Goal: Task Accomplishment & Management: Complete application form

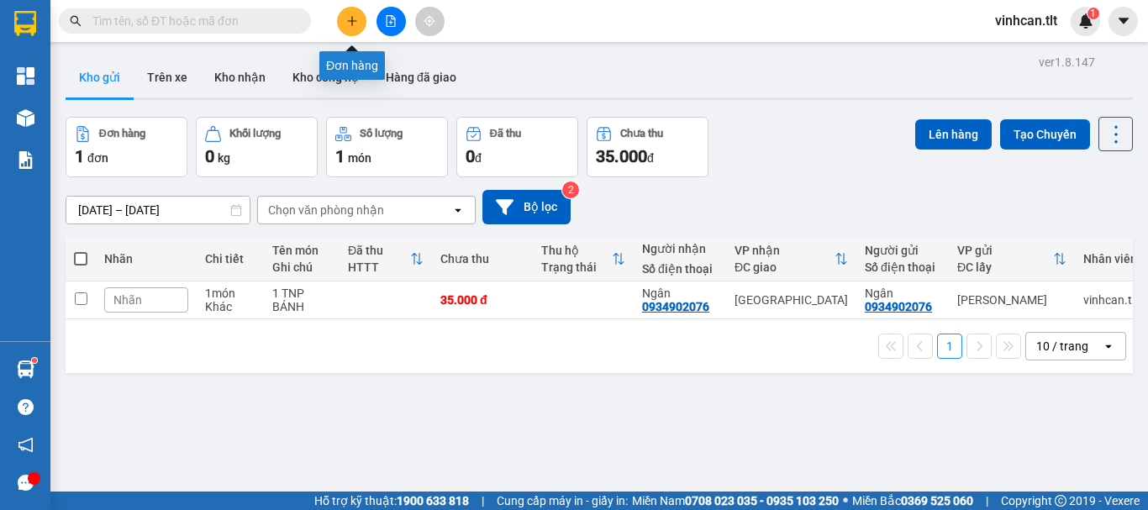
click at [347, 18] on icon "plus" at bounding box center [352, 21] width 12 height 12
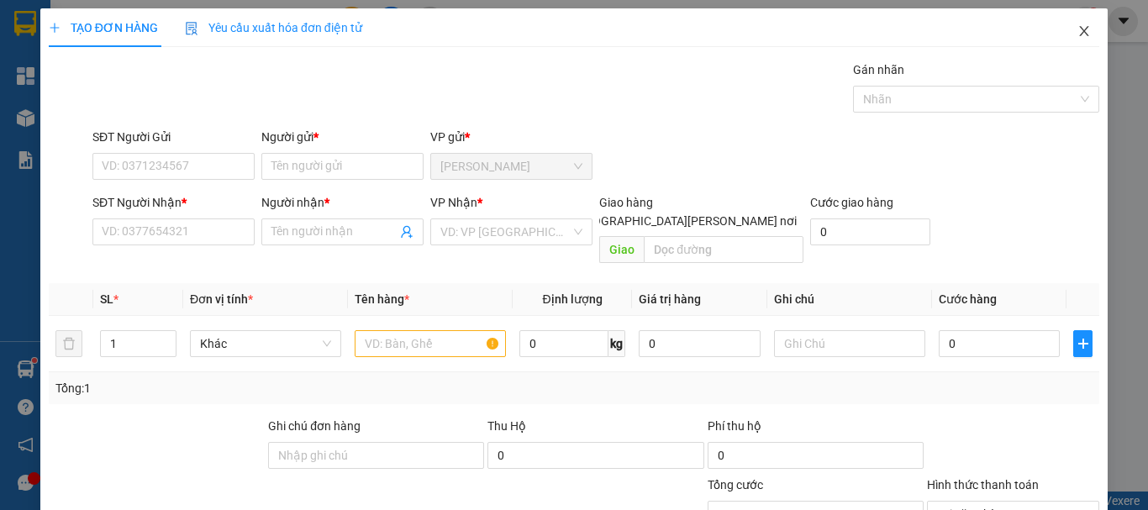
click at [1077, 31] on icon "close" at bounding box center [1083, 30] width 13 height 13
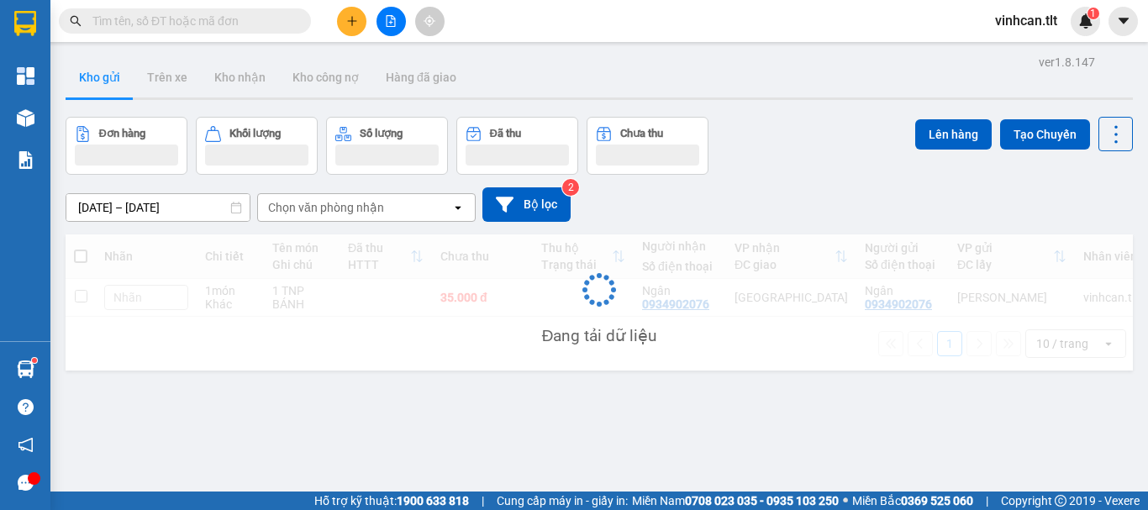
click at [207, 15] on input "text" at bounding box center [191, 21] width 198 height 18
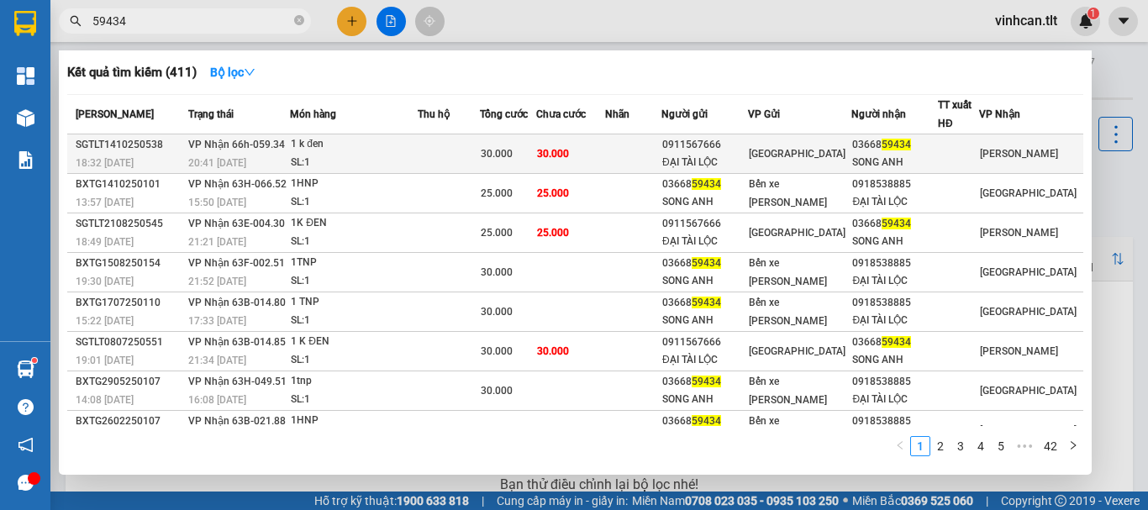
type input "59434"
click at [445, 163] on td at bounding box center [449, 153] width 62 height 39
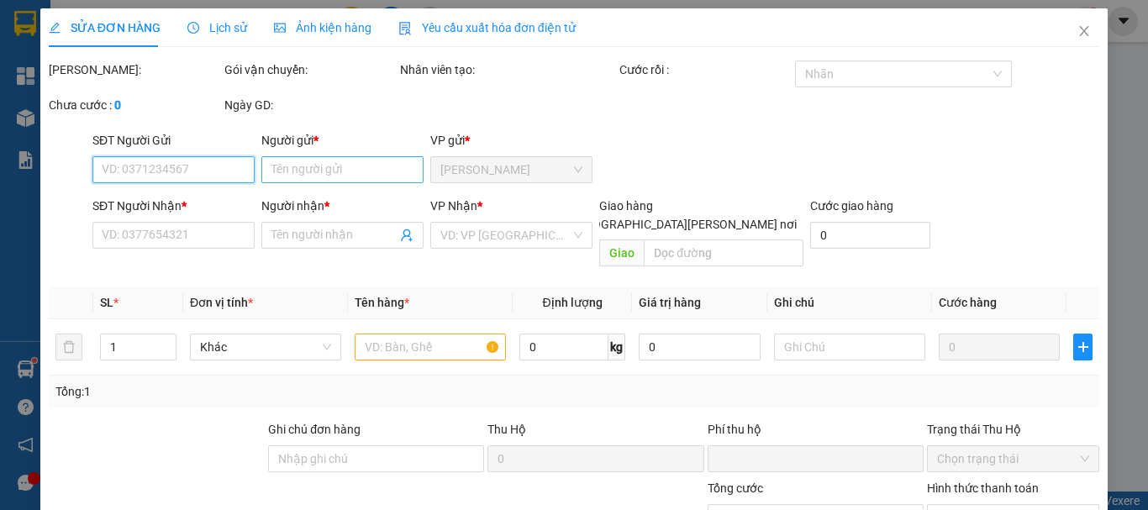
type input "0911567666"
type input "ĐẠI TÀI LỘC"
type input "0366859434"
type input "SONG ANH"
type input "0"
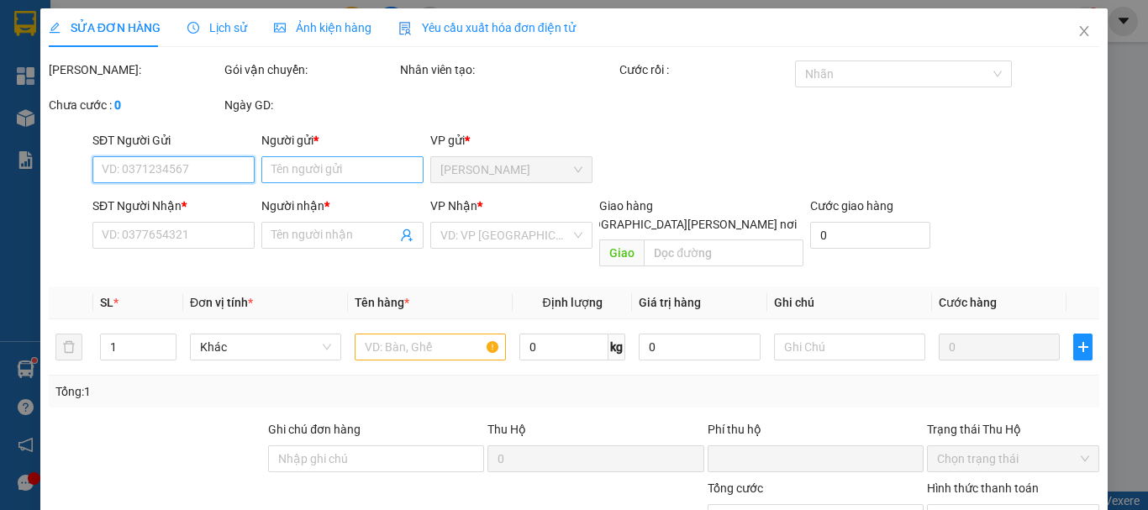
type input "30.000"
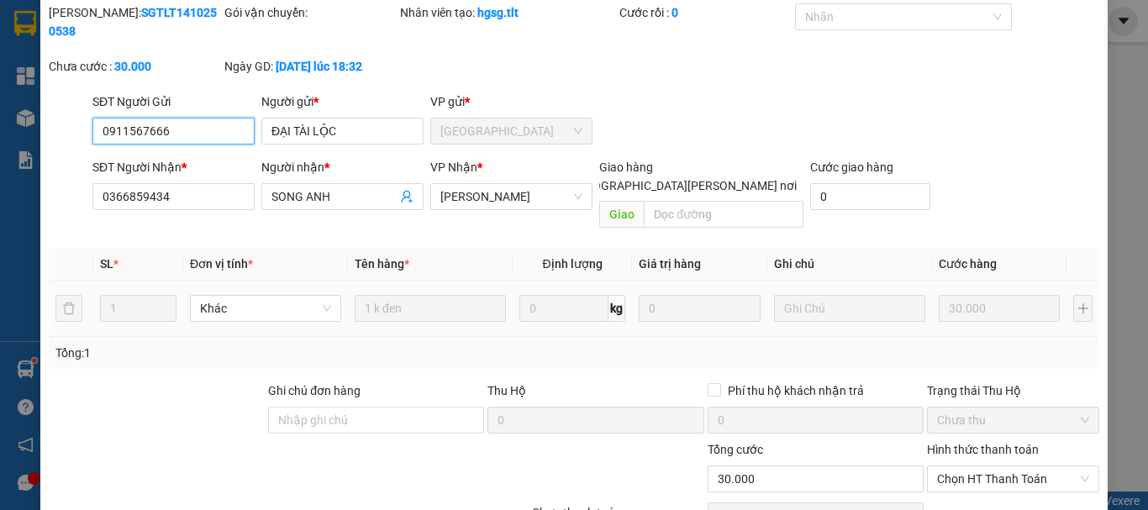
scroll to position [115, 0]
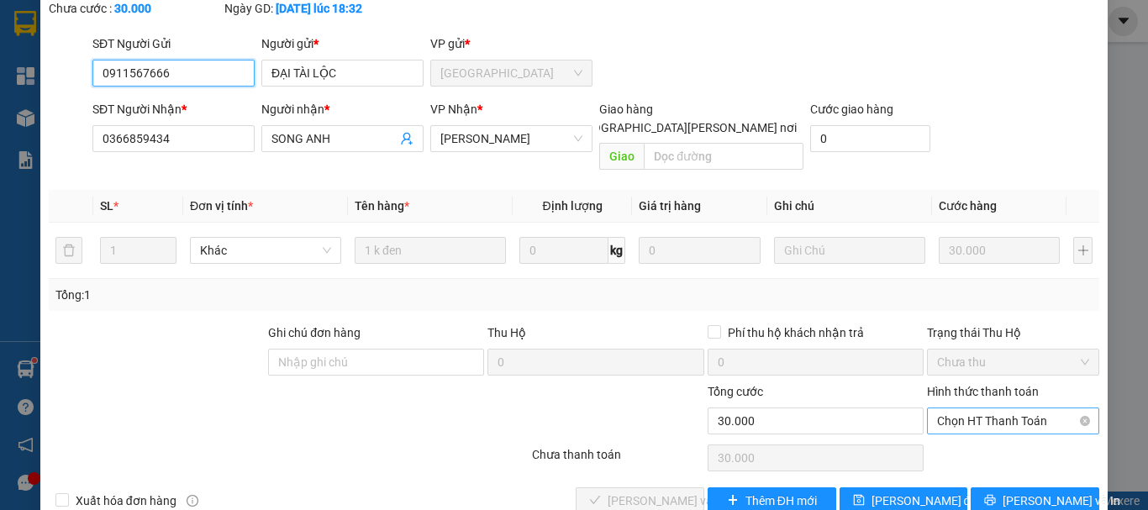
click at [959, 408] on span "Chọn HT Thanh Toán" at bounding box center [1013, 420] width 152 height 25
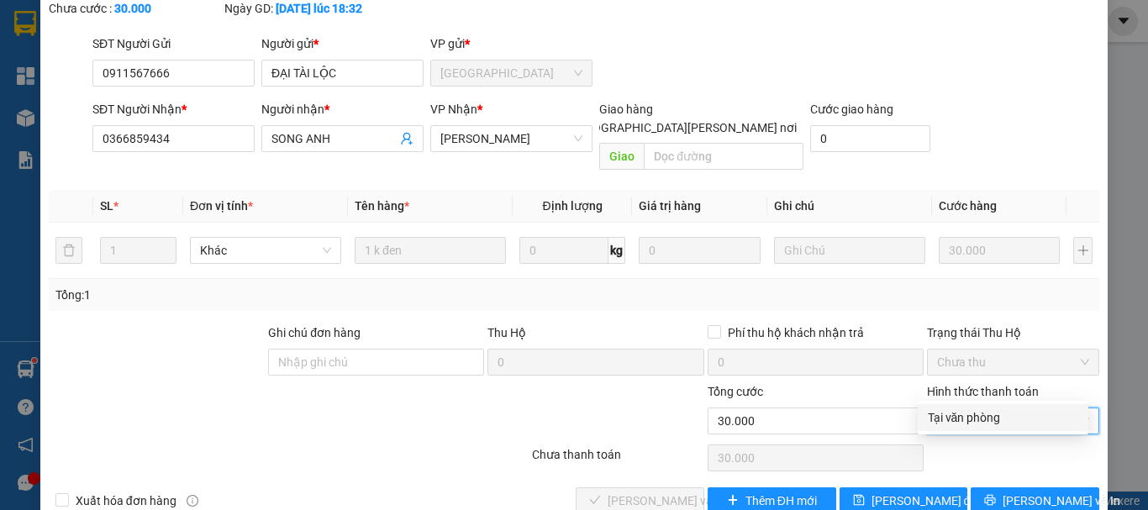
click at [962, 412] on div "Tại văn phòng" at bounding box center [1002, 417] width 150 height 18
type input "0"
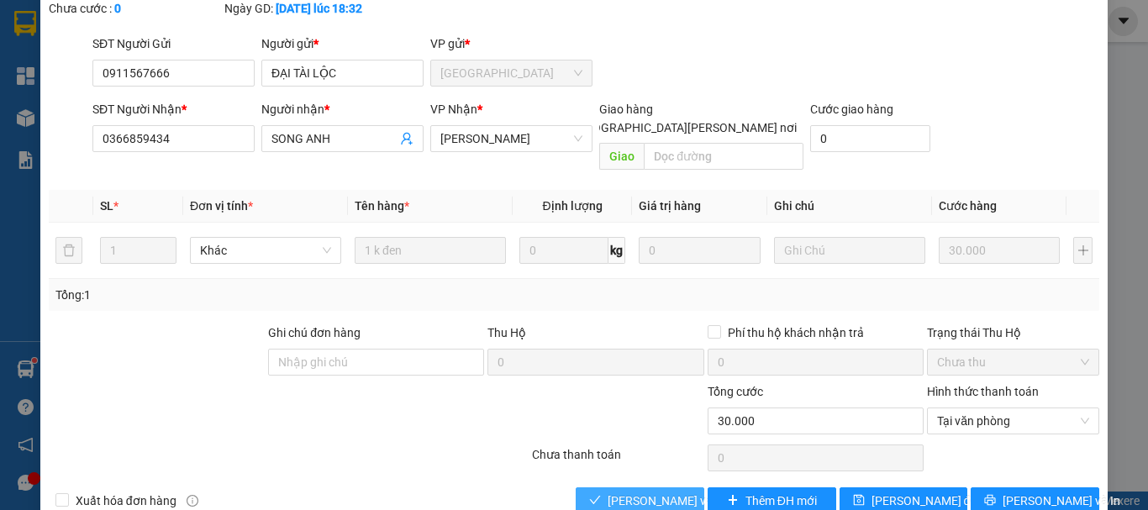
click at [649, 491] on span "[PERSON_NAME] và [PERSON_NAME] hàng" at bounding box center [720, 500] width 227 height 18
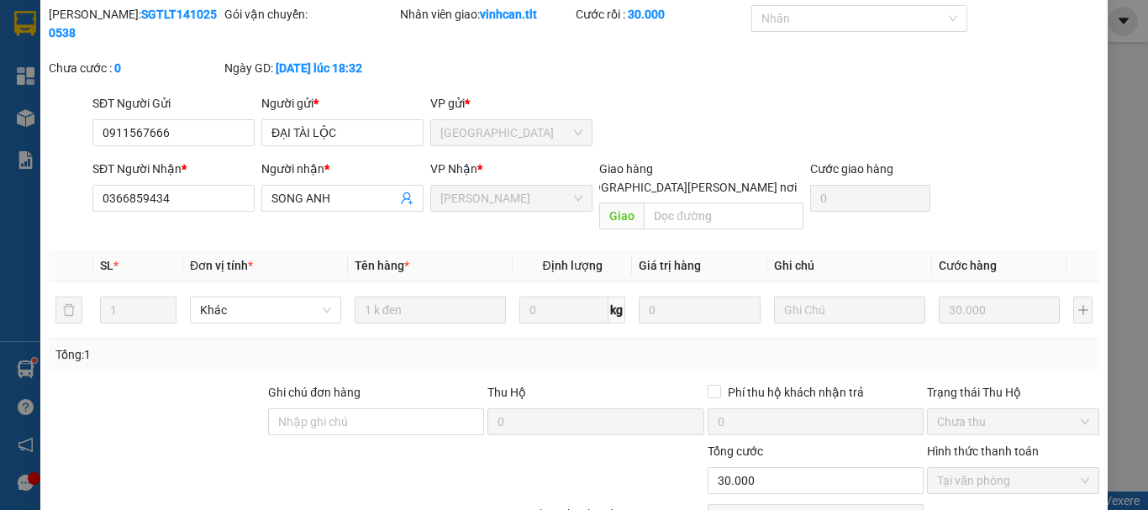
scroll to position [0, 0]
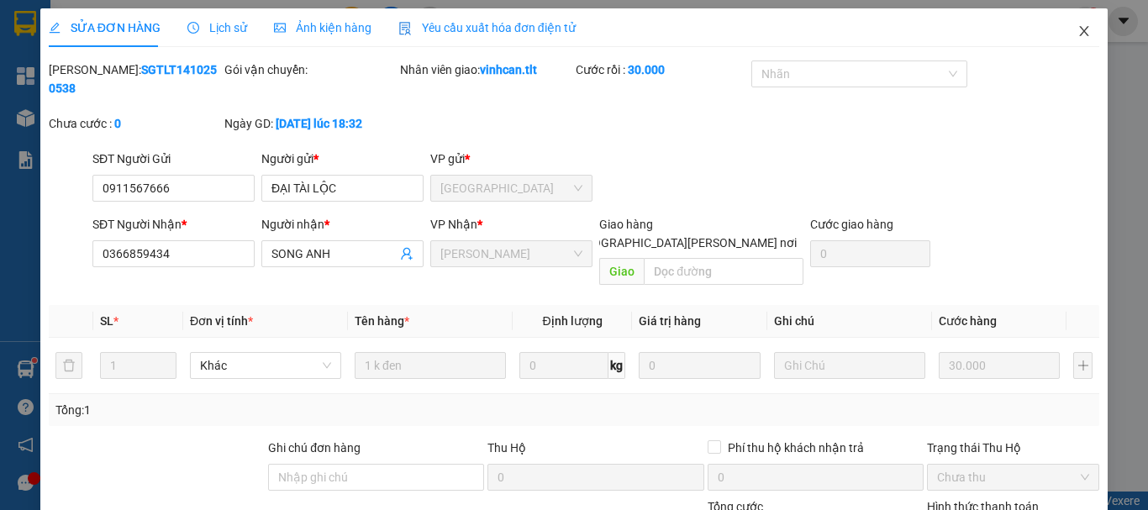
click at [1077, 35] on icon "close" at bounding box center [1083, 30] width 13 height 13
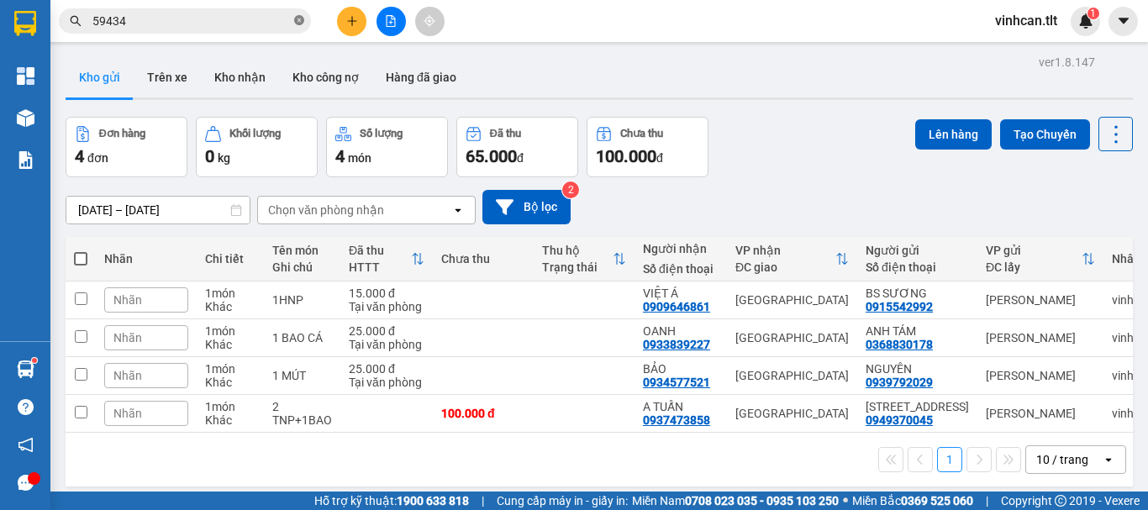
click at [298, 19] on icon "close-circle" at bounding box center [299, 20] width 10 height 10
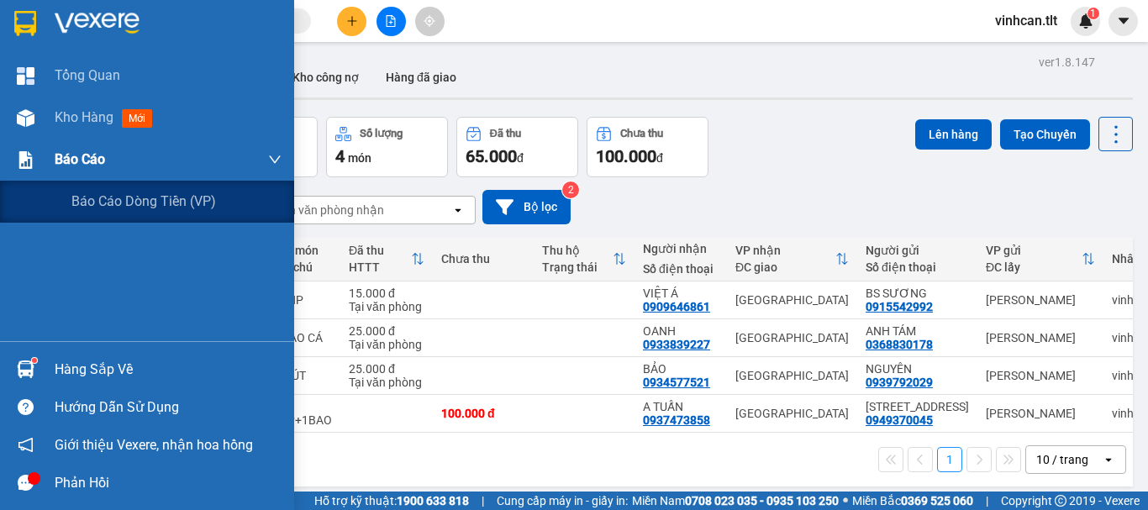
click at [90, 156] on span "Báo cáo" at bounding box center [80, 159] width 50 height 21
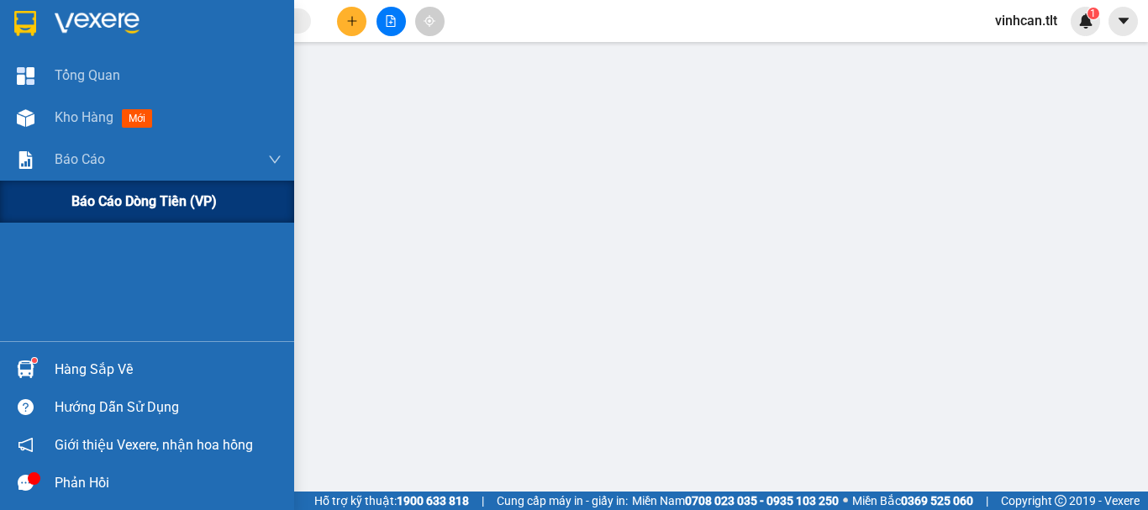
click at [97, 197] on span "Báo cáo dòng tiền (VP)" at bounding box center [143, 201] width 145 height 21
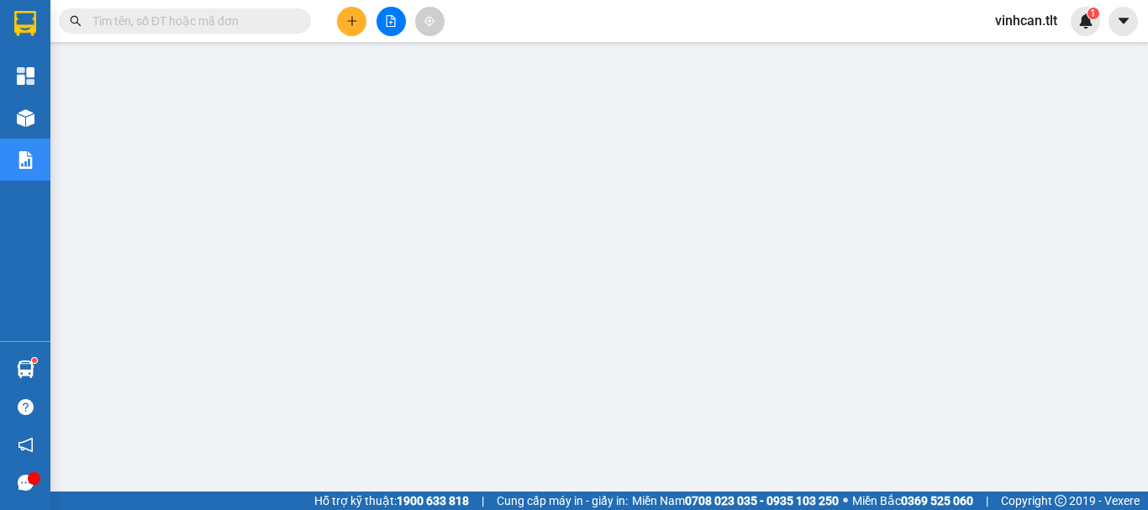
click at [260, 19] on input "text" at bounding box center [191, 21] width 198 height 18
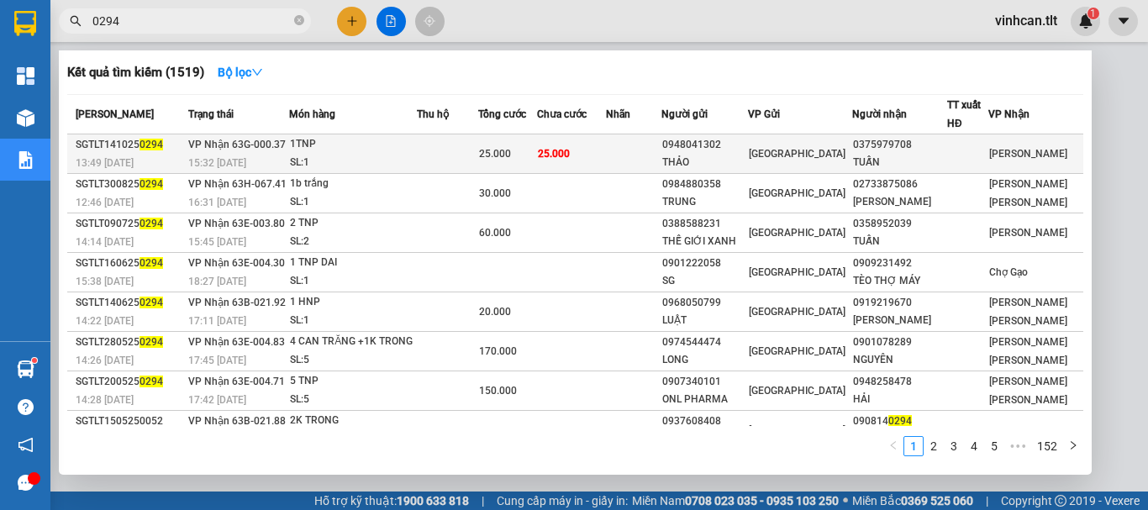
type input "0294"
click at [745, 141] on div "0948041302" at bounding box center [704, 145] width 84 height 18
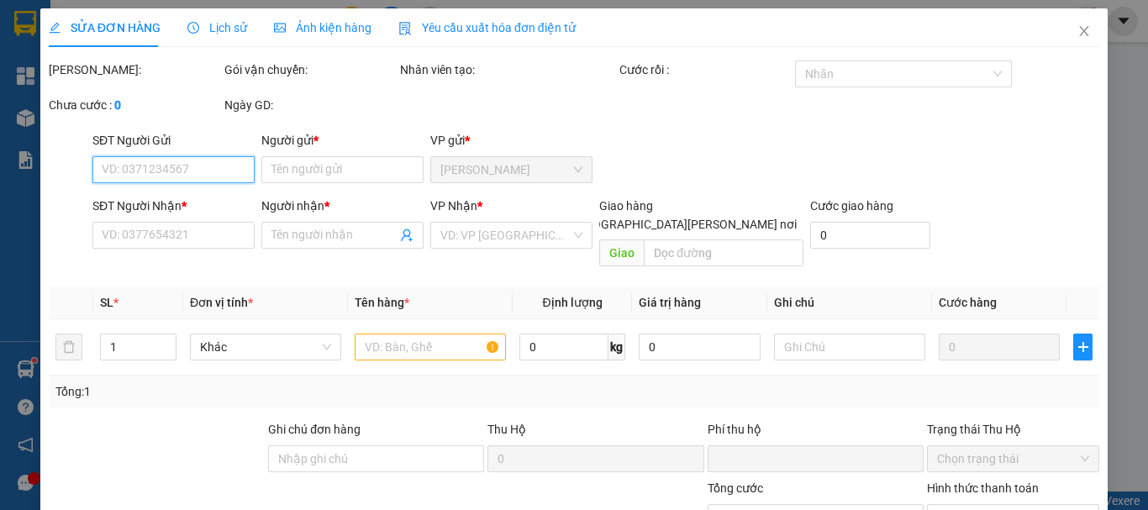
type input "0948041302"
type input "THẢO"
type input "0375979708"
type input "TUẤN"
type input "0"
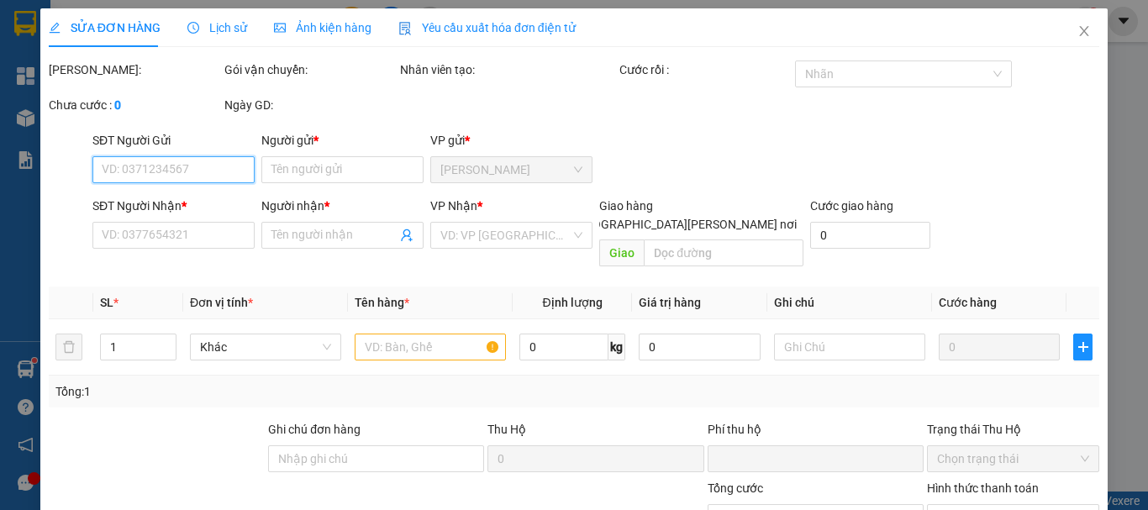
type input "25.000"
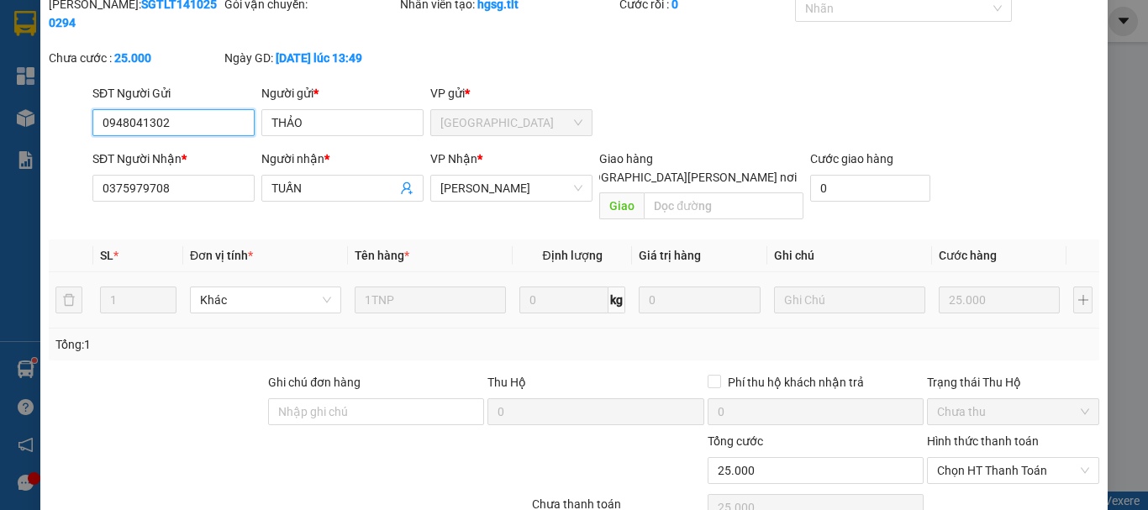
scroll to position [115, 0]
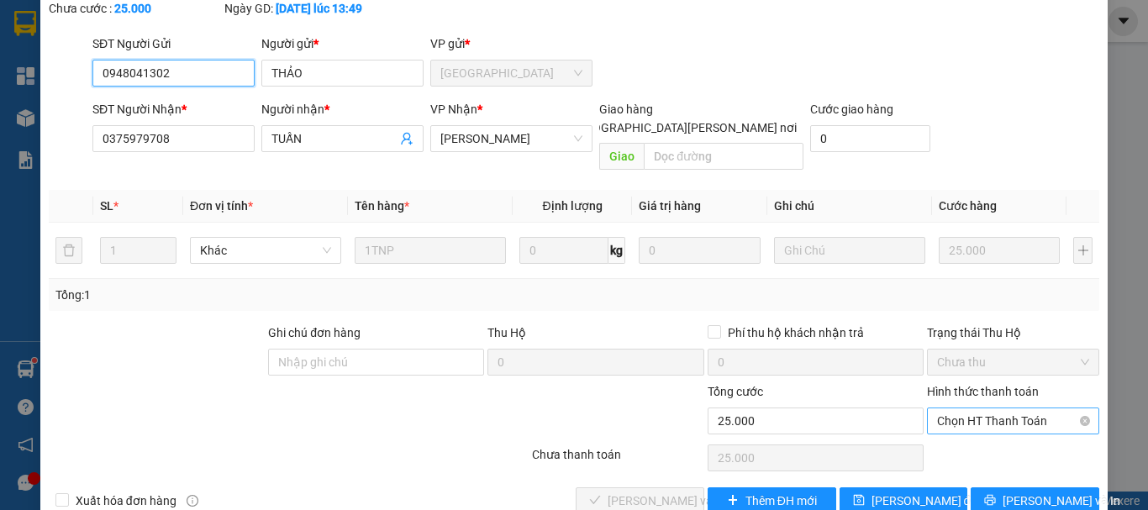
click at [960, 408] on span "Chọn HT Thanh Toán" at bounding box center [1013, 420] width 152 height 25
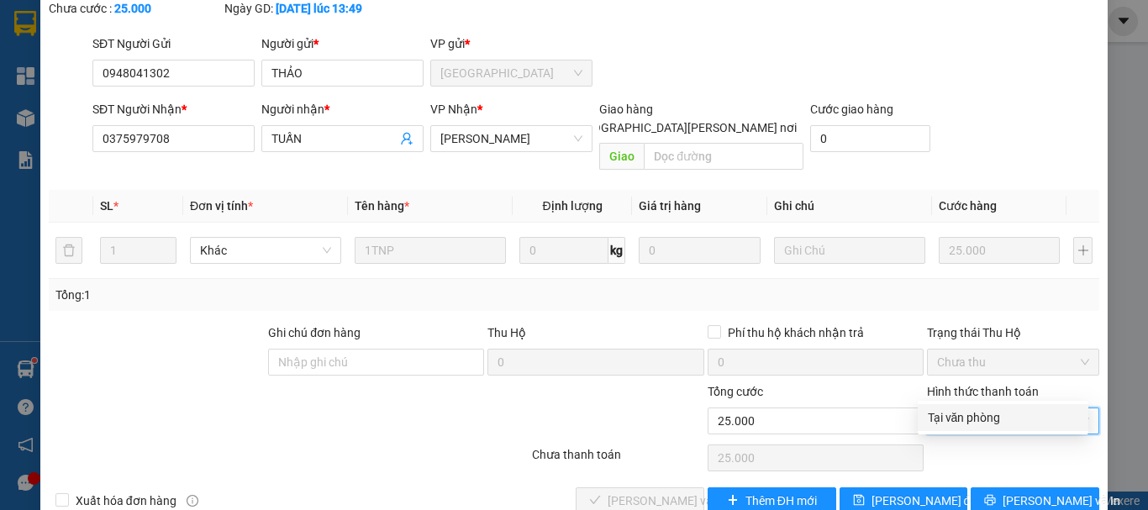
click at [945, 421] on div "Tại văn phòng" at bounding box center [1002, 417] width 150 height 18
type input "0"
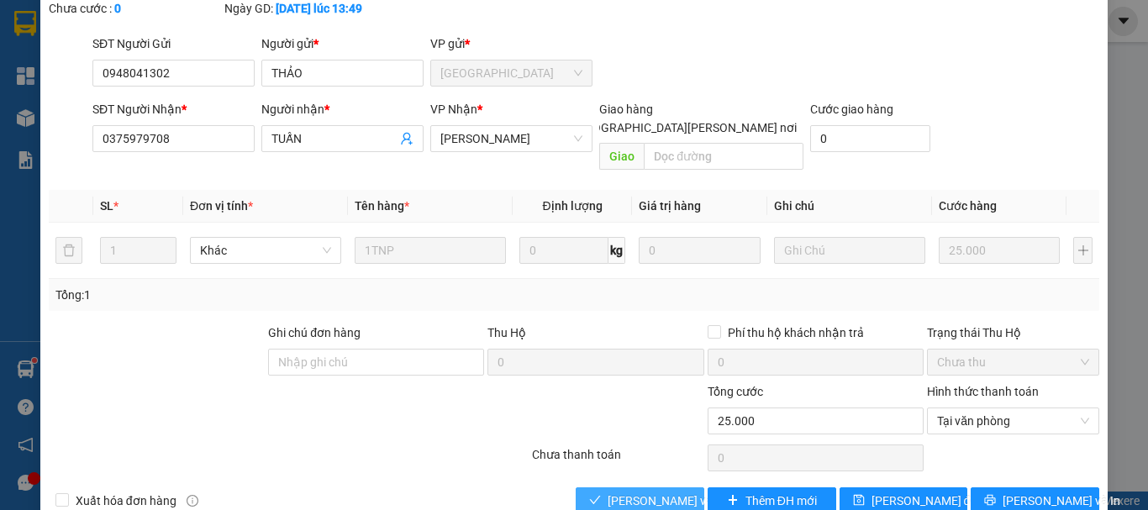
click at [675, 487] on button "[PERSON_NAME] và [PERSON_NAME] hàng" at bounding box center [639, 500] width 129 height 27
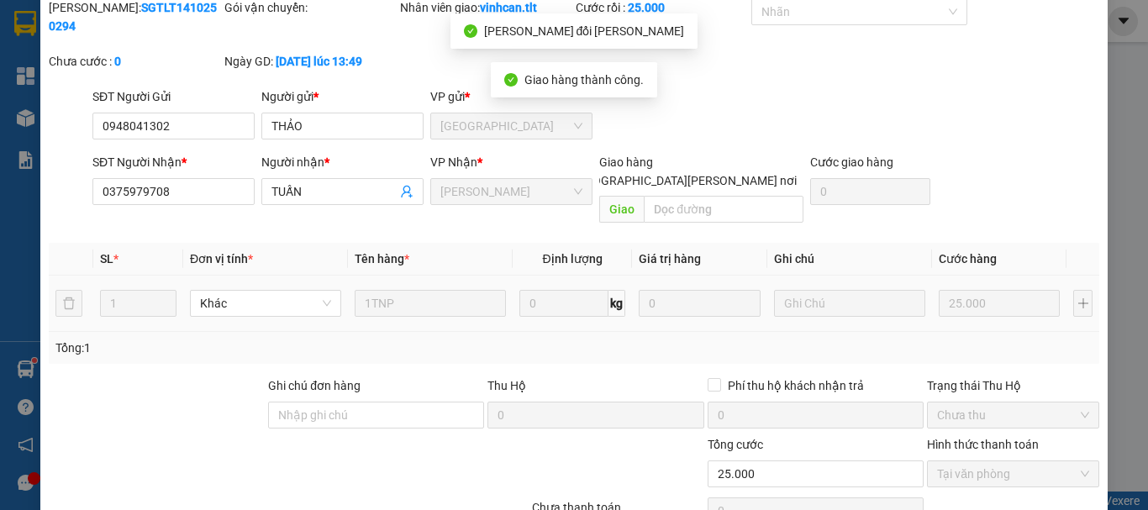
scroll to position [0, 0]
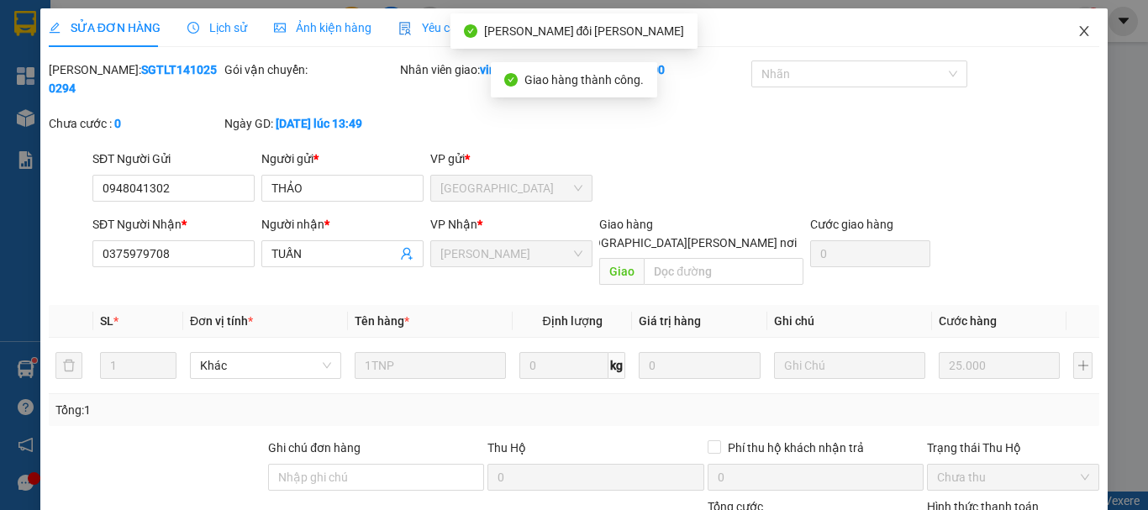
click at [1071, 40] on span "Close" at bounding box center [1083, 31] width 47 height 47
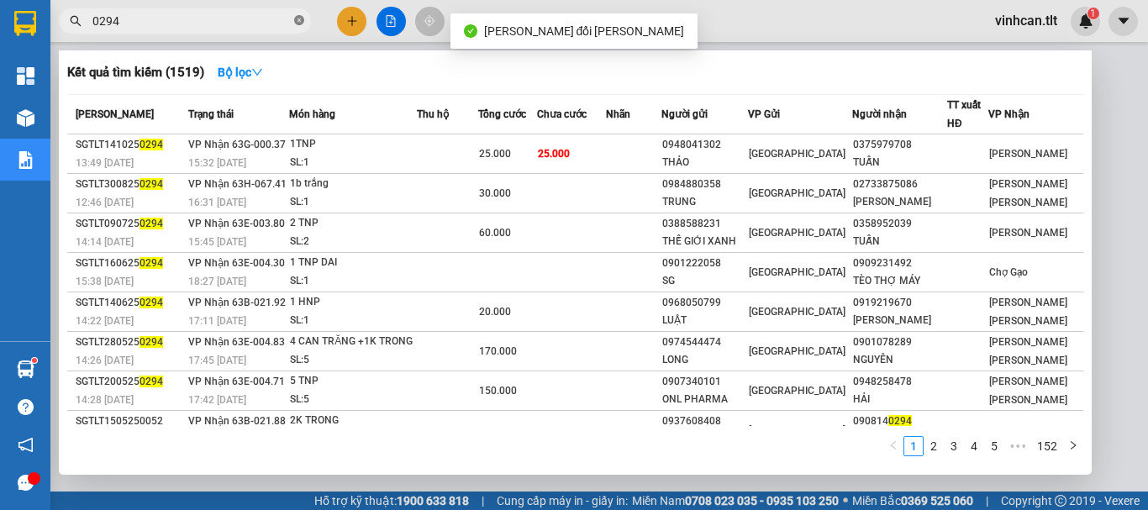
click at [302, 21] on icon "close-circle" at bounding box center [299, 20] width 10 height 10
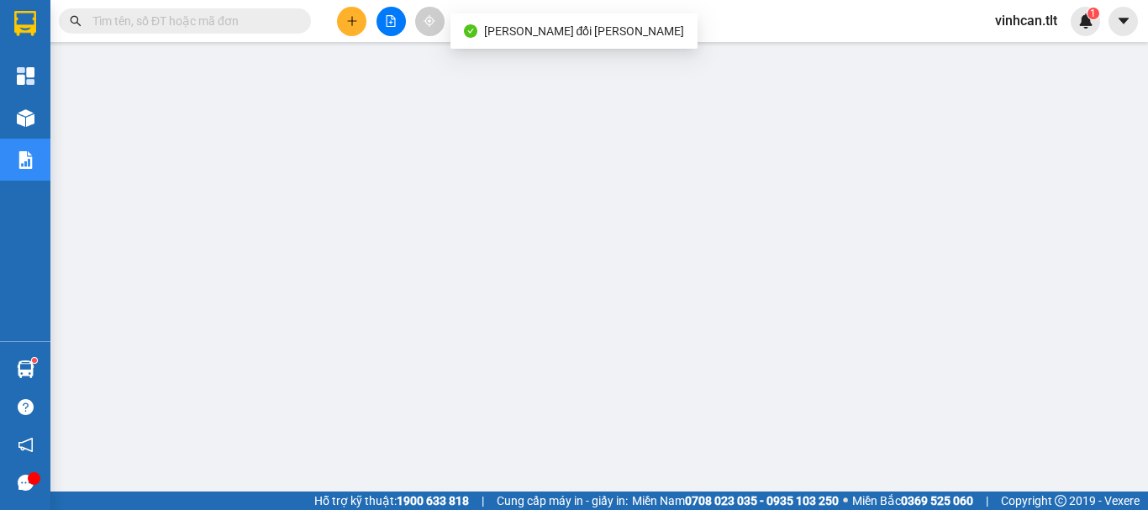
click at [261, 21] on input "text" at bounding box center [191, 21] width 198 height 18
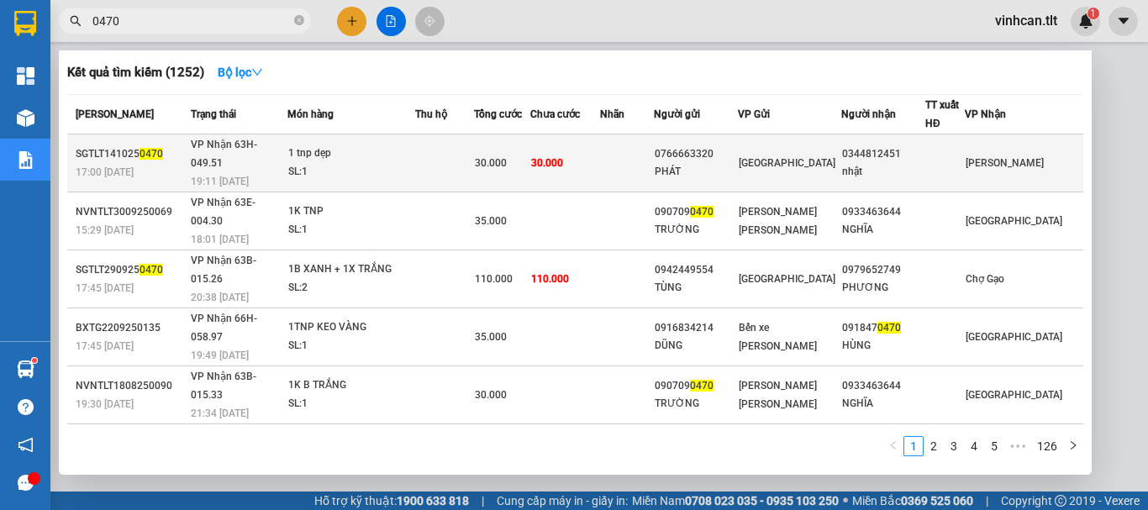
type input "0470"
click at [701, 145] on div "0766663320" at bounding box center [695, 154] width 82 height 18
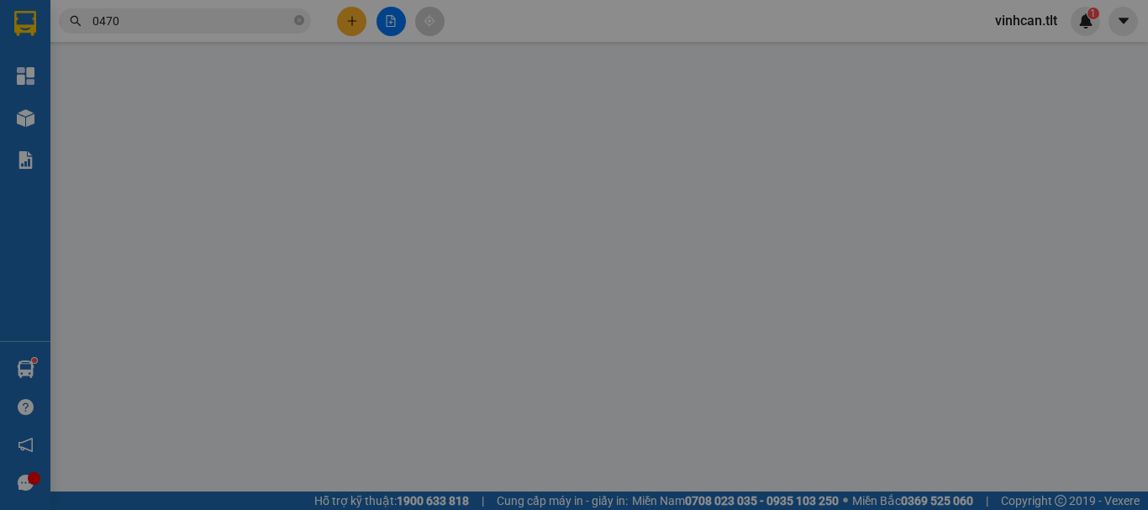
type input "0766663320"
type input "PHÁT"
type input "0344812451"
type input "nhật"
type input "0"
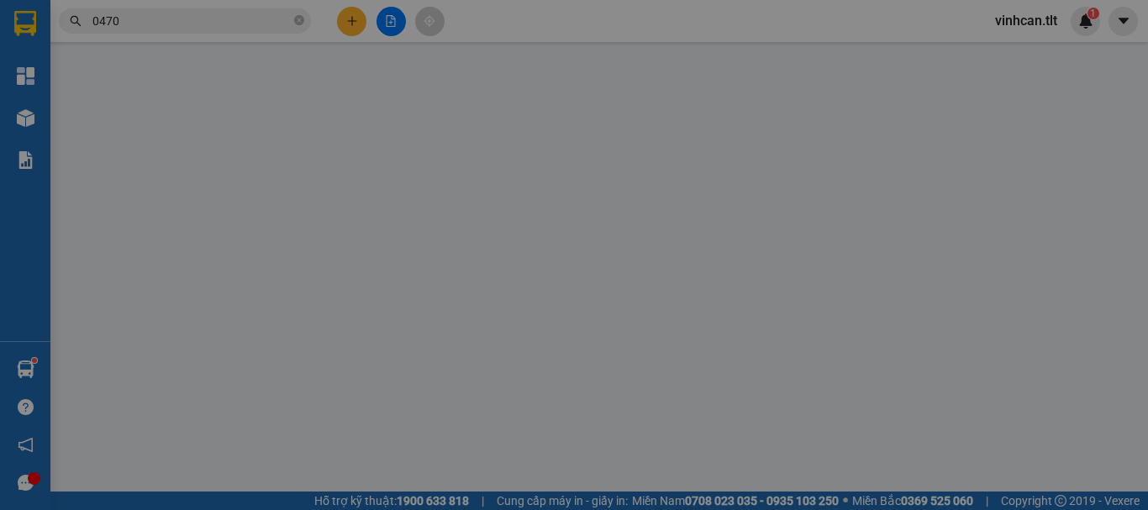
type input "30.000"
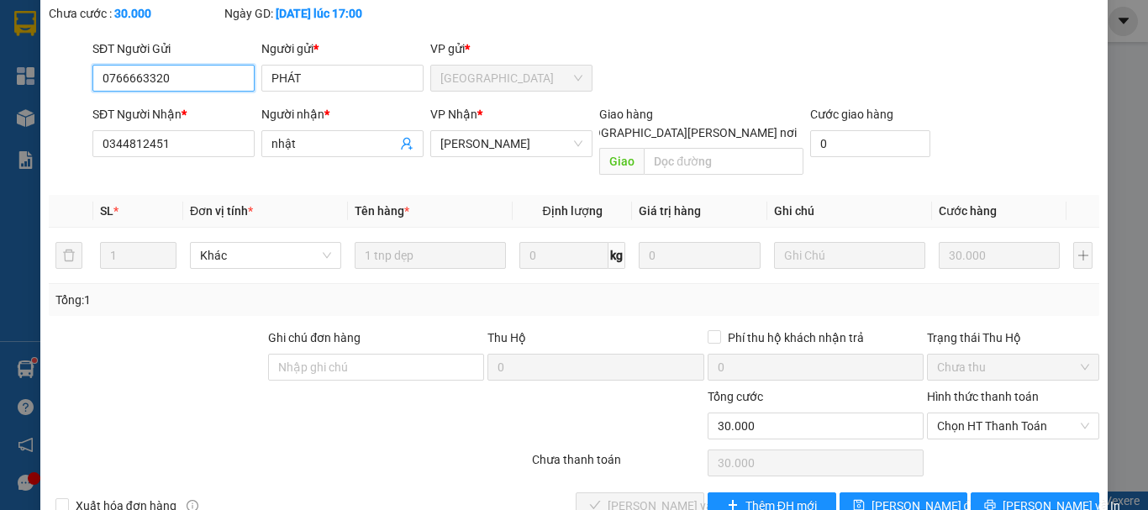
scroll to position [115, 0]
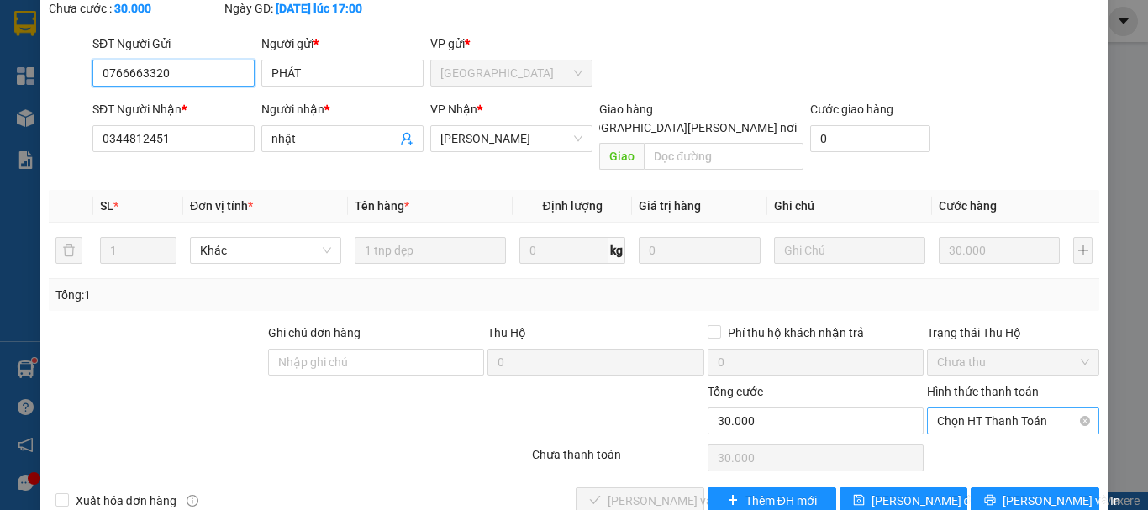
drag, startPoint x: 1006, startPoint y: 383, endPoint x: 986, endPoint y: 400, distance: 26.2
click at [1006, 408] on span "Chọn HT Thanh Toán" at bounding box center [1013, 420] width 152 height 25
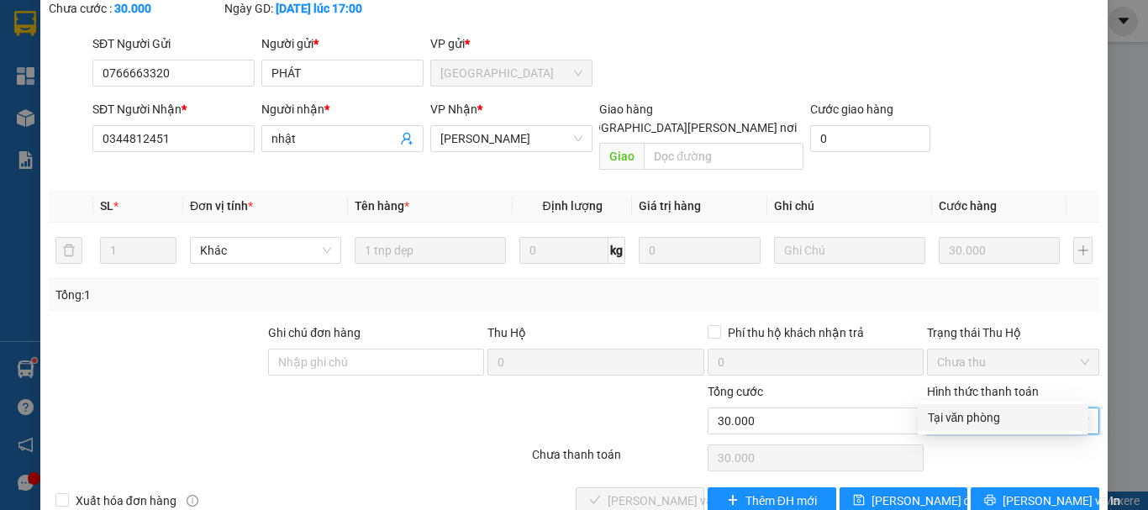
click at [971, 418] on div "Tại văn phòng" at bounding box center [1002, 417] width 150 height 18
type input "0"
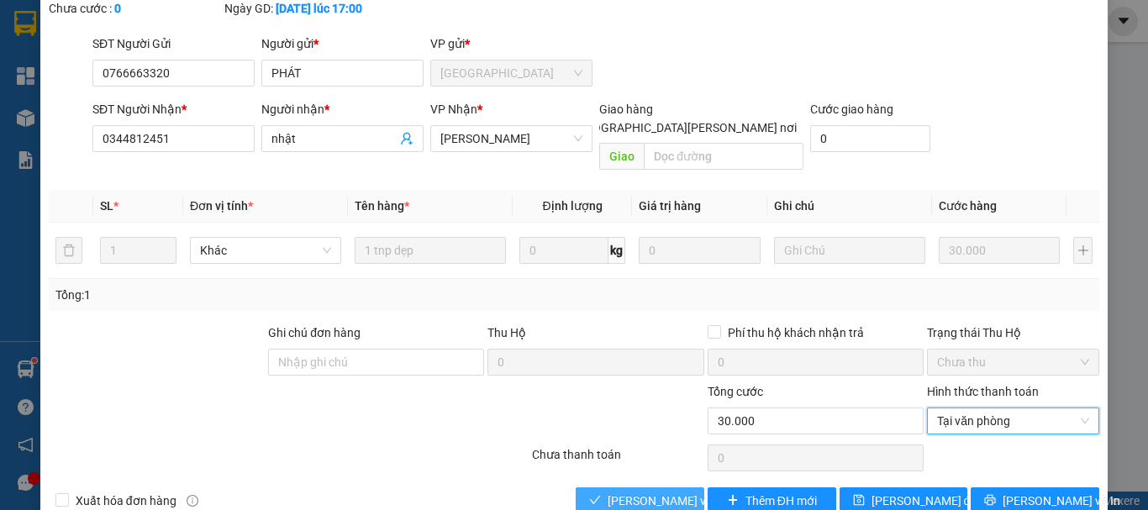
click at [655, 491] on span "[PERSON_NAME] và [PERSON_NAME] hàng" at bounding box center [720, 500] width 227 height 18
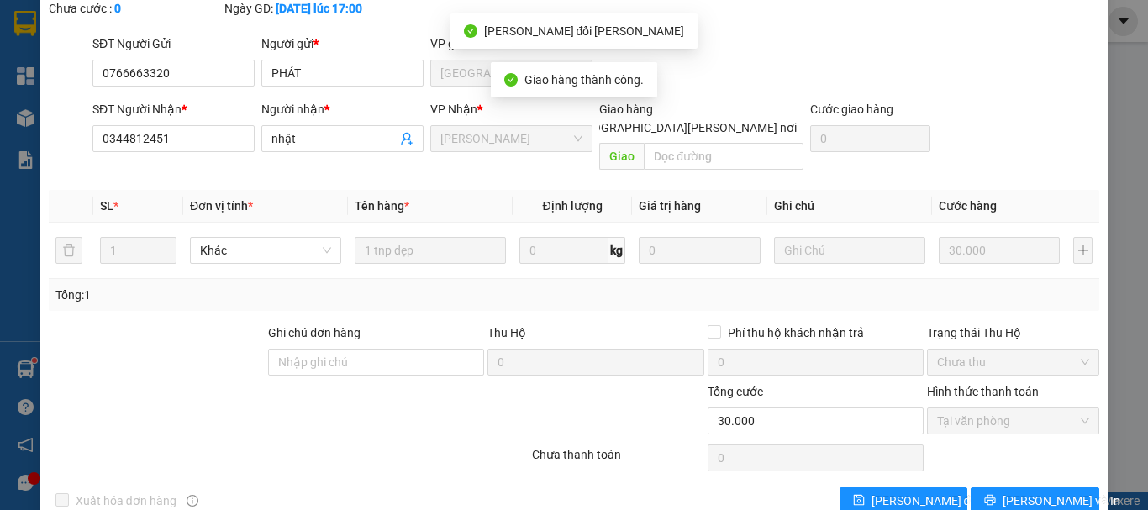
scroll to position [0, 0]
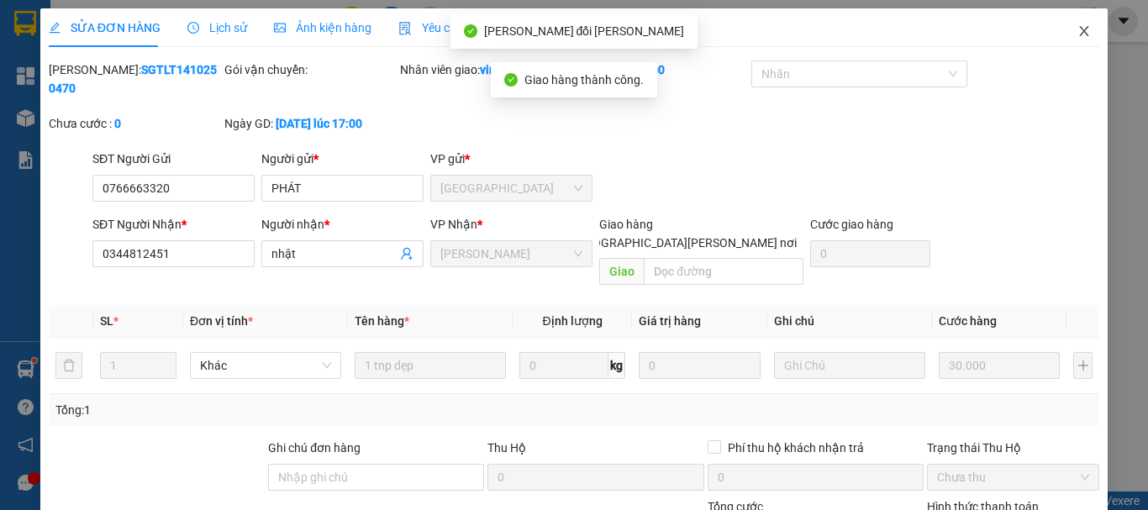
click at [1077, 29] on icon "close" at bounding box center [1083, 30] width 13 height 13
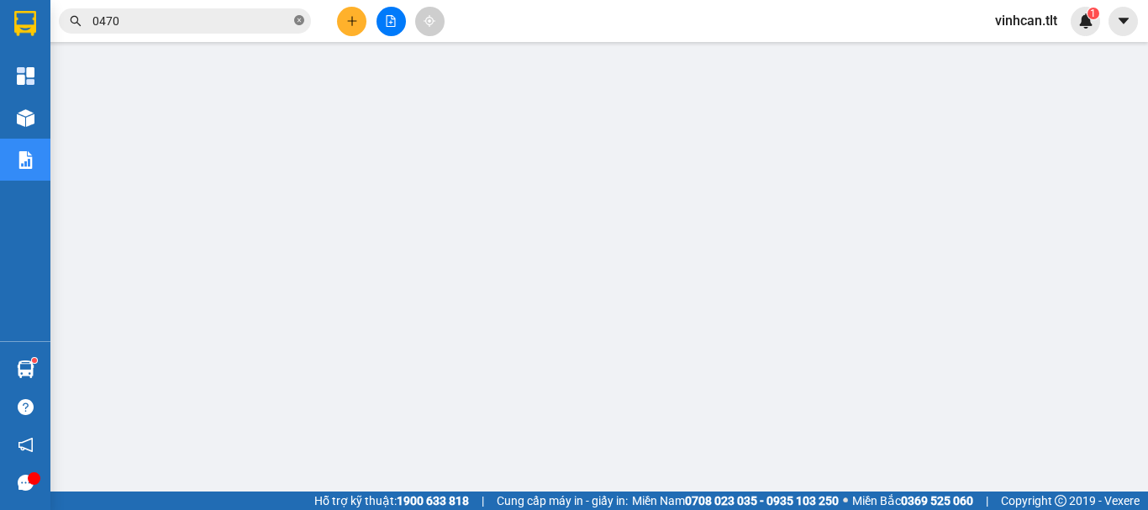
click at [300, 18] on icon "close-circle" at bounding box center [299, 20] width 10 height 10
click at [278, 14] on input "text" at bounding box center [191, 21] width 198 height 18
click at [173, 13] on input "text" at bounding box center [191, 21] width 198 height 18
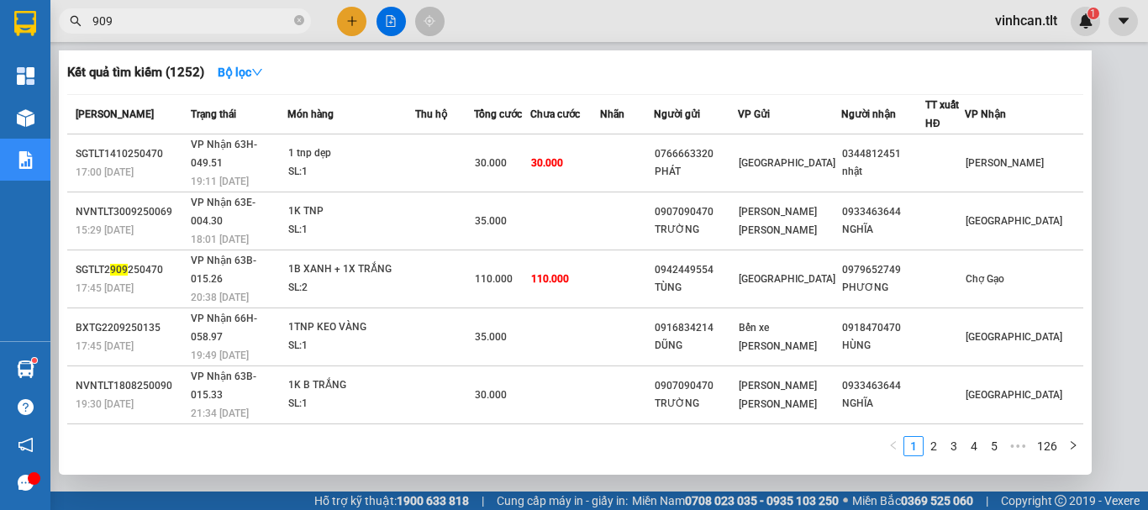
type input "9090"
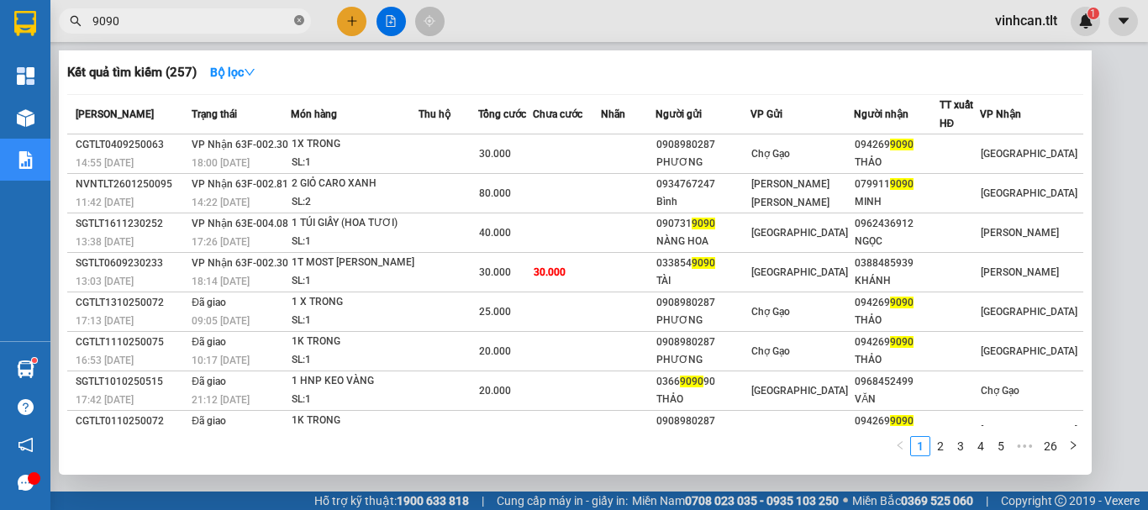
click at [297, 20] on icon "close-circle" at bounding box center [299, 20] width 10 height 10
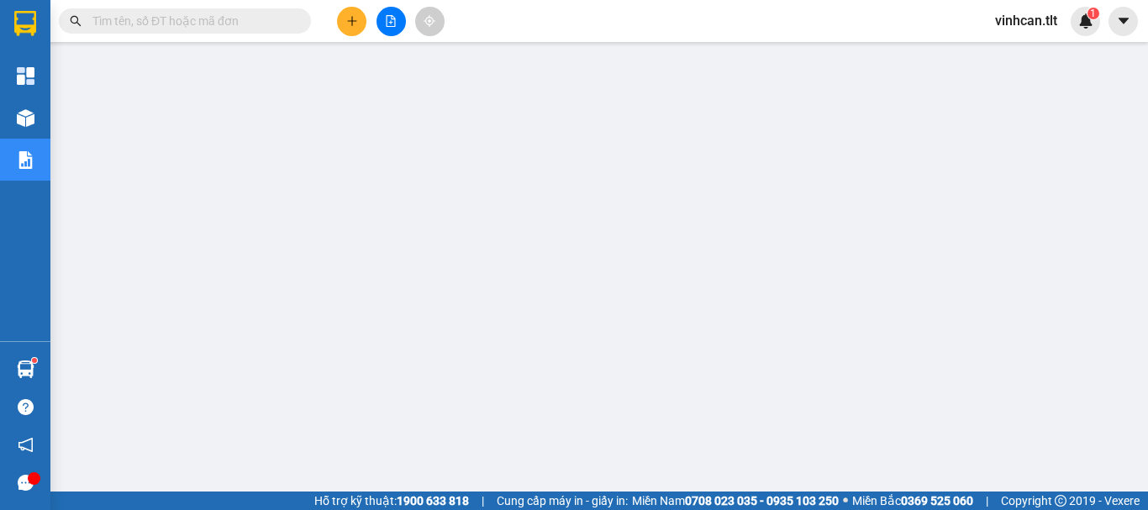
click at [239, 28] on input "text" at bounding box center [191, 21] width 198 height 18
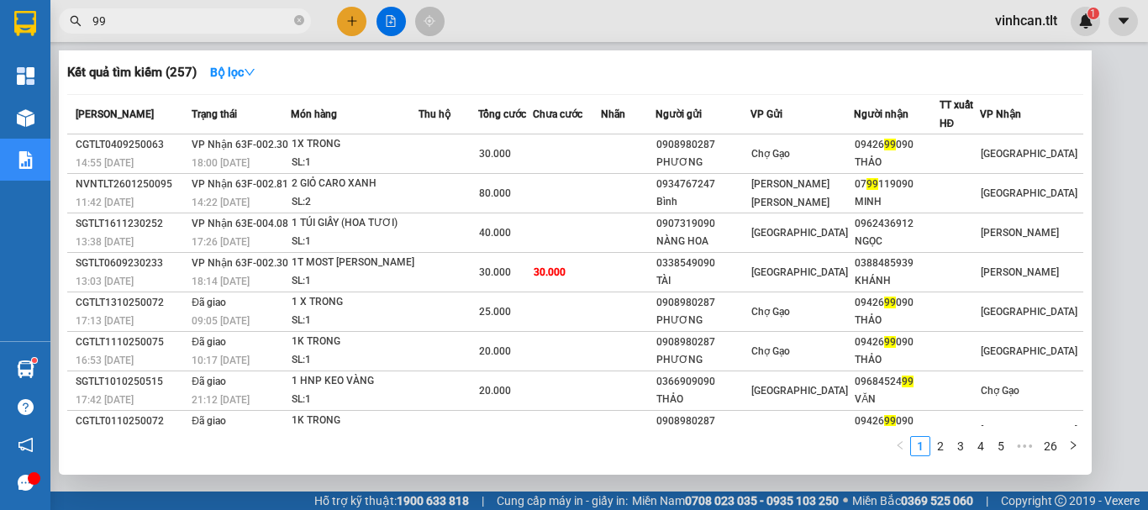
type input "990"
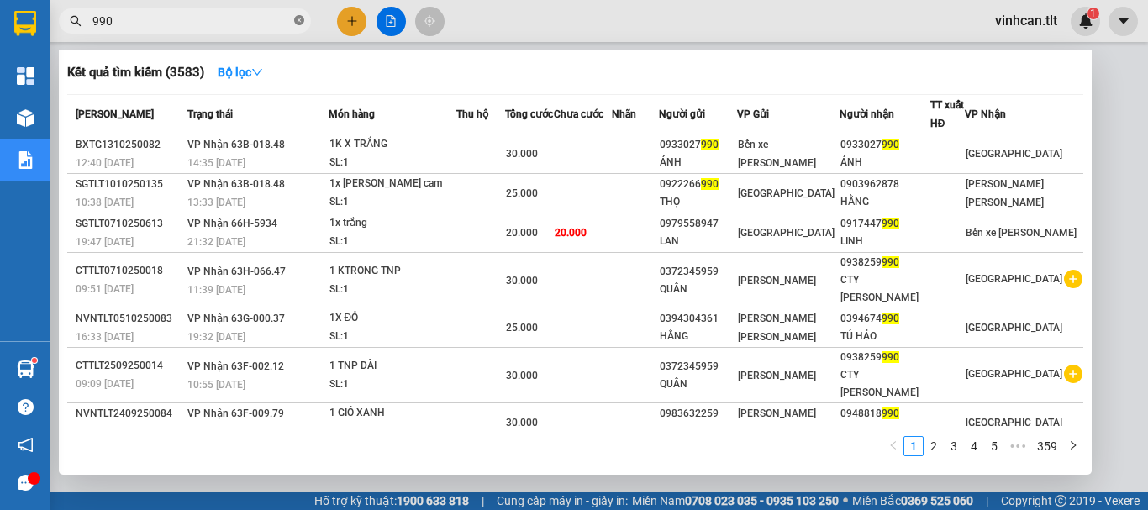
click at [296, 22] on icon "close-circle" at bounding box center [299, 20] width 10 height 10
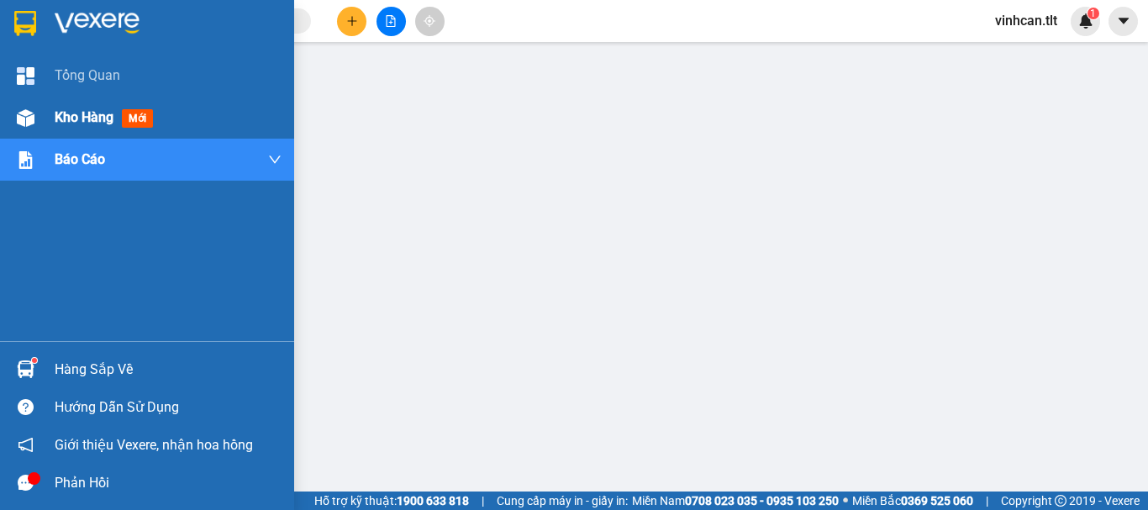
click at [95, 118] on span "Kho hàng" at bounding box center [84, 117] width 59 height 16
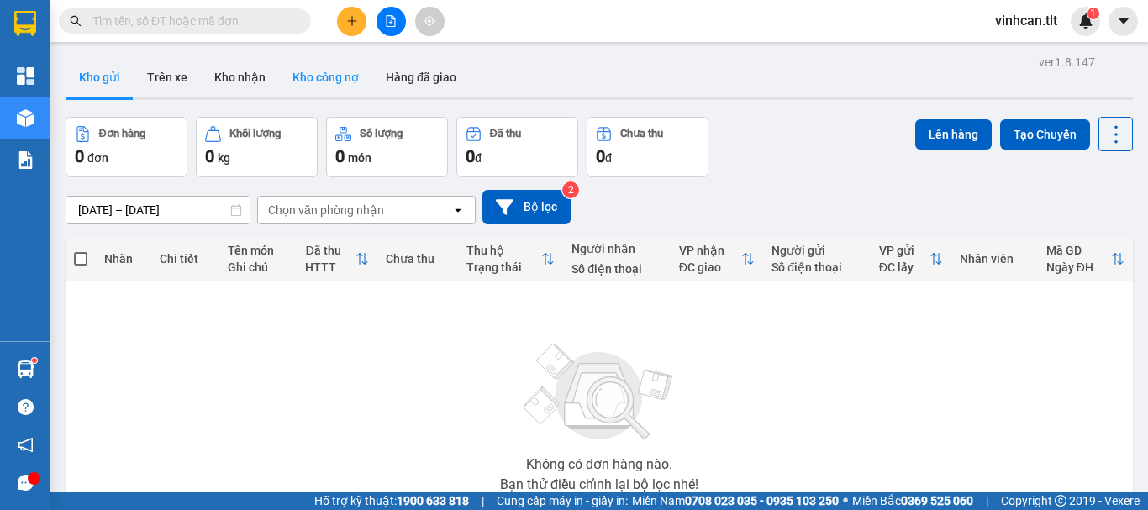
click at [329, 81] on button "Kho công nợ" at bounding box center [325, 77] width 93 height 40
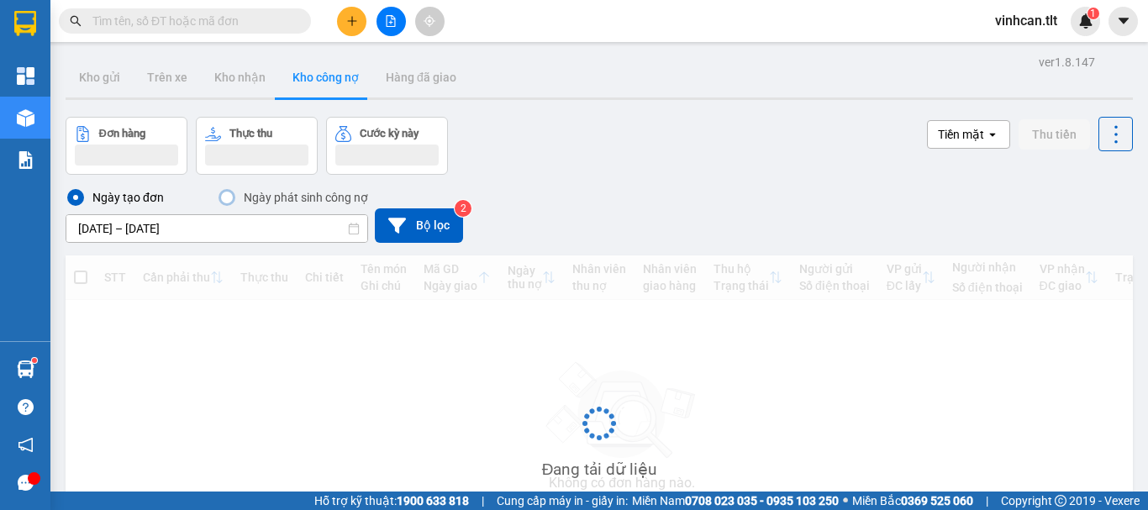
click at [238, 21] on input "text" at bounding box center [191, 21] width 198 height 18
click at [238, 26] on input "text" at bounding box center [191, 21] width 198 height 18
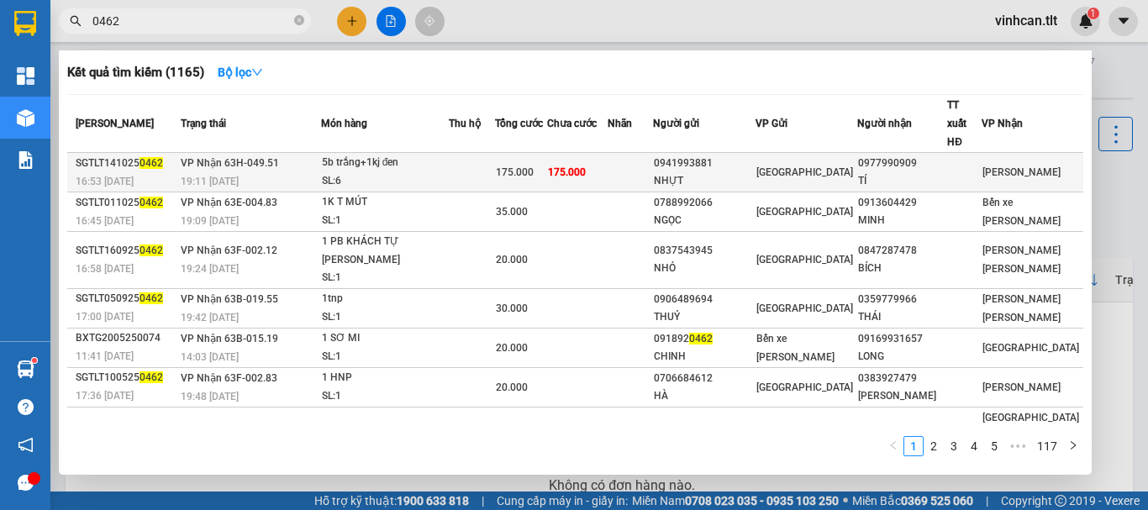
type input "0462"
click at [721, 155] on div "0941993881" at bounding box center [704, 164] width 100 height 18
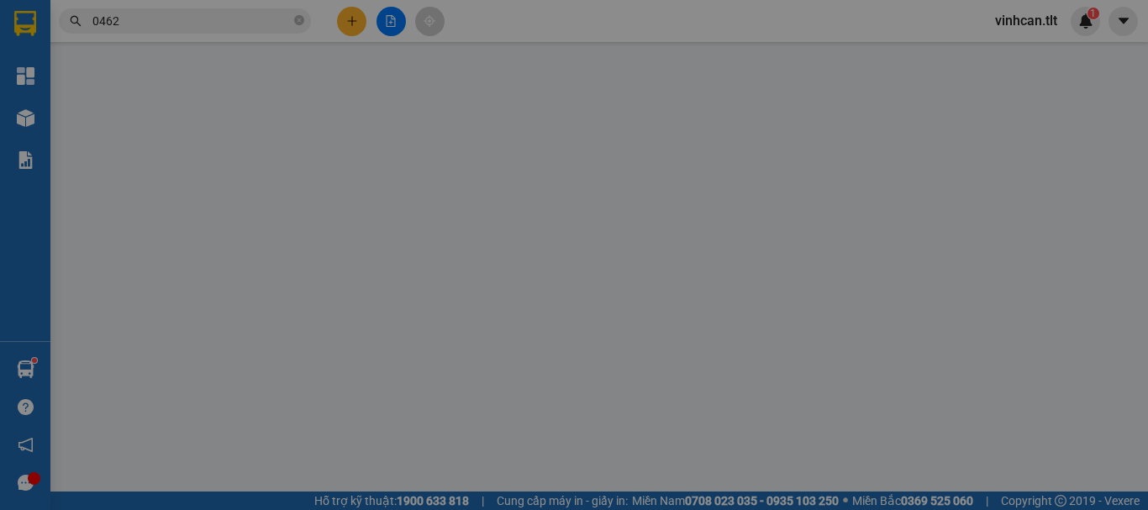
type input "0941993881"
type input "NHỰT"
type input "0977990909"
type input "TÍ"
type input "0"
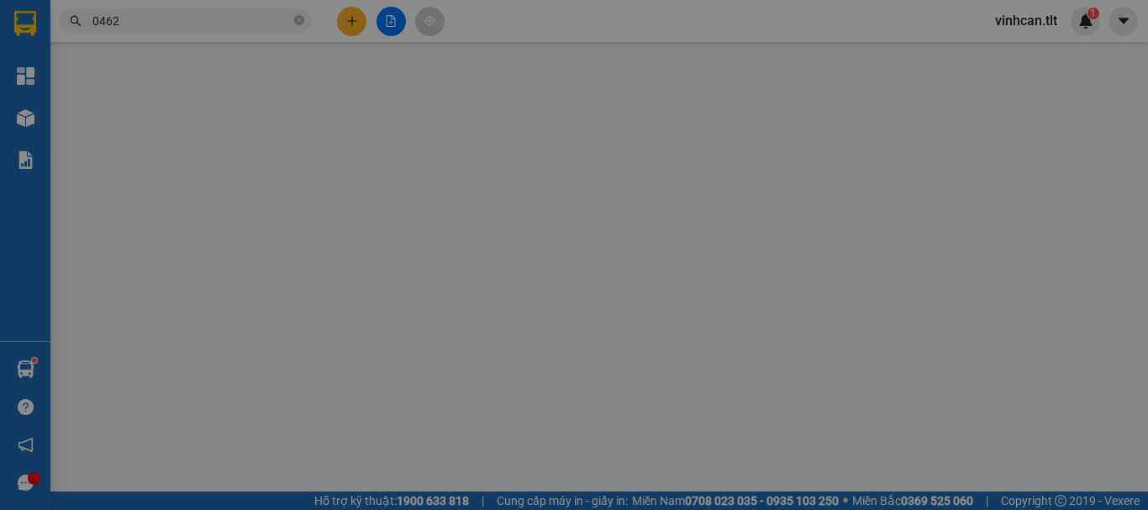
type input "175.000"
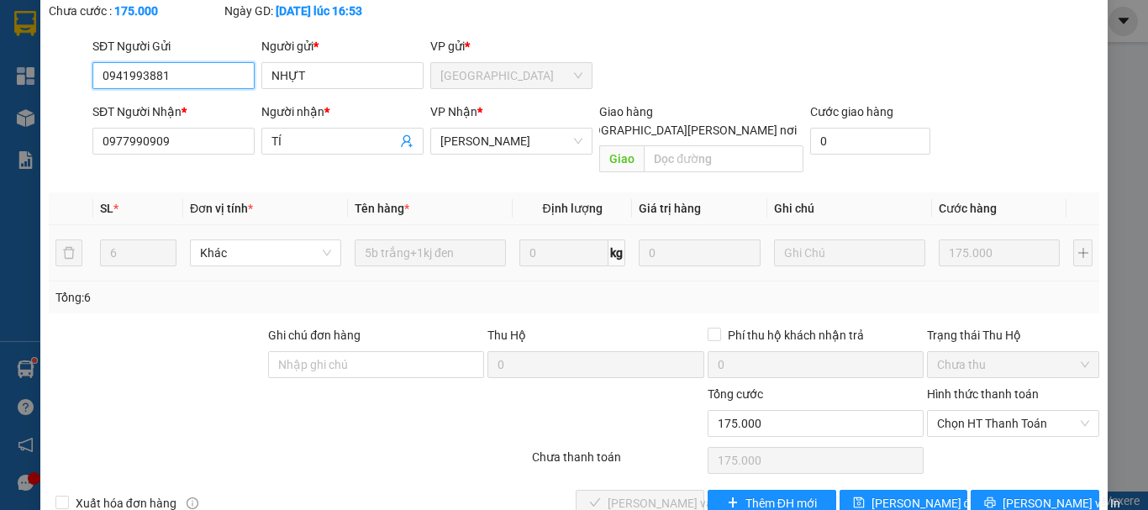
scroll to position [115, 0]
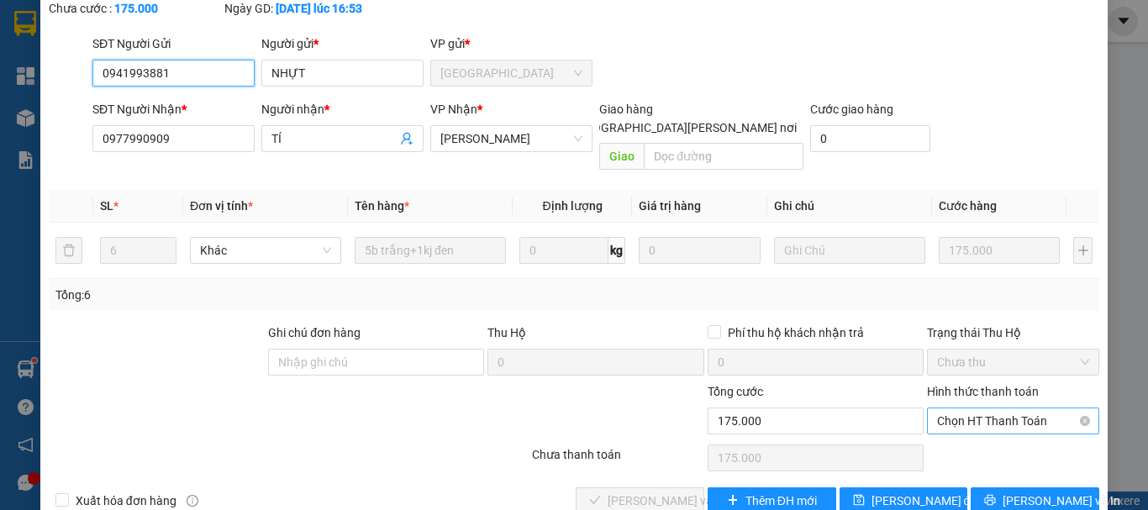
click at [954, 408] on span "Chọn HT Thanh Toán" at bounding box center [1013, 420] width 152 height 25
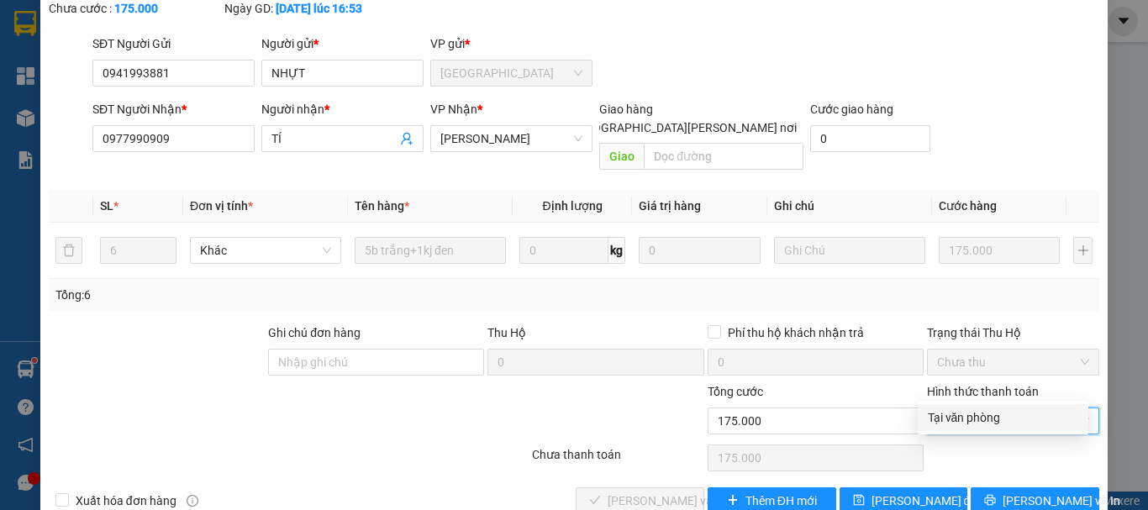
click at [979, 418] on div "Tại văn phòng" at bounding box center [1002, 417] width 150 height 18
type input "0"
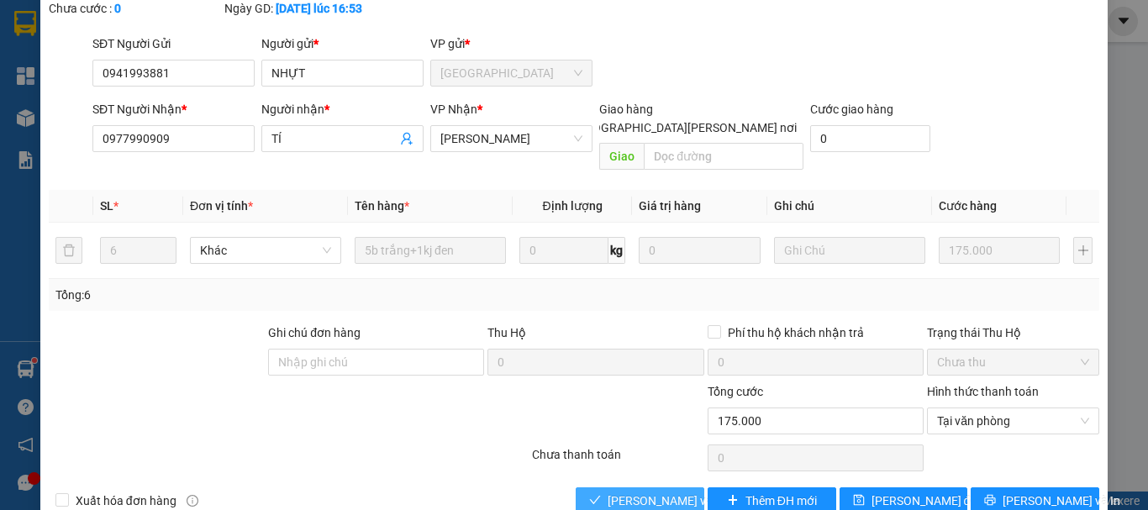
click at [663, 491] on span "[PERSON_NAME] và [PERSON_NAME] hàng" at bounding box center [720, 500] width 227 height 18
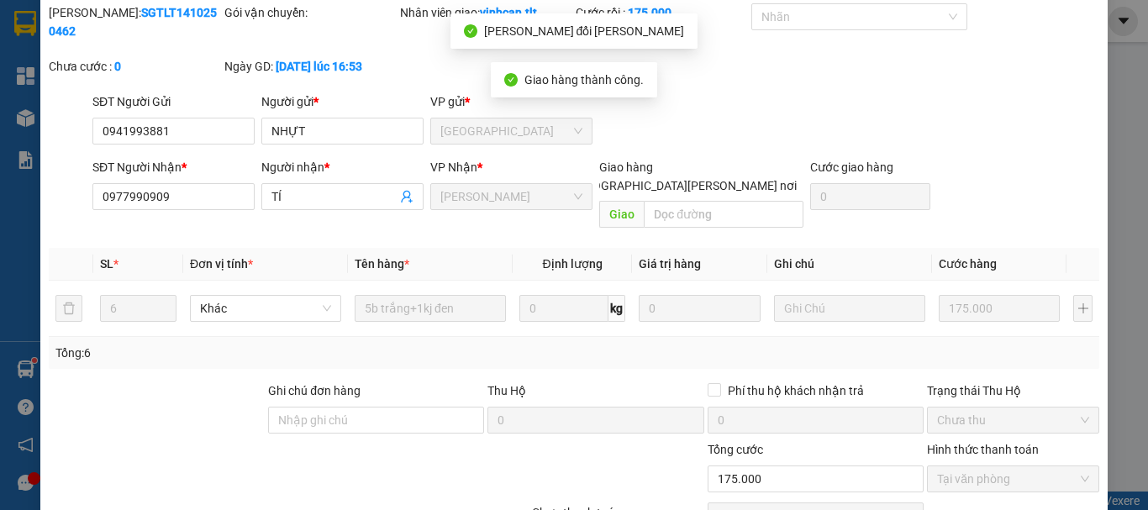
scroll to position [0, 0]
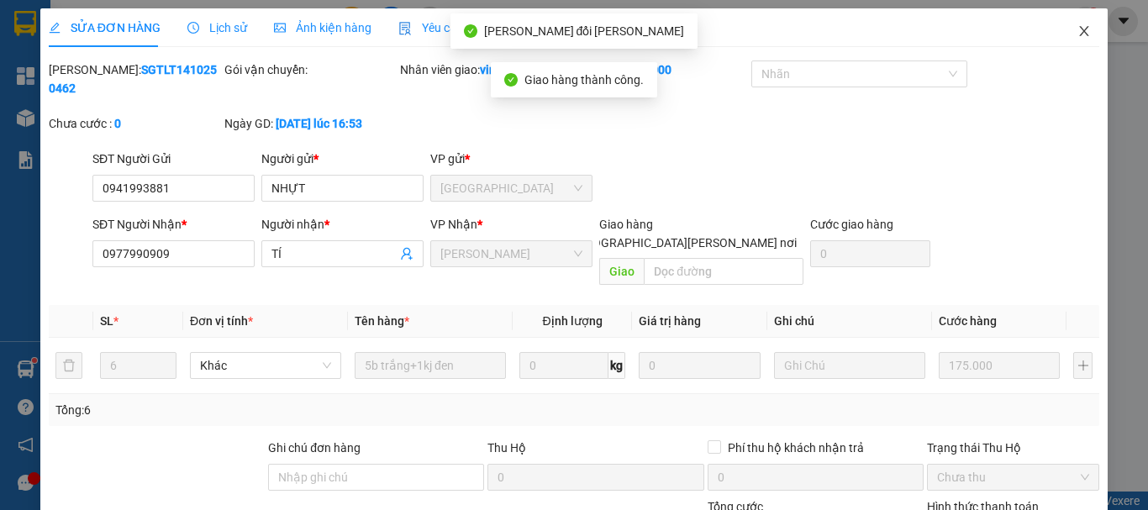
click at [1077, 36] on icon "close" at bounding box center [1083, 30] width 13 height 13
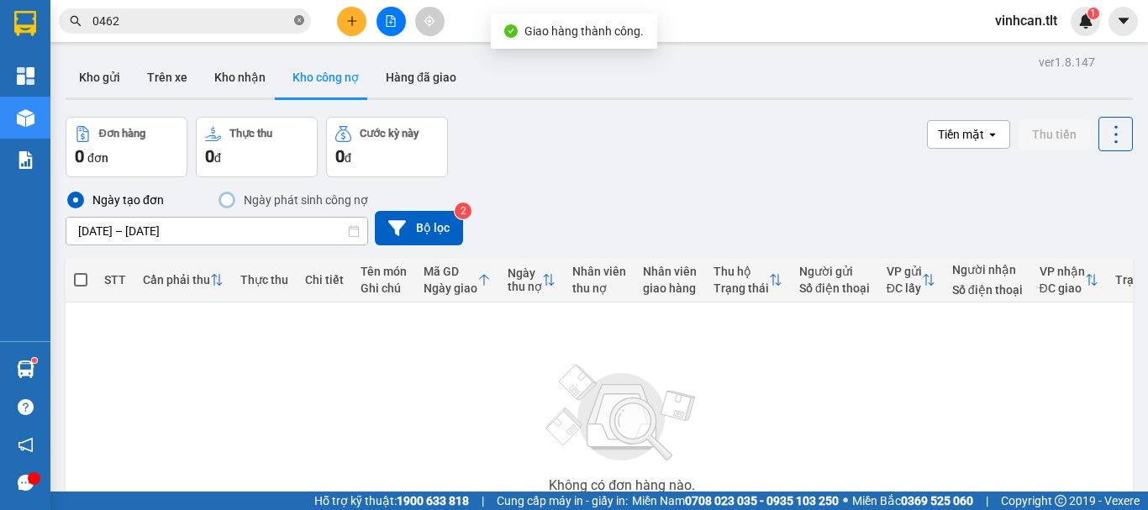
click at [298, 22] on icon "close-circle" at bounding box center [299, 20] width 10 height 10
click at [268, 22] on input "text" at bounding box center [191, 21] width 198 height 18
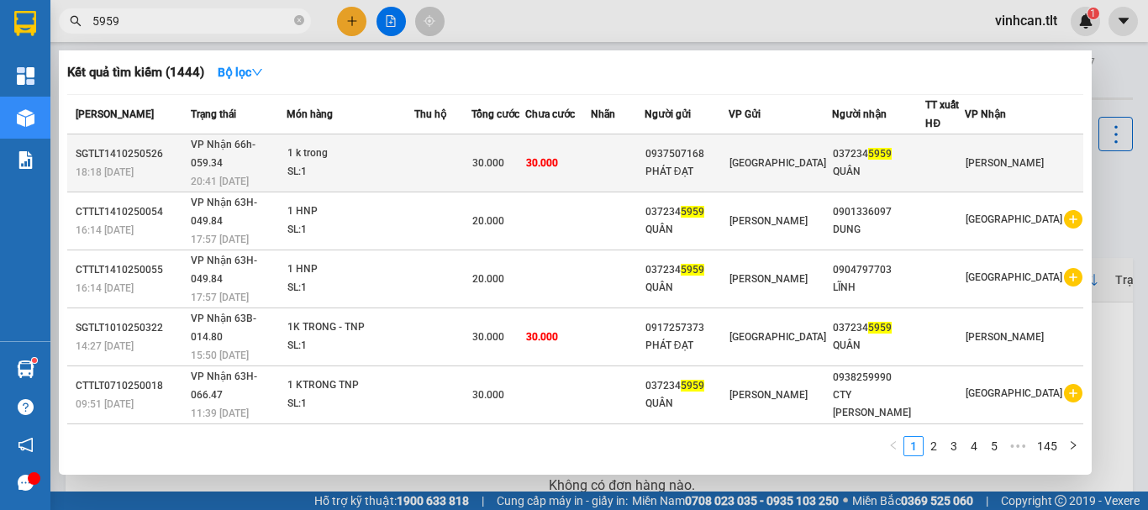
type input "5959"
click at [704, 145] on div "0937507168" at bounding box center [686, 154] width 82 height 18
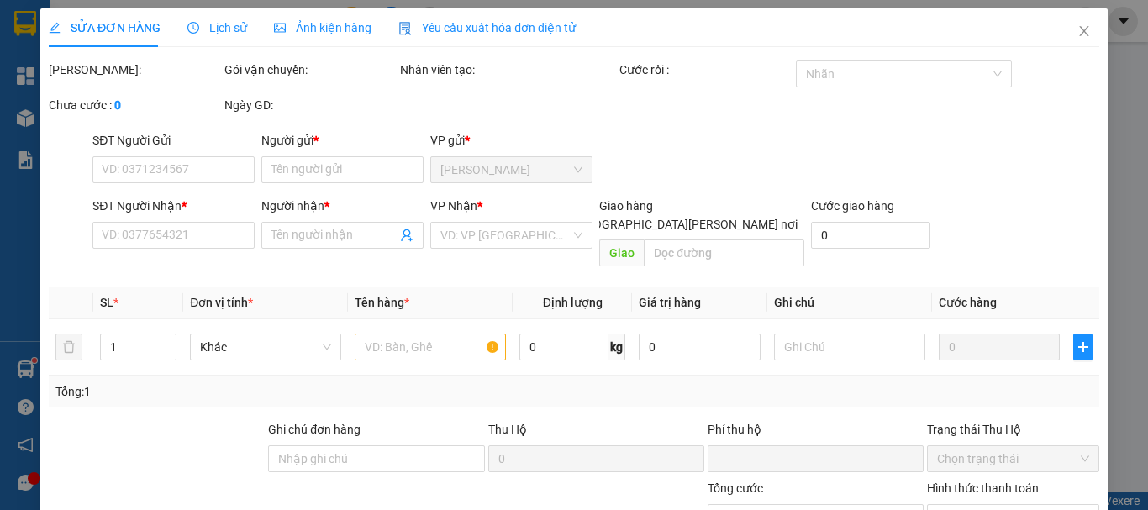
type input "0937507168"
type input "PHÁT ĐẠT"
type input "0372345959"
type input "QUÂN"
type input "0"
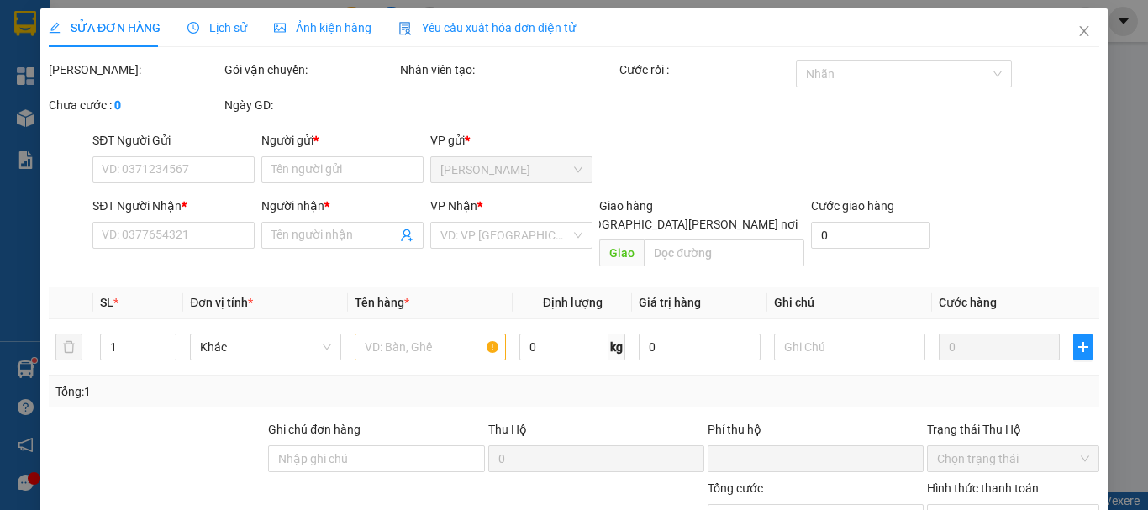
type input "30.000"
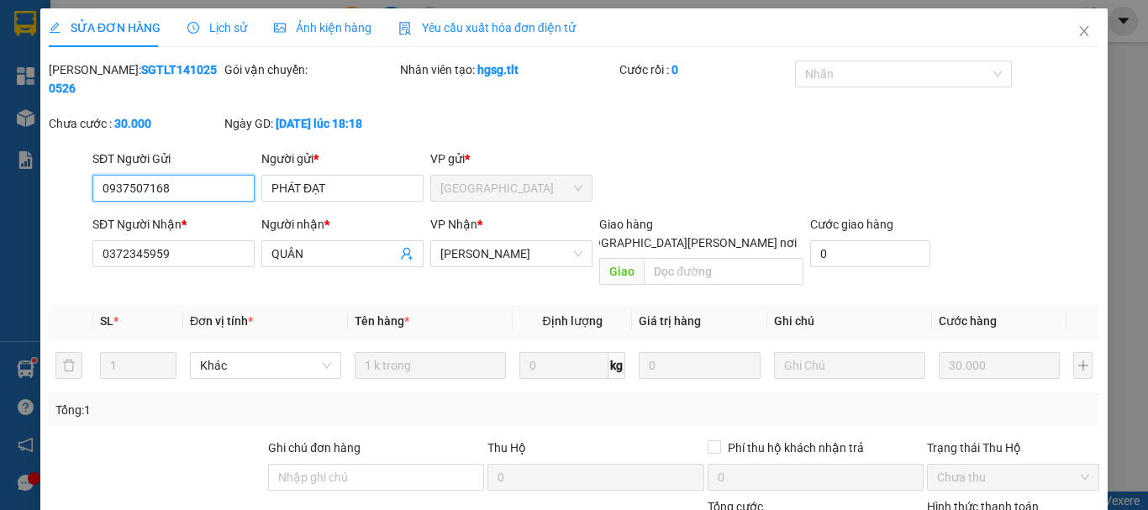
scroll to position [115, 0]
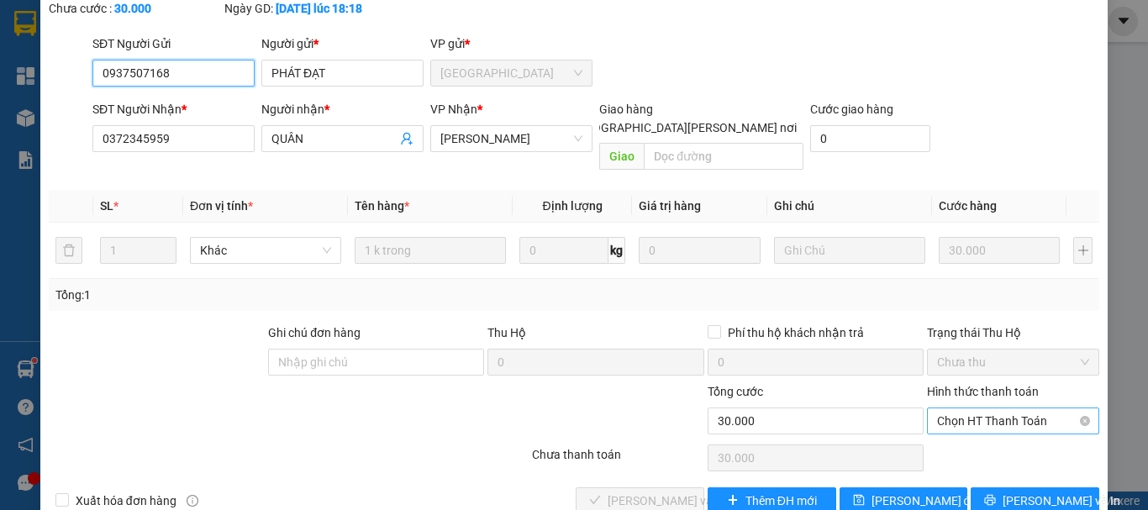
click at [961, 408] on span "Chọn HT Thanh Toán" at bounding box center [1013, 420] width 152 height 25
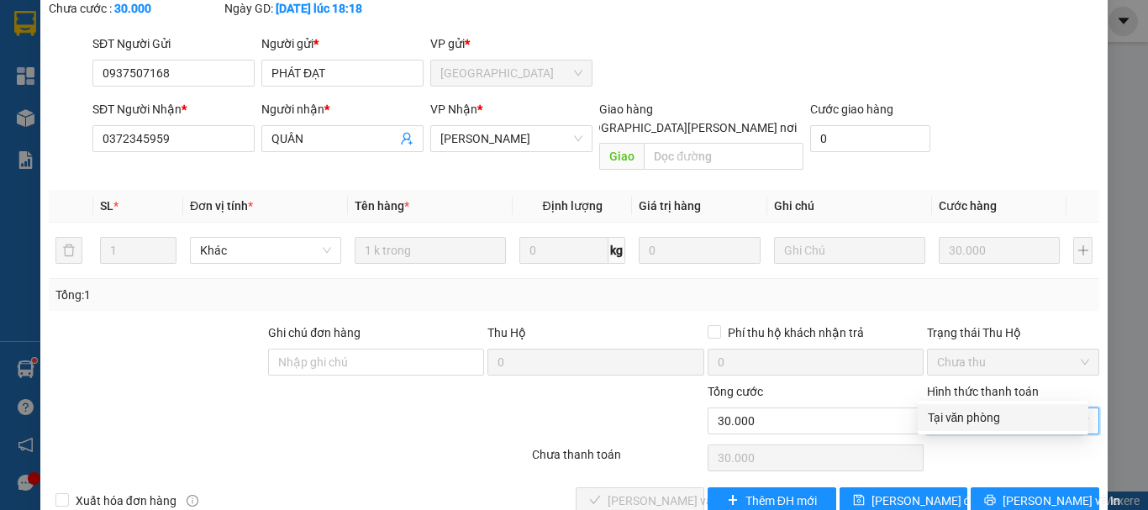
click at [968, 412] on div "Tại văn phòng" at bounding box center [1002, 417] width 150 height 18
type input "0"
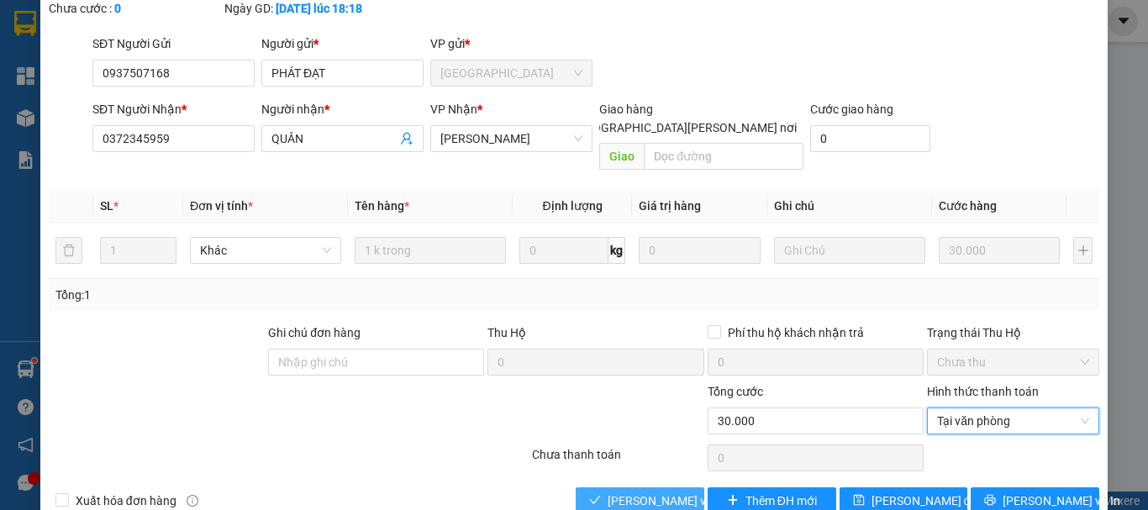
click at [660, 491] on span "[PERSON_NAME] và [PERSON_NAME] hàng" at bounding box center [720, 500] width 227 height 18
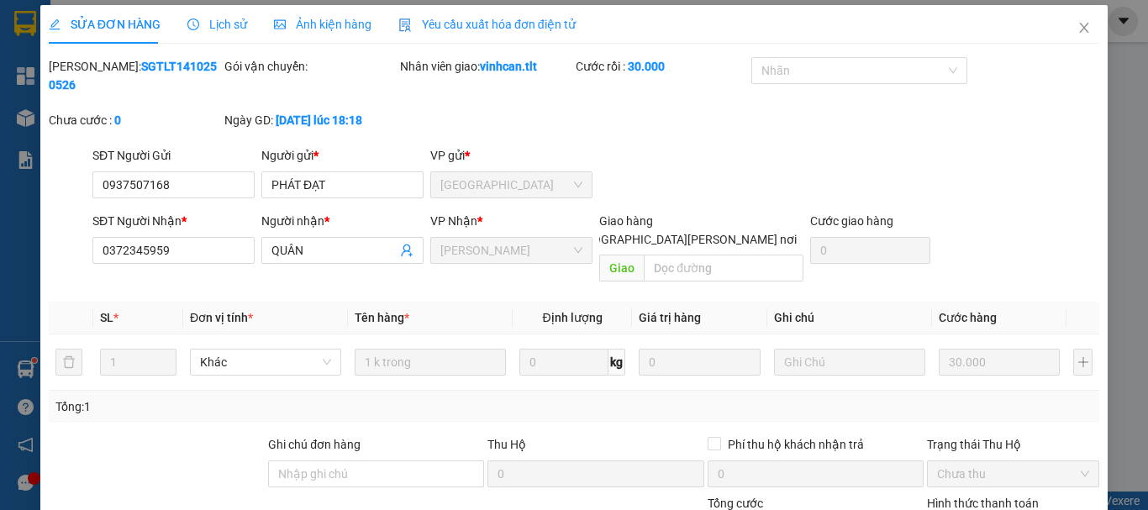
scroll to position [0, 0]
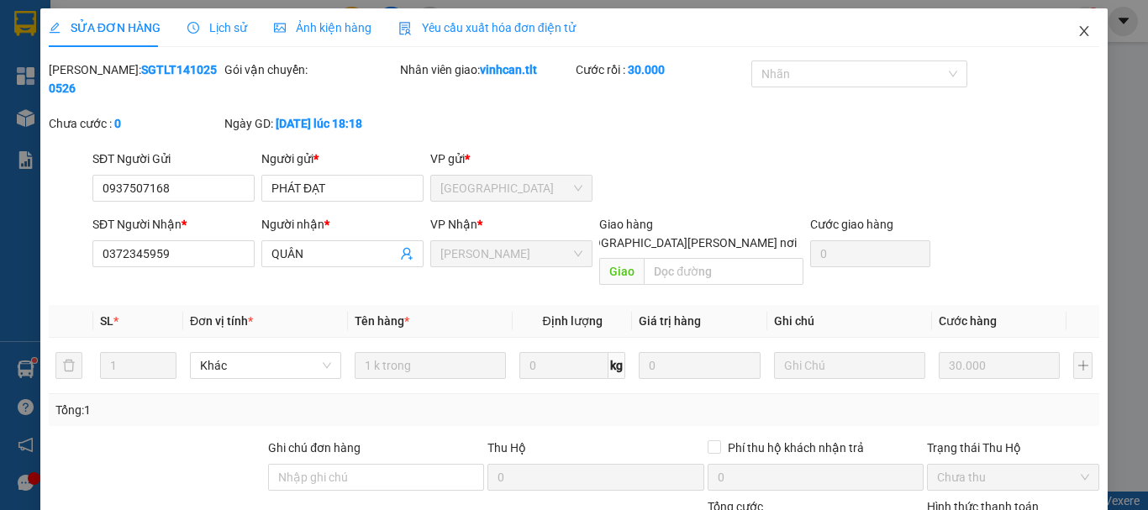
click at [1077, 31] on icon "close" at bounding box center [1083, 30] width 13 height 13
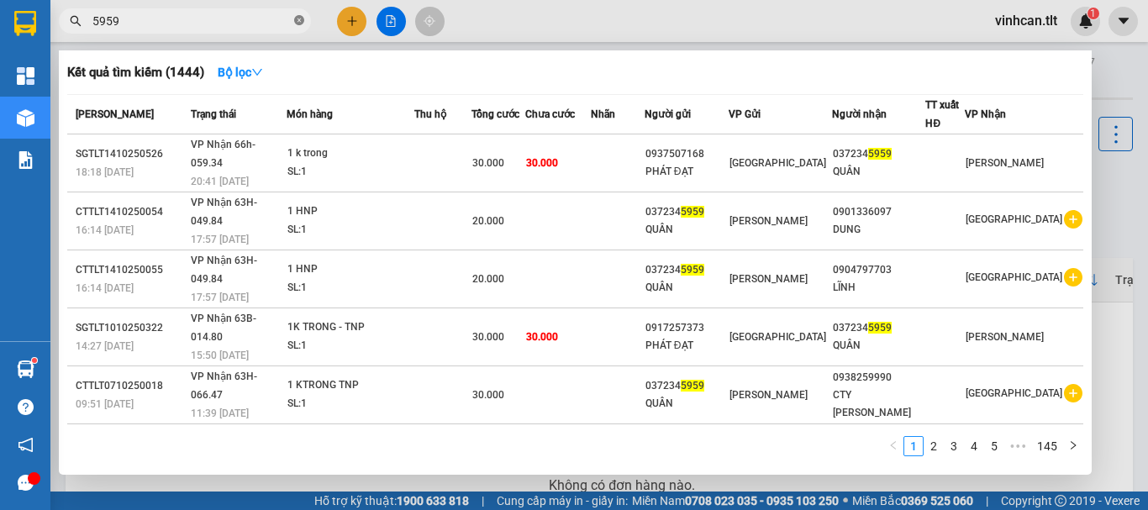
click at [297, 17] on icon "close-circle" at bounding box center [299, 20] width 10 height 10
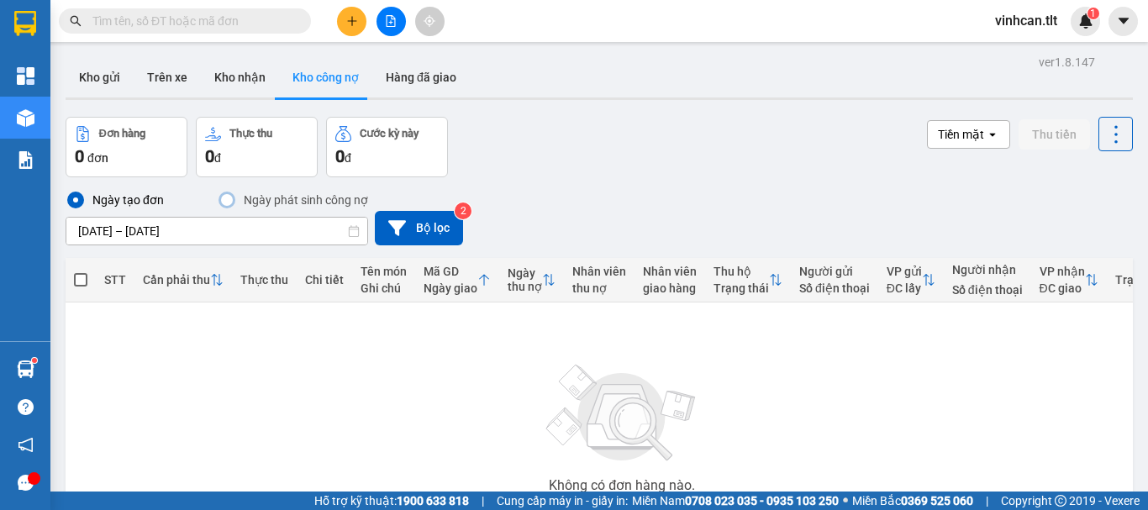
click at [281, 24] on input "text" at bounding box center [191, 21] width 198 height 18
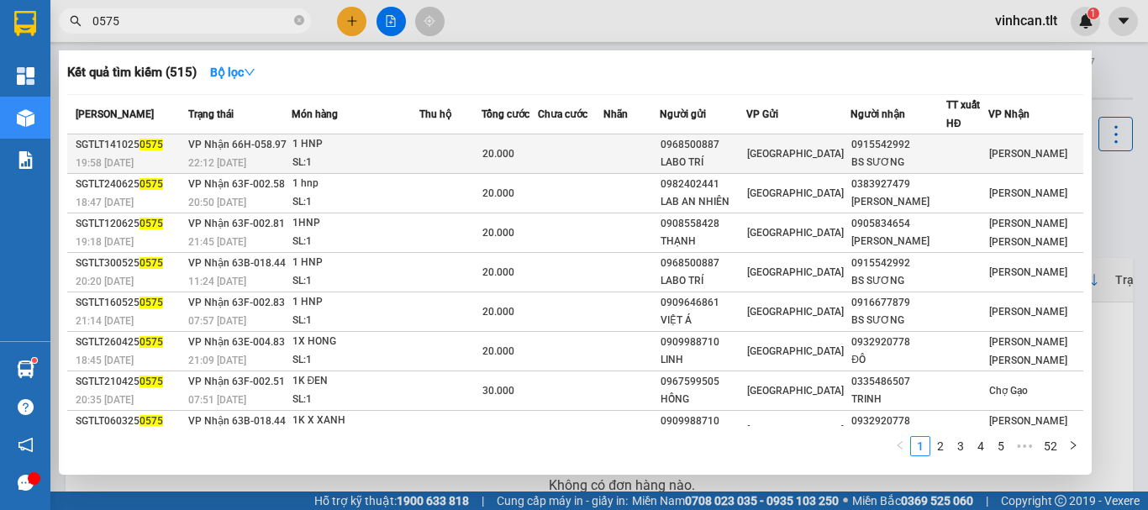
type input "0575"
click at [724, 143] on div "0968500887" at bounding box center [702, 145] width 85 height 18
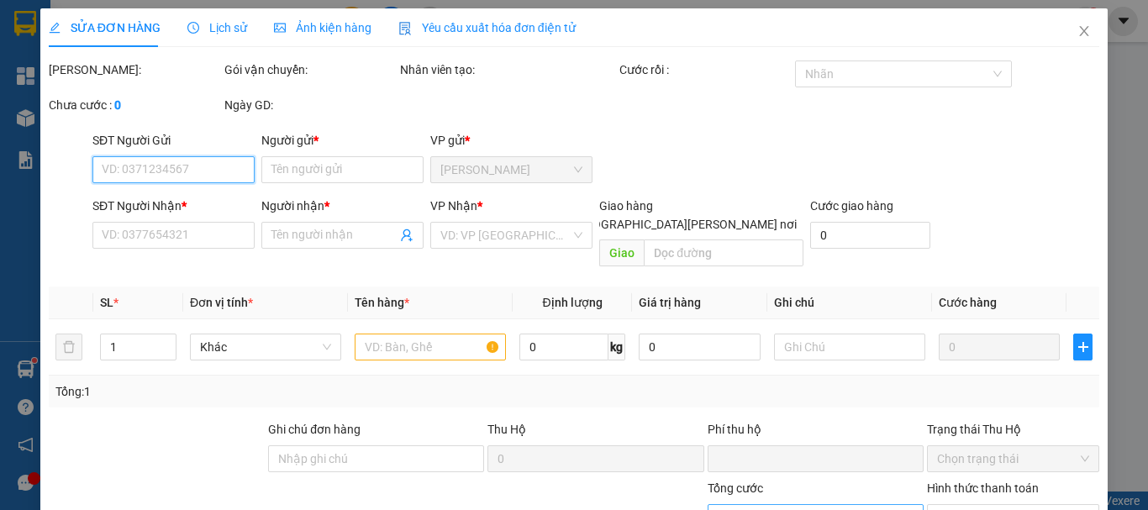
type input "0968500887"
type input "LABO TRÍ"
type input "0915542992"
type input "BS SƯƠNG"
type input "0"
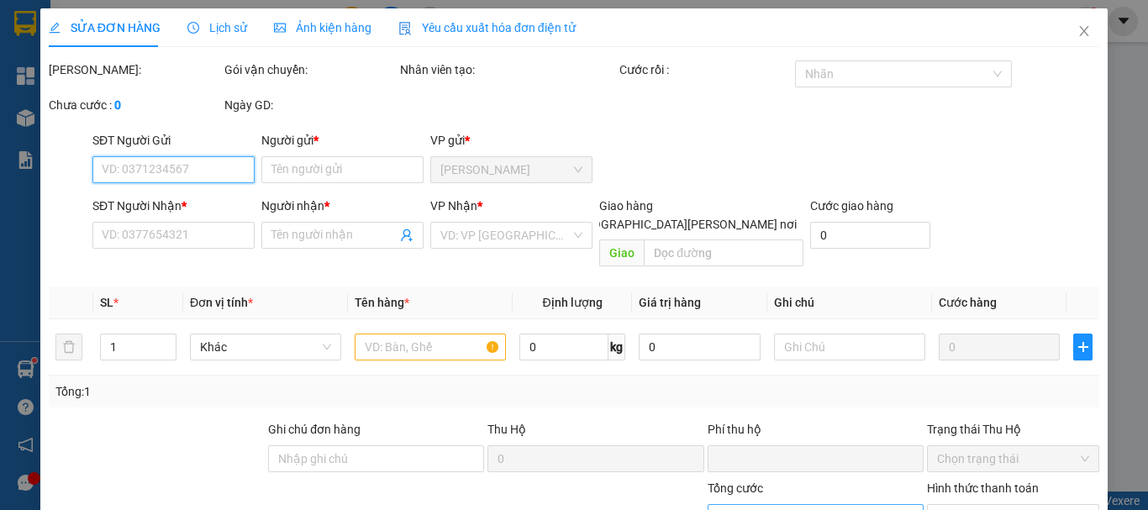
type input "20.000"
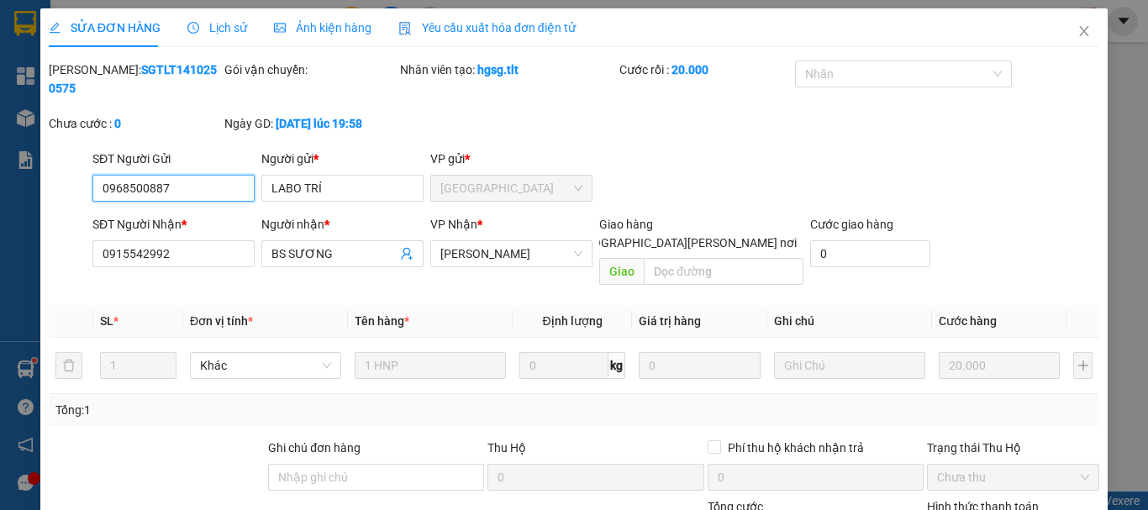
scroll to position [115, 0]
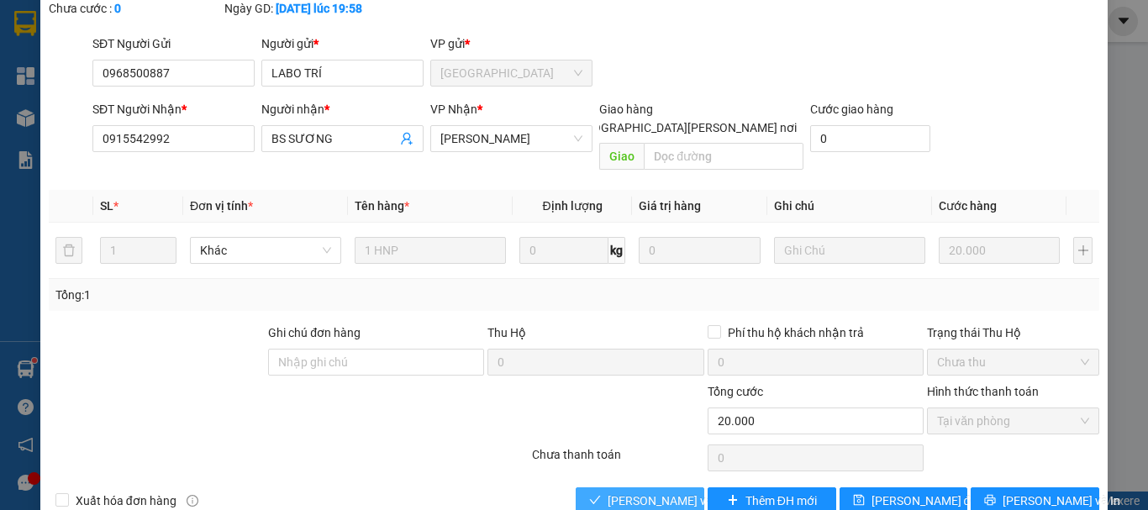
click at [667, 491] on span "[PERSON_NAME] và [PERSON_NAME] hàng" at bounding box center [720, 500] width 227 height 18
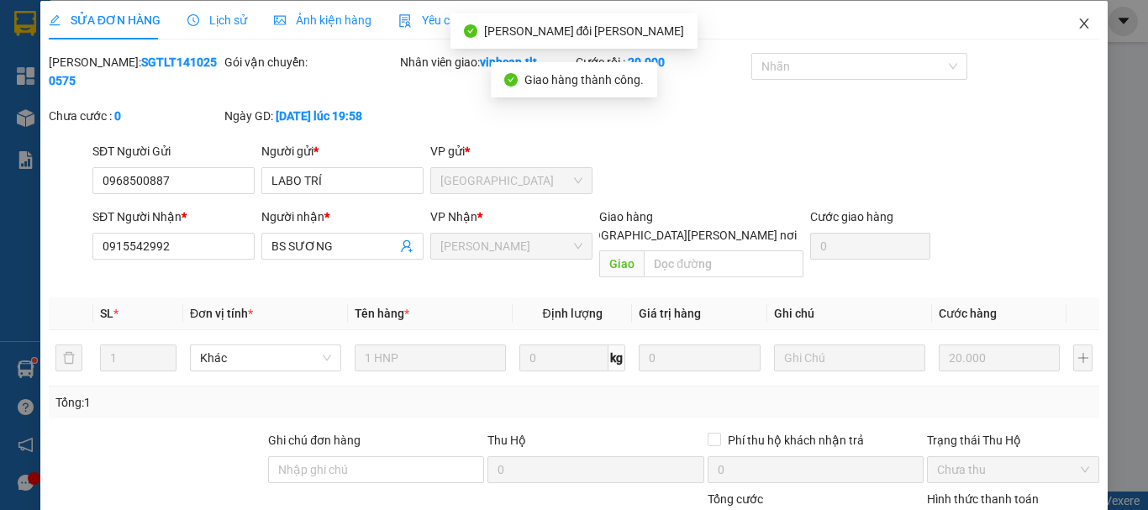
scroll to position [0, 0]
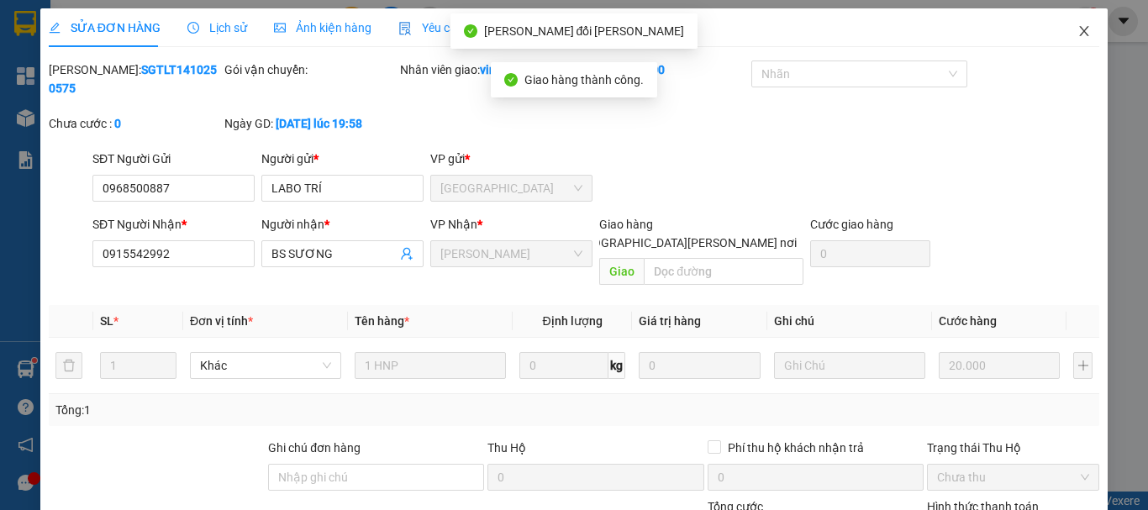
click at [1079, 30] on icon "close" at bounding box center [1083, 31] width 9 height 10
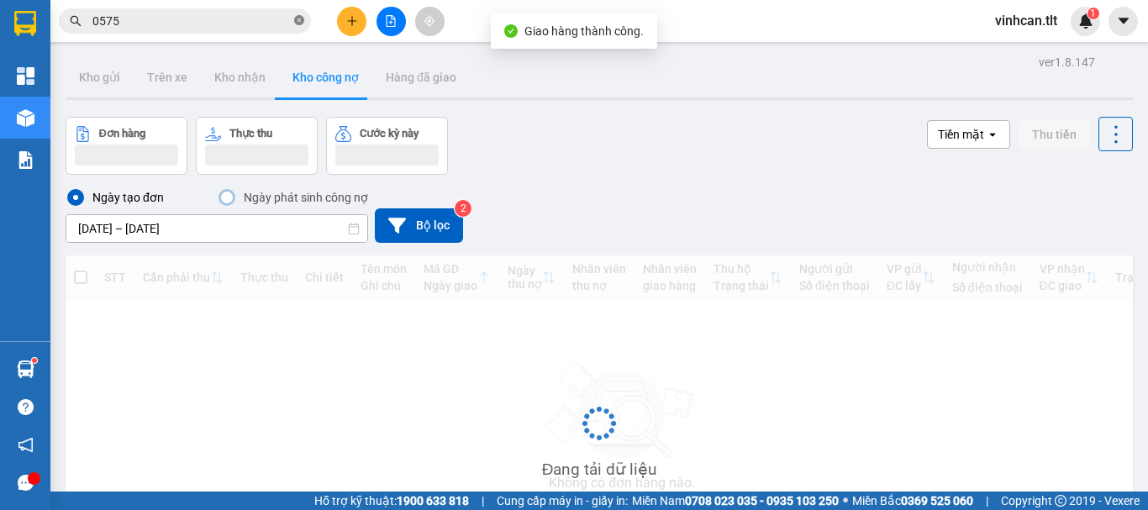
click at [298, 22] on icon "close-circle" at bounding box center [299, 20] width 10 height 10
click at [244, 18] on input "text" at bounding box center [191, 21] width 198 height 18
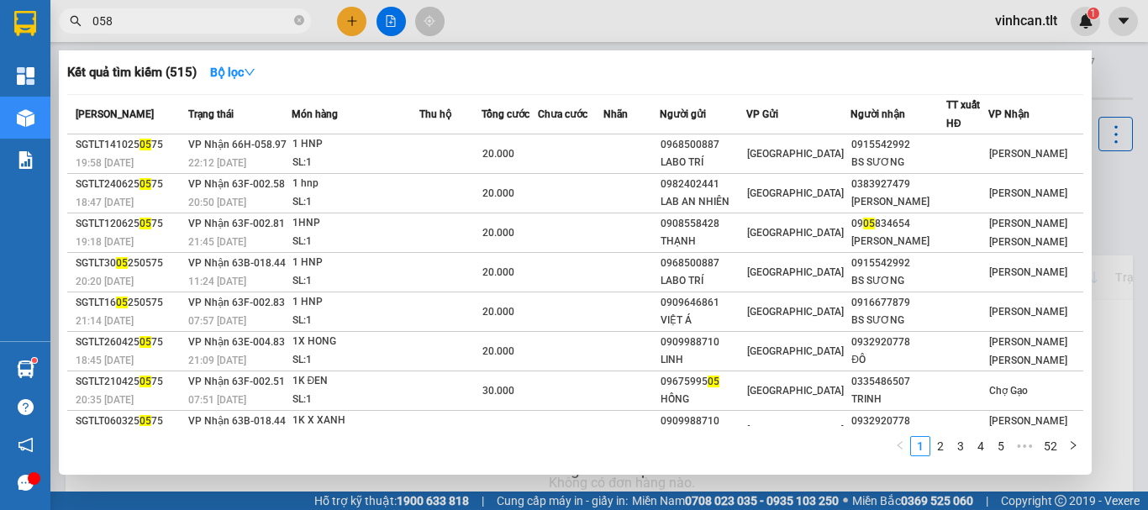
type input "0587"
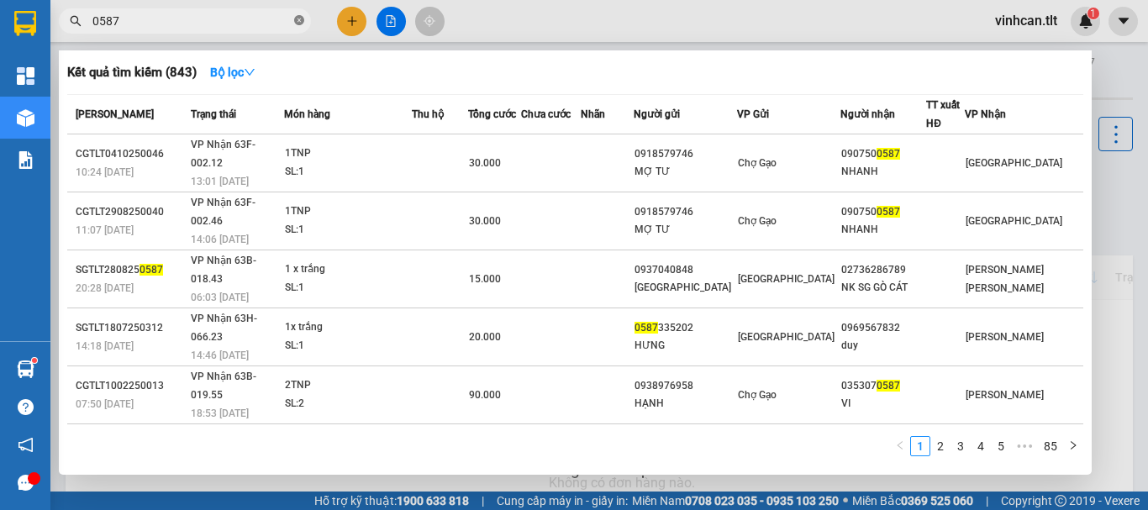
click at [297, 18] on icon "close-circle" at bounding box center [299, 20] width 10 height 10
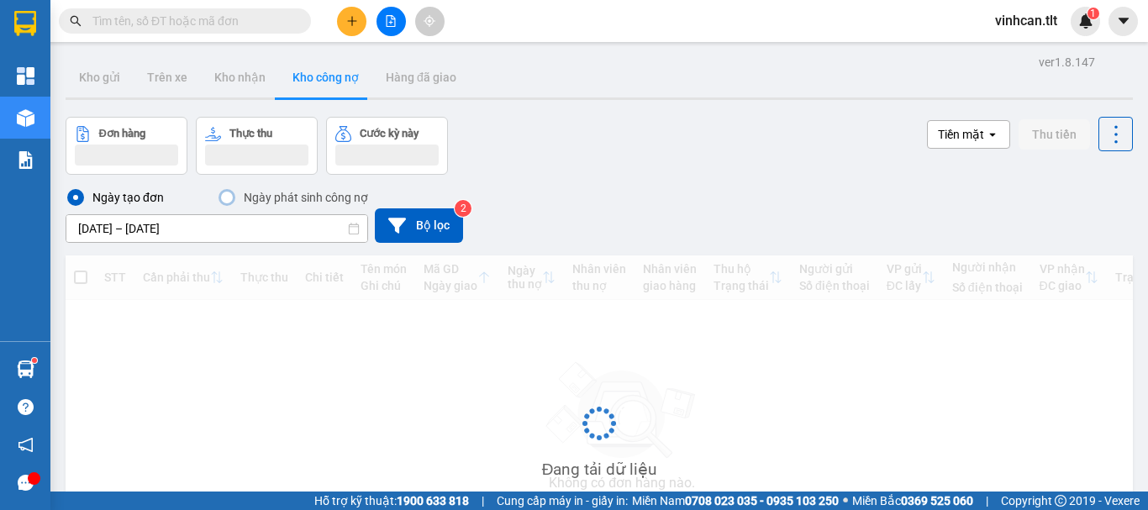
click at [265, 18] on input "text" at bounding box center [191, 21] width 198 height 18
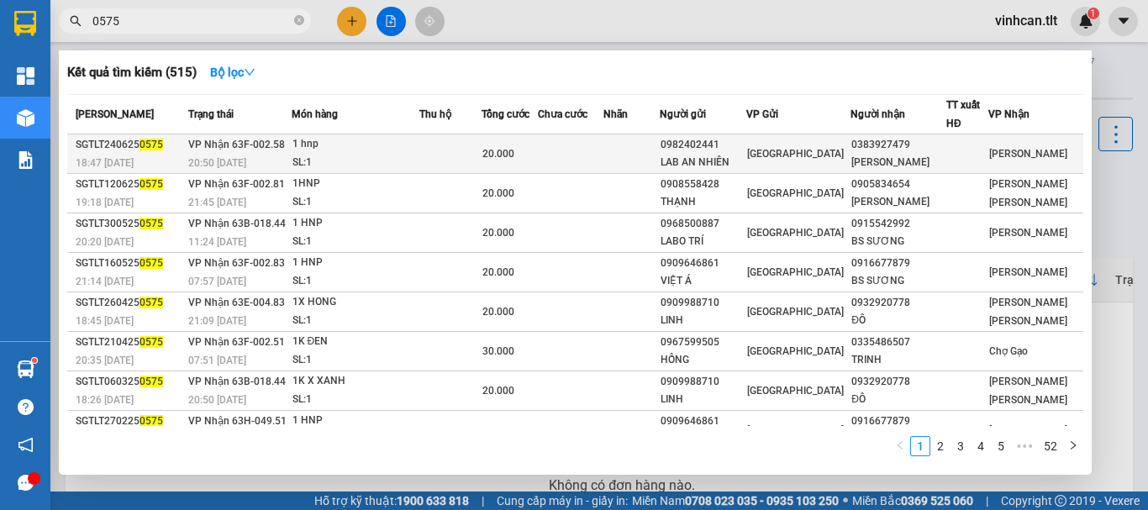
type input "0575"
click at [726, 139] on div "0982402441" at bounding box center [702, 145] width 85 height 18
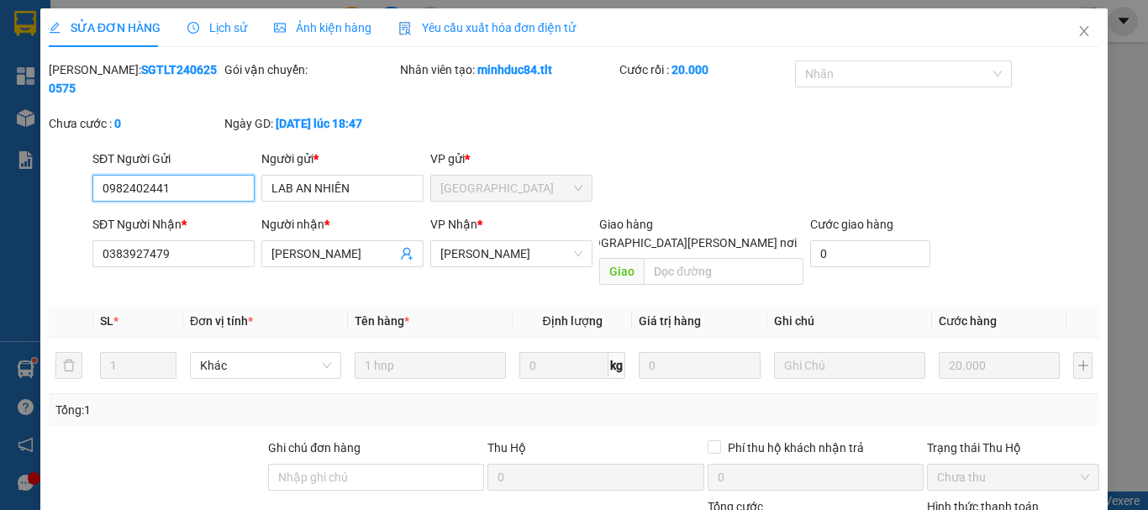
scroll to position [115, 0]
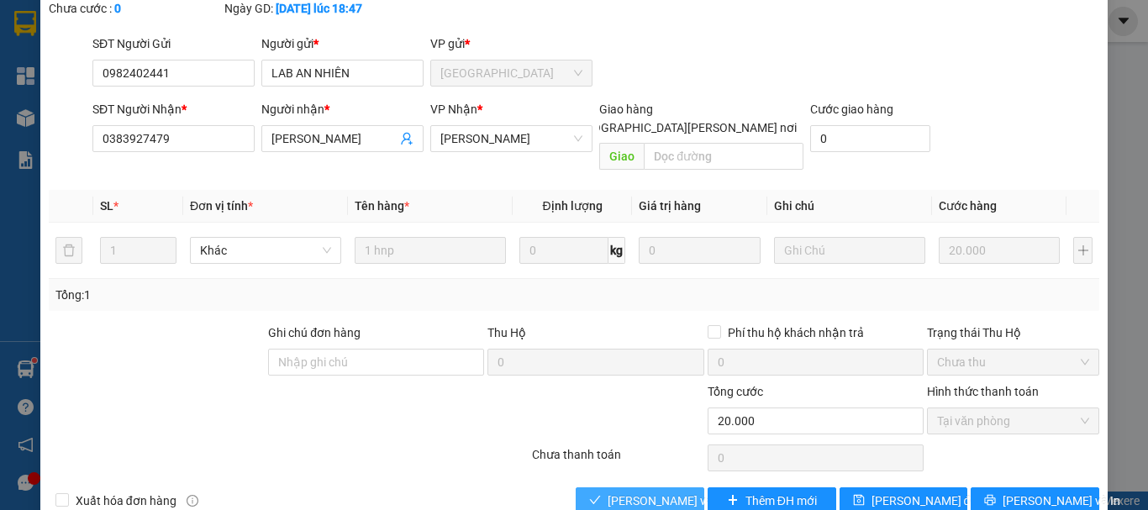
click at [661, 491] on span "[PERSON_NAME] và [PERSON_NAME] hàng" at bounding box center [720, 500] width 227 height 18
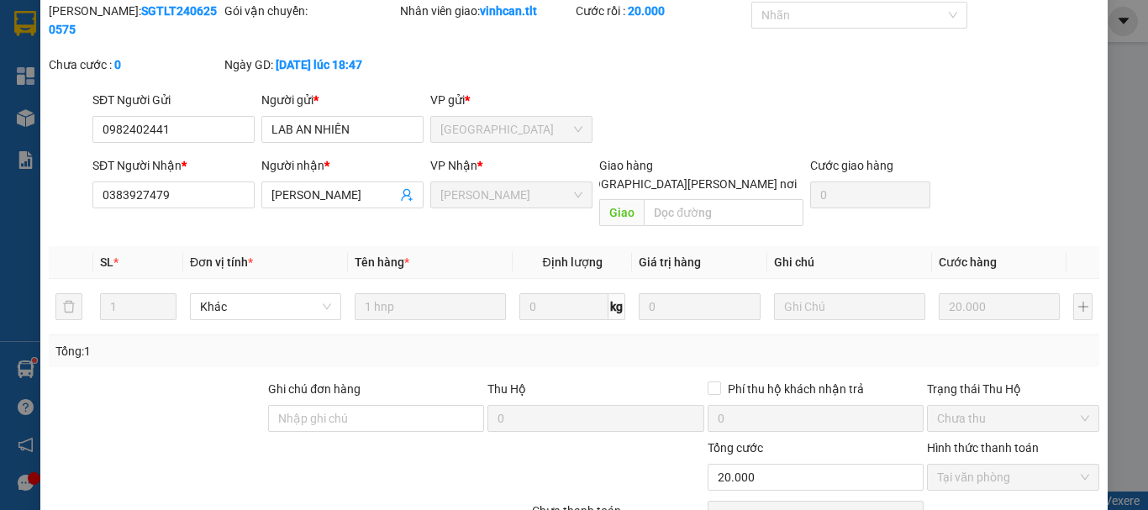
scroll to position [0, 0]
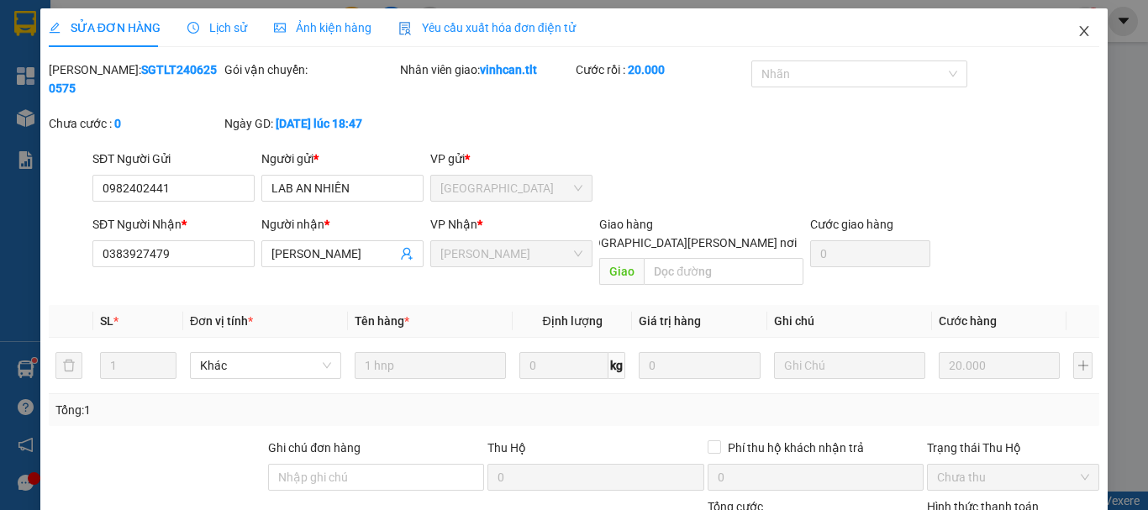
click at [1079, 29] on icon "close" at bounding box center [1083, 31] width 9 height 10
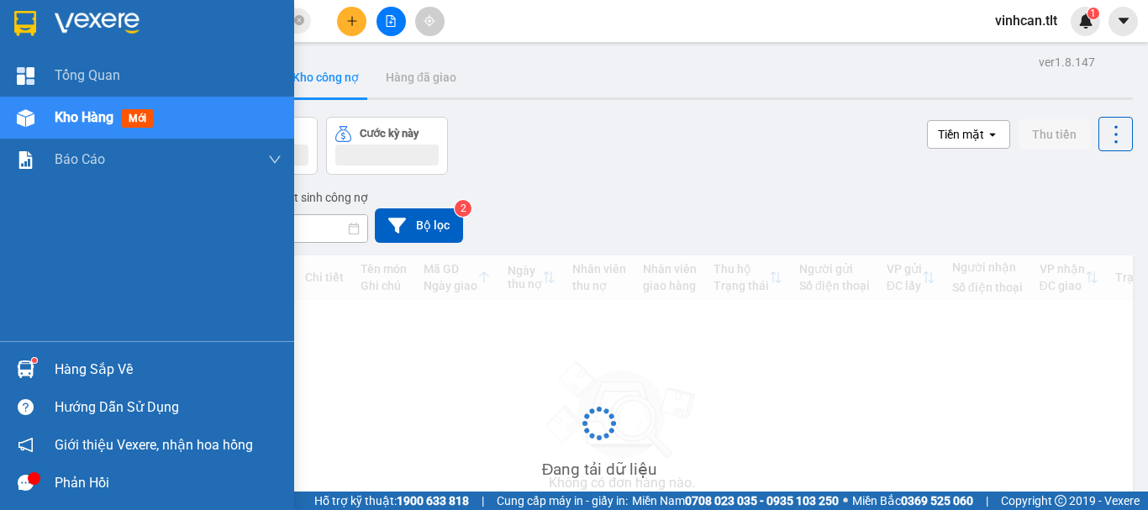
click at [85, 365] on div "Hàng sắp về" at bounding box center [168, 369] width 227 height 25
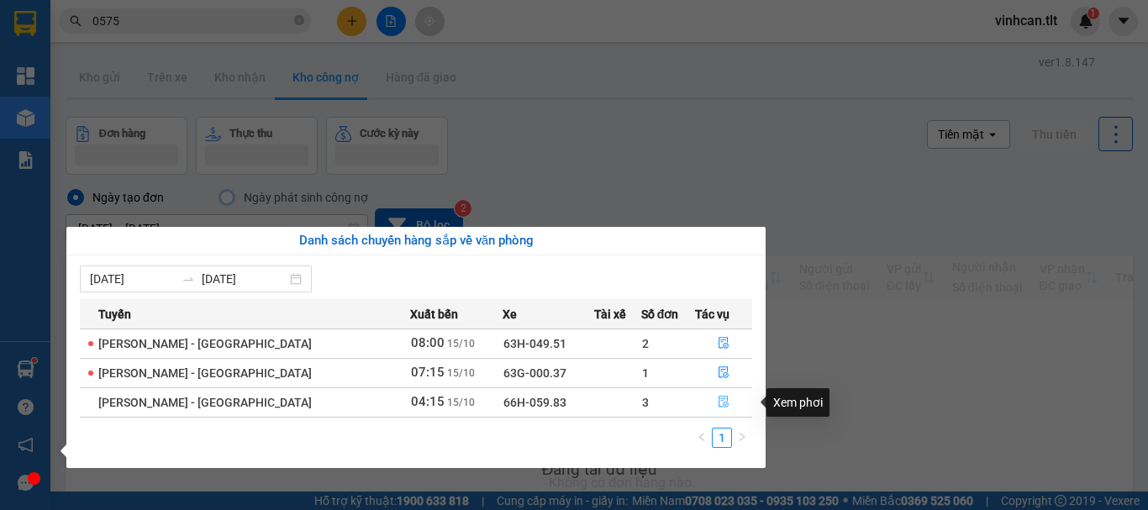
click at [718, 401] on icon "file-done" at bounding box center [723, 403] width 10 height 12
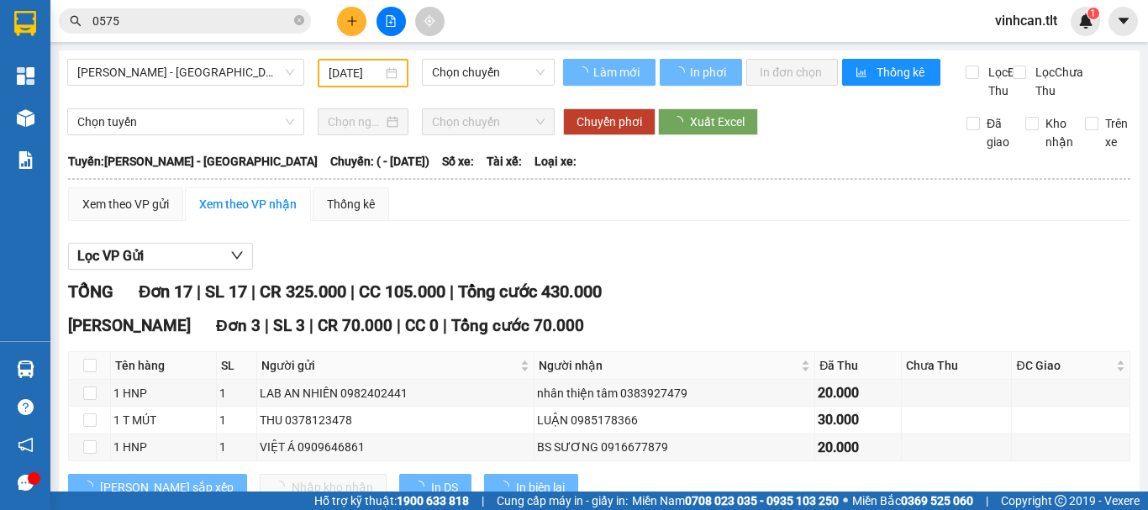
type input "[DATE]"
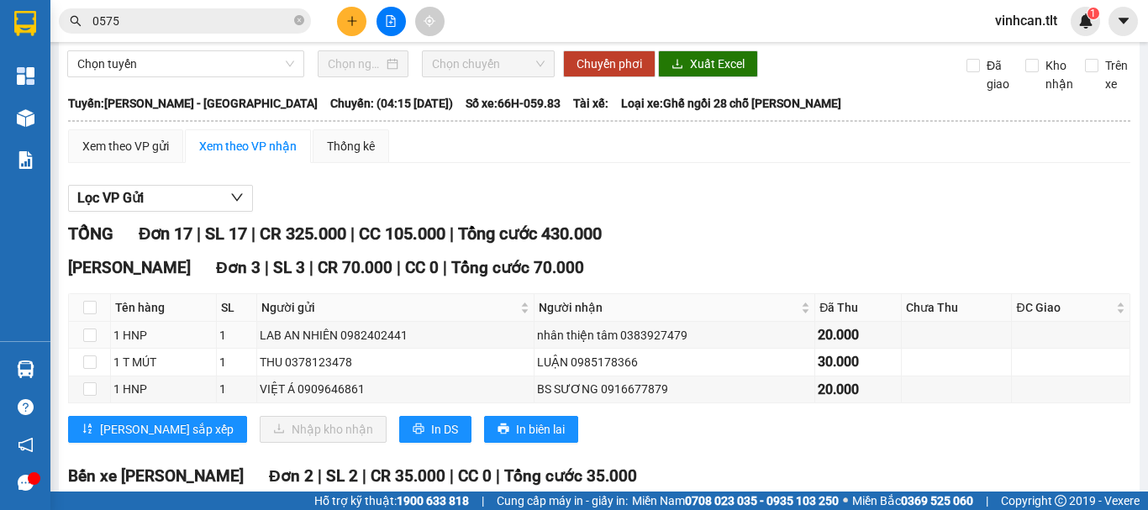
scroll to position [84, 0]
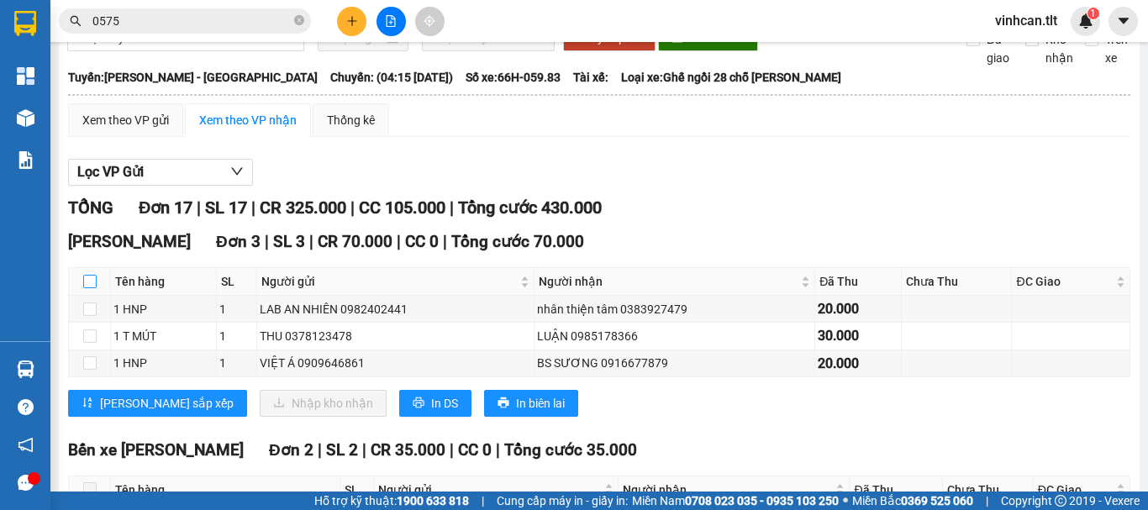
click at [90, 288] on input "checkbox" at bounding box center [89, 281] width 13 height 13
checkbox input "true"
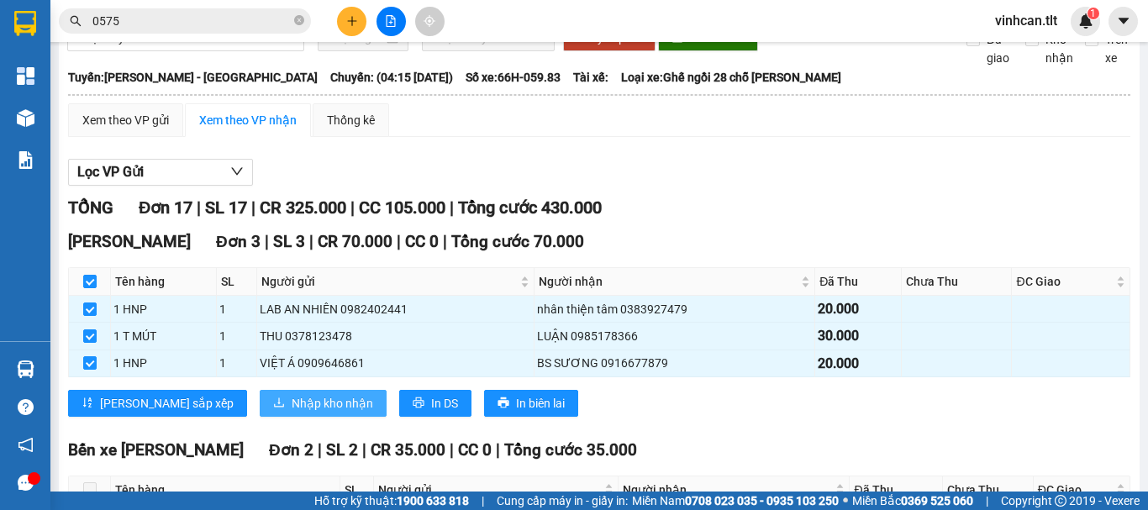
click at [292, 412] on span "Nhập kho nhận" at bounding box center [332, 403] width 81 height 18
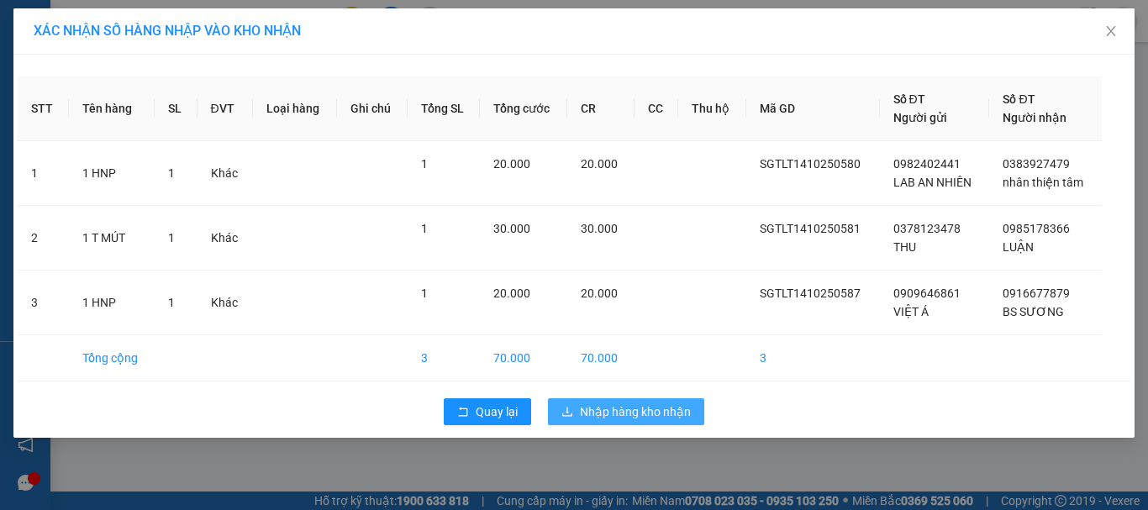
click at [625, 406] on span "Nhập hàng kho nhận" at bounding box center [635, 411] width 111 height 18
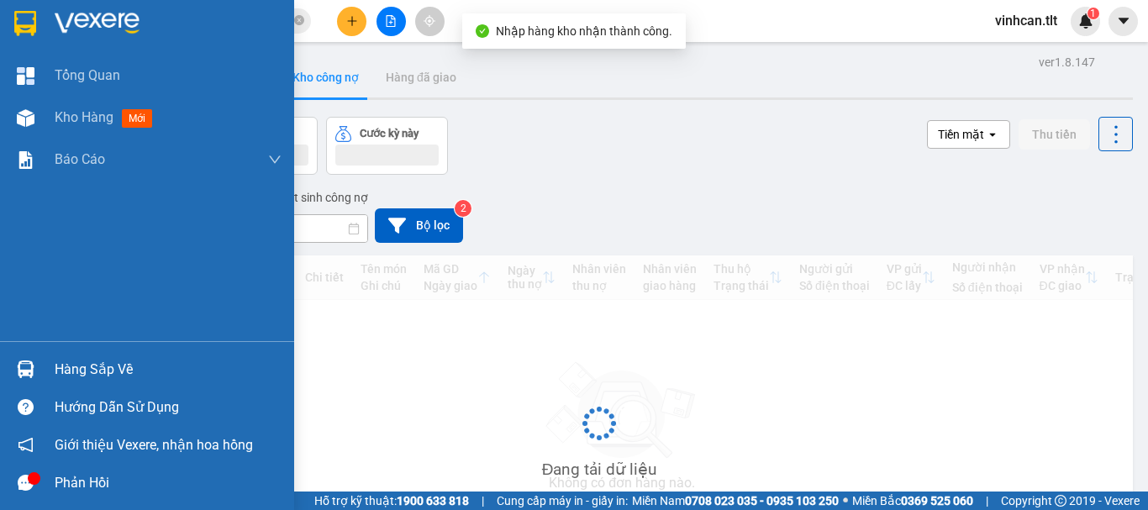
click at [94, 363] on div "Hàng sắp về" at bounding box center [168, 369] width 227 height 25
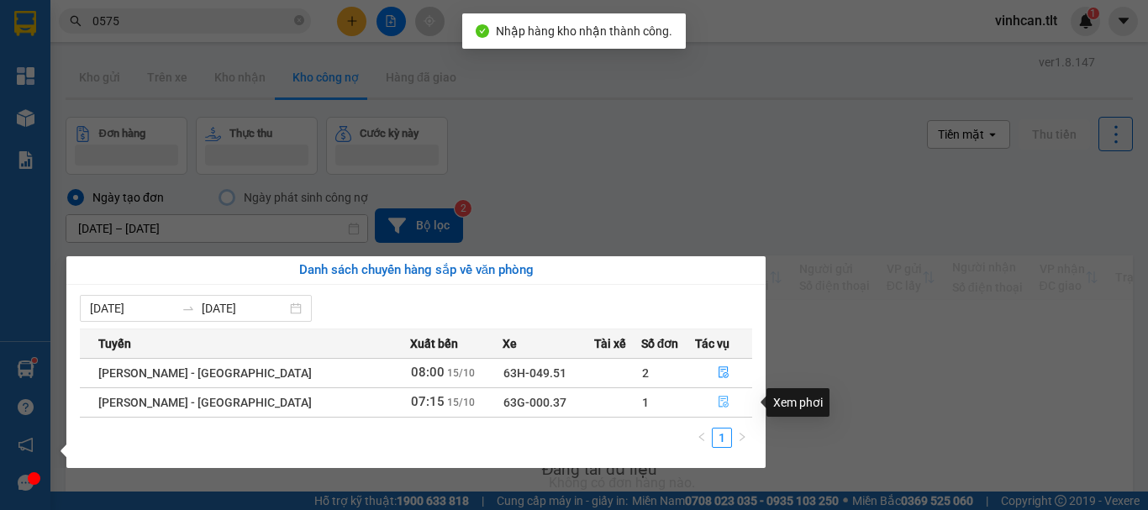
click at [717, 400] on icon "file-done" at bounding box center [723, 402] width 12 height 12
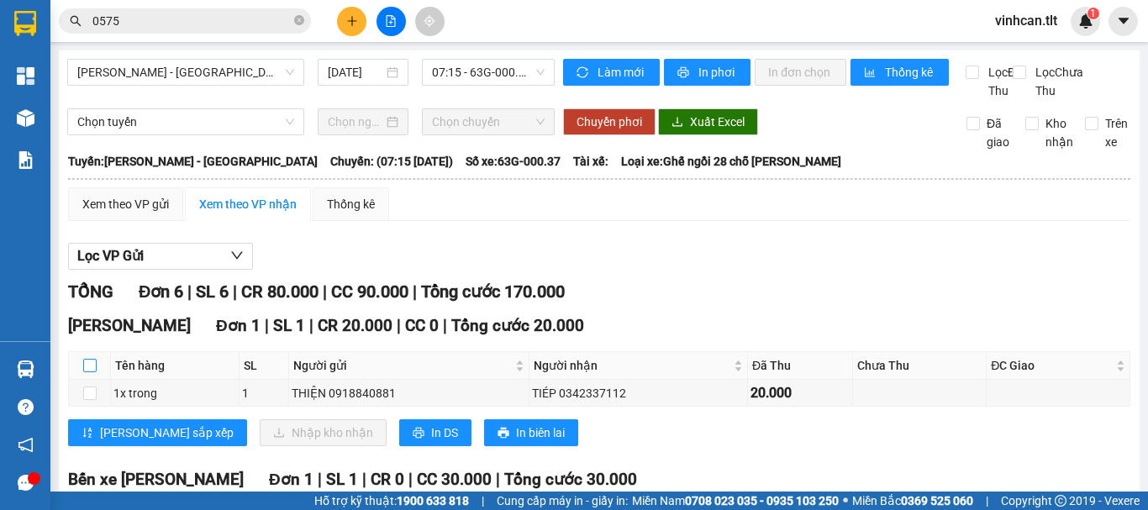
click at [92, 372] on input "checkbox" at bounding box center [89, 365] width 13 height 13
checkbox input "true"
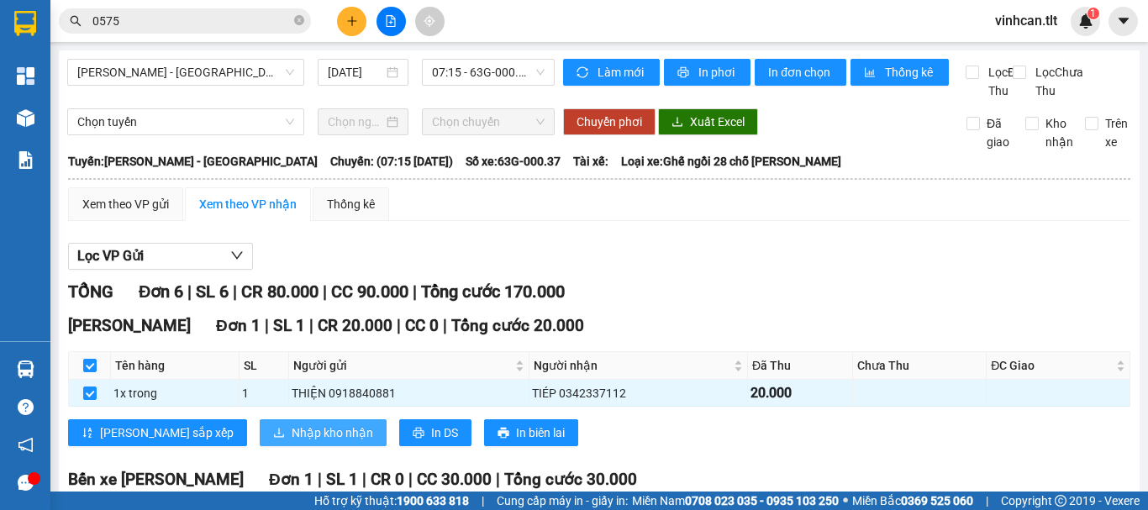
click at [292, 442] on span "Nhập kho nhận" at bounding box center [332, 432] width 81 height 18
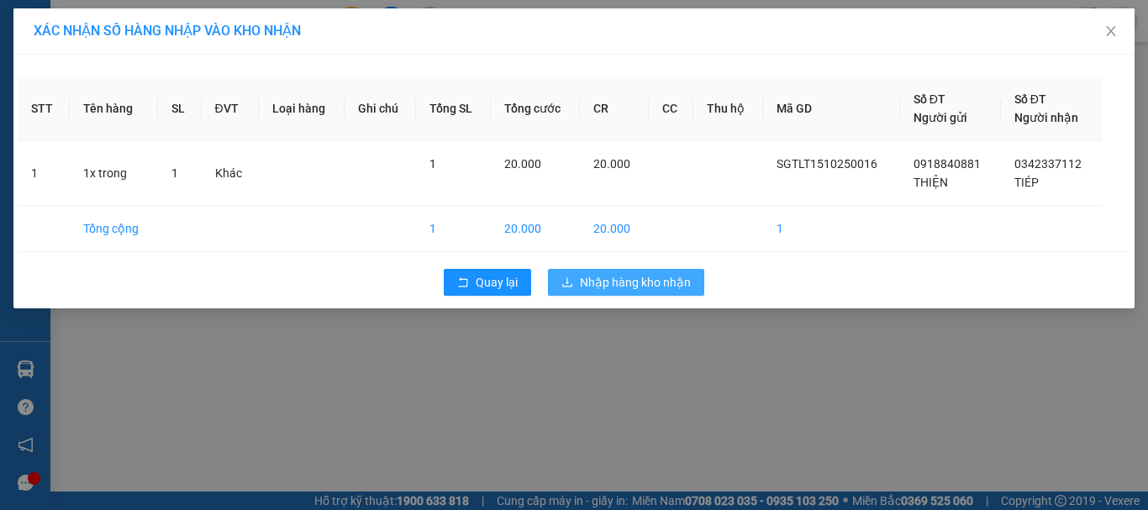
click at [601, 285] on span "Nhập hàng kho nhận" at bounding box center [635, 282] width 111 height 18
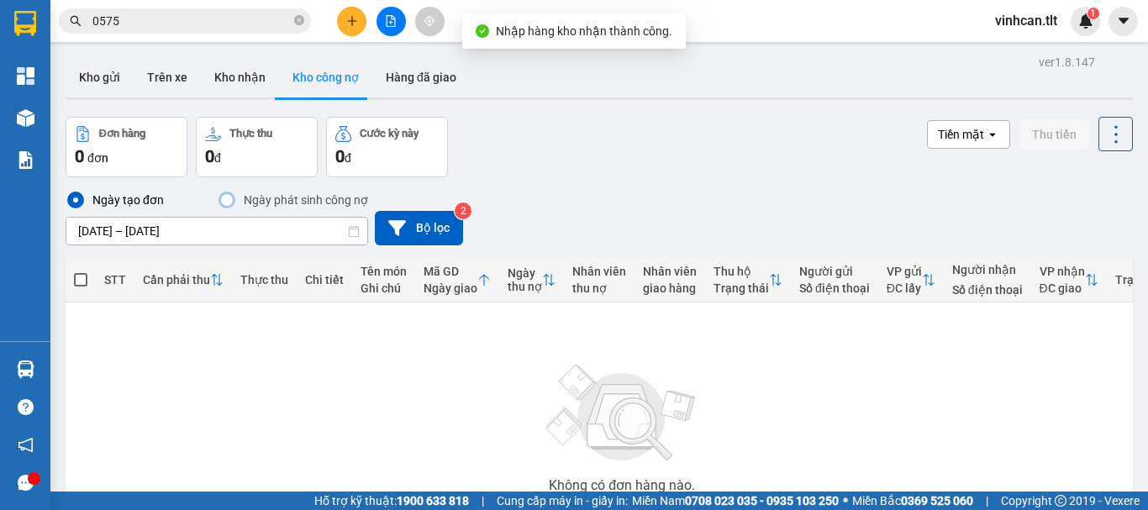
drag, startPoint x: 299, startPoint y: 24, endPoint x: 290, endPoint y: 28, distance: 9.8
click at [298, 24] on icon "close-circle" at bounding box center [299, 20] width 10 height 10
click at [249, 28] on input "text" at bounding box center [191, 21] width 198 height 18
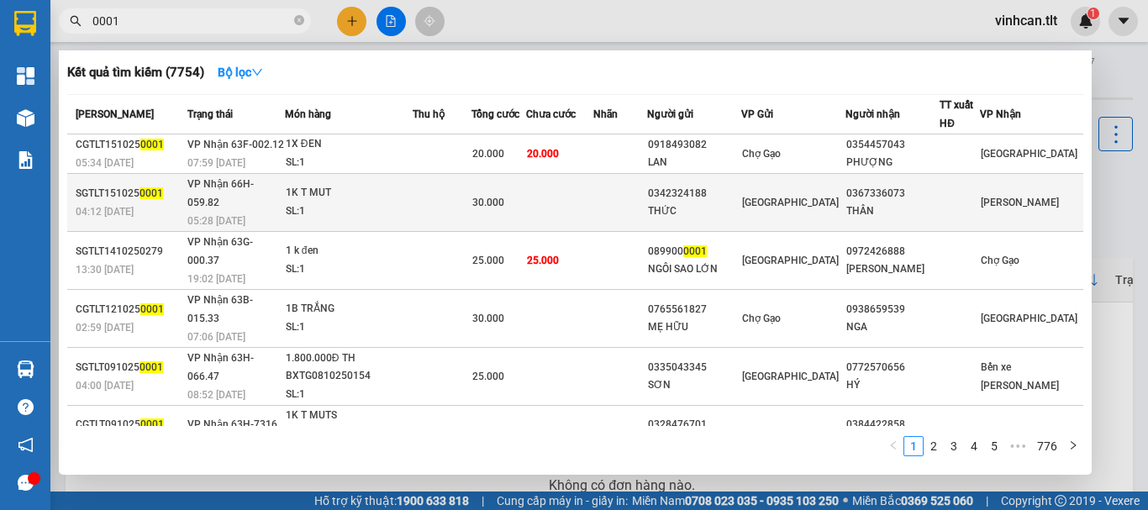
type input "0001"
click at [713, 186] on div "0342324188" at bounding box center [694, 194] width 92 height 18
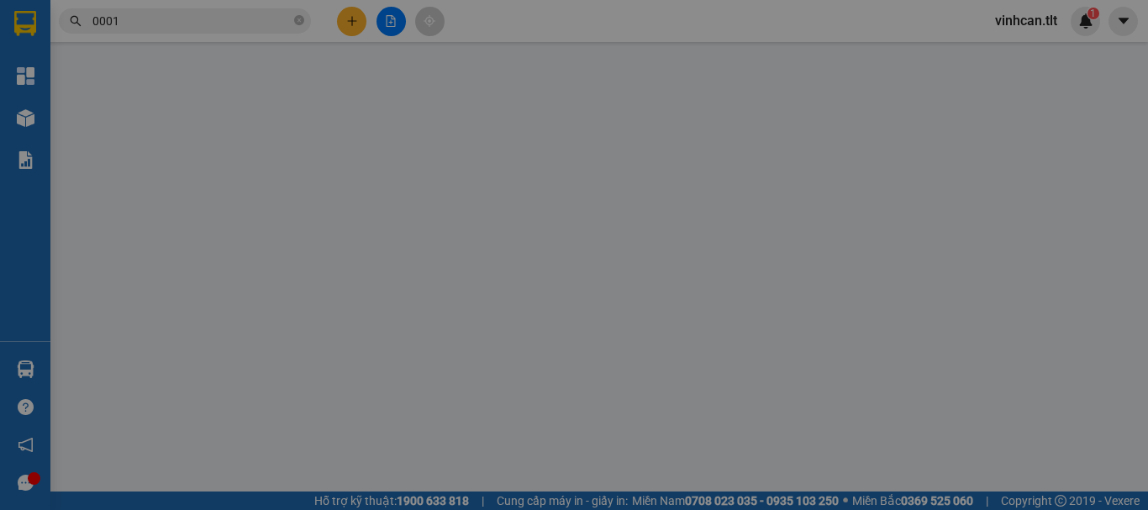
type input "0342324188"
type input "THỨC"
type input "0367336073"
type input "THÂN"
type input "0"
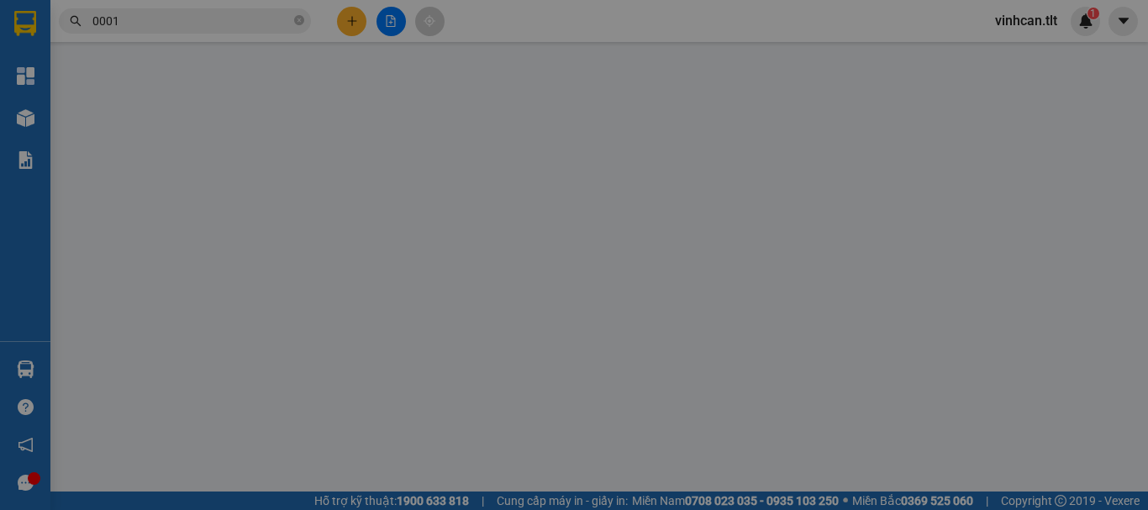
type input "30.000"
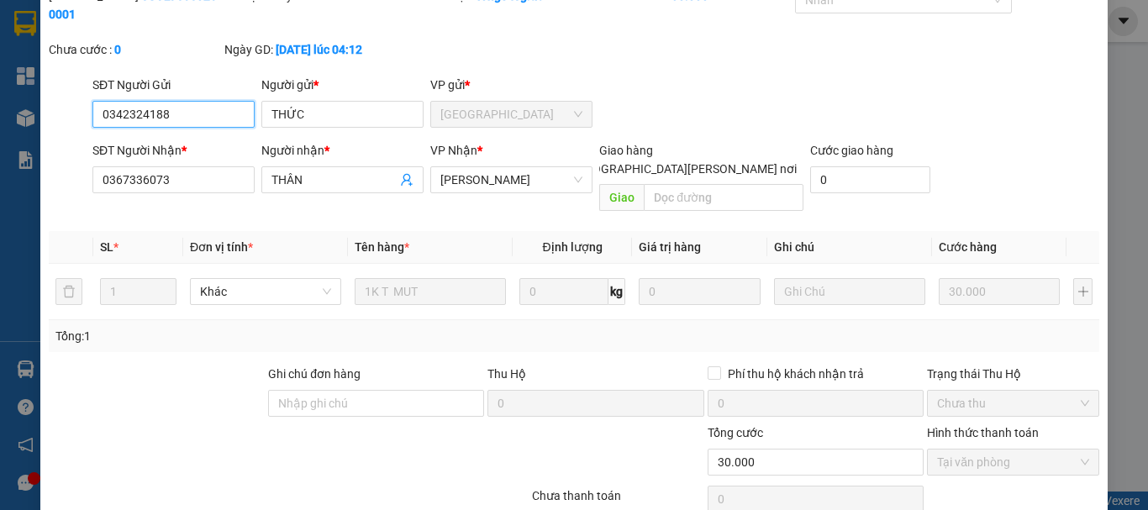
scroll to position [115, 0]
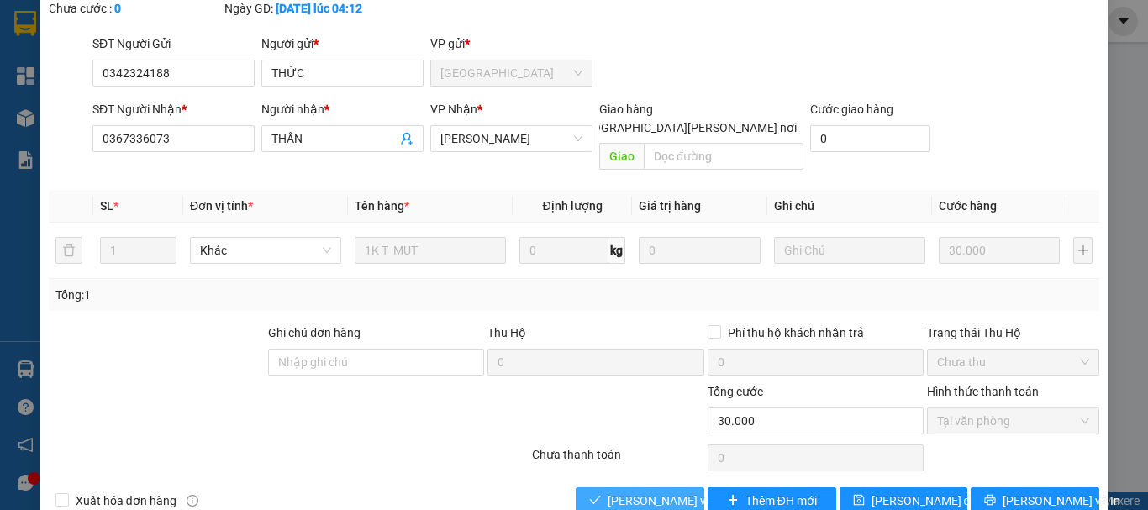
click at [663, 491] on span "[PERSON_NAME] và [PERSON_NAME] hàng" at bounding box center [720, 500] width 227 height 18
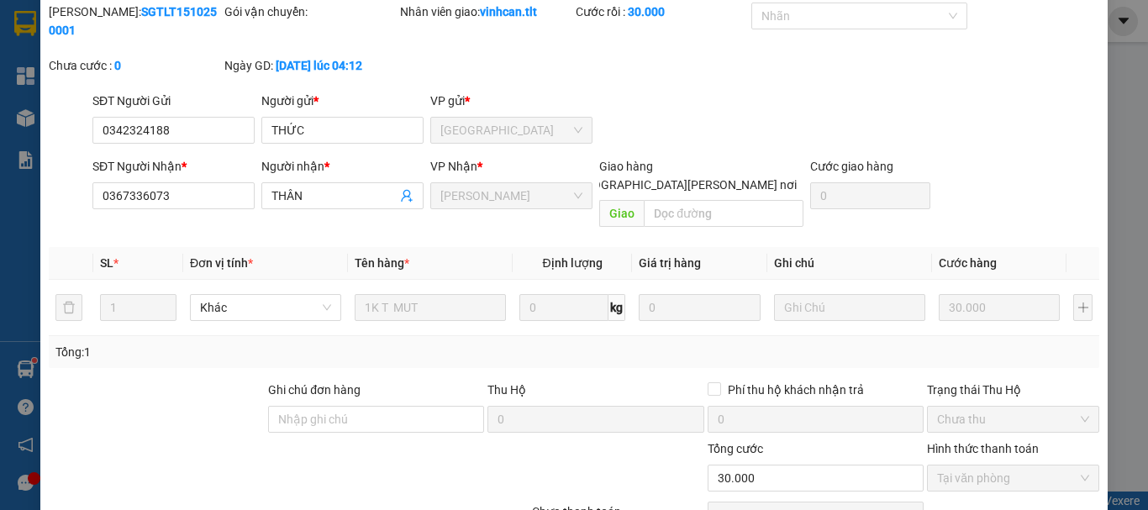
scroll to position [0, 0]
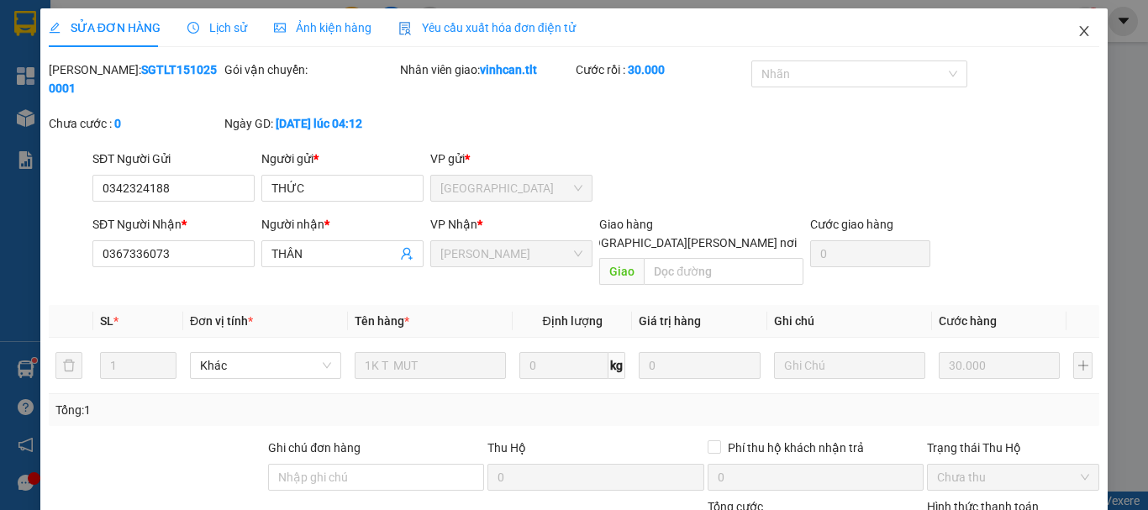
click at [1077, 29] on icon "close" at bounding box center [1083, 30] width 13 height 13
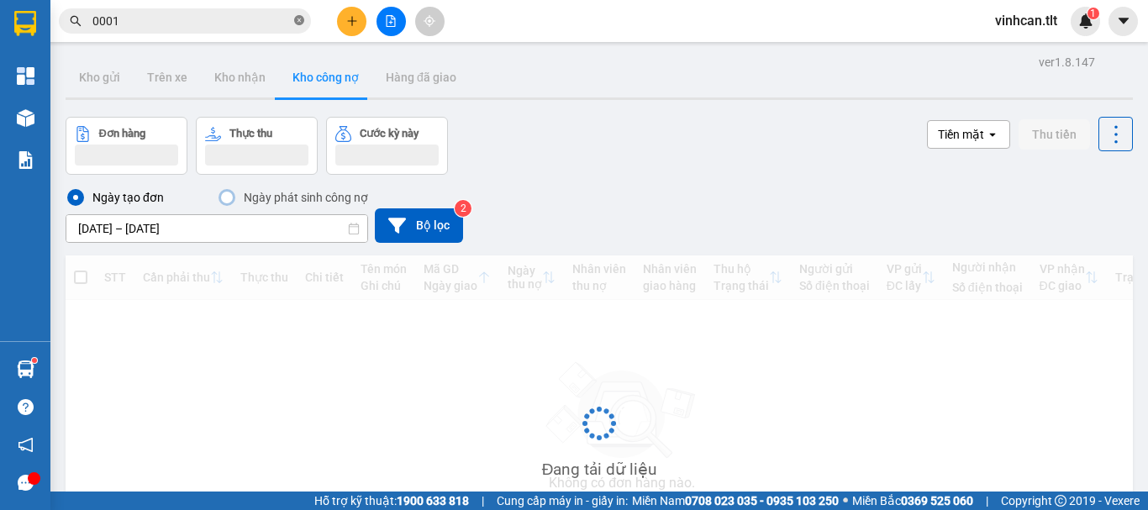
click at [301, 17] on icon "close-circle" at bounding box center [299, 20] width 10 height 10
click at [270, 19] on input "text" at bounding box center [191, 21] width 198 height 18
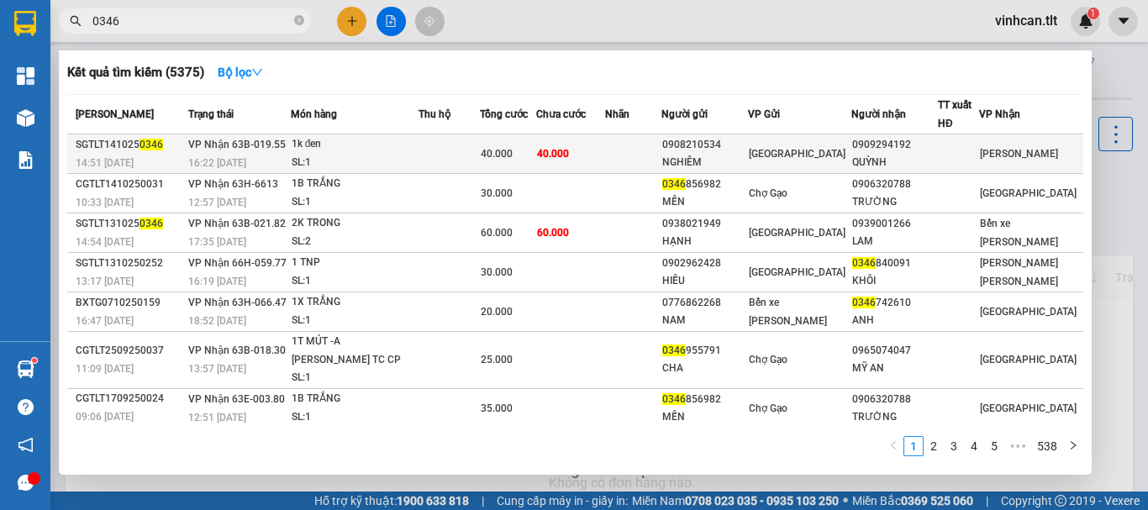
type input "0346"
click at [709, 142] on div "0908210534" at bounding box center [704, 145] width 85 height 18
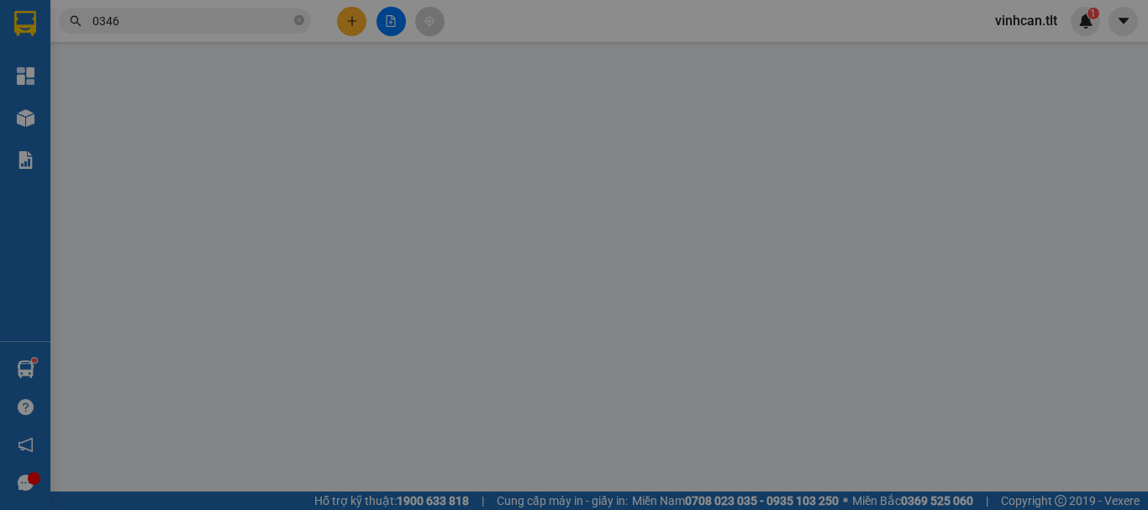
type input "0908210534"
type input "NGHIÊM"
type input "0909294192"
type input "QUỲNH"
type input "0"
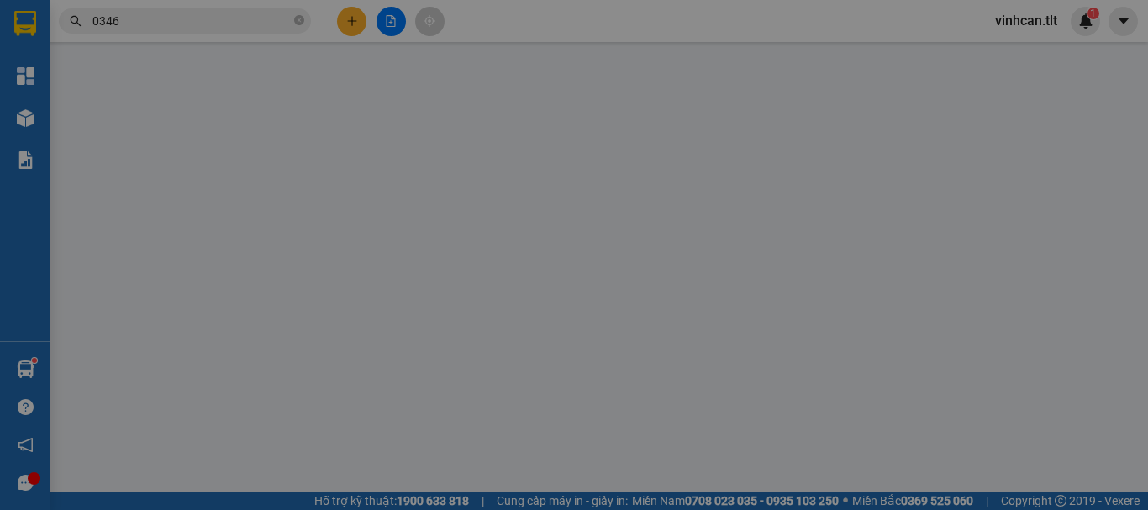
type input "40.000"
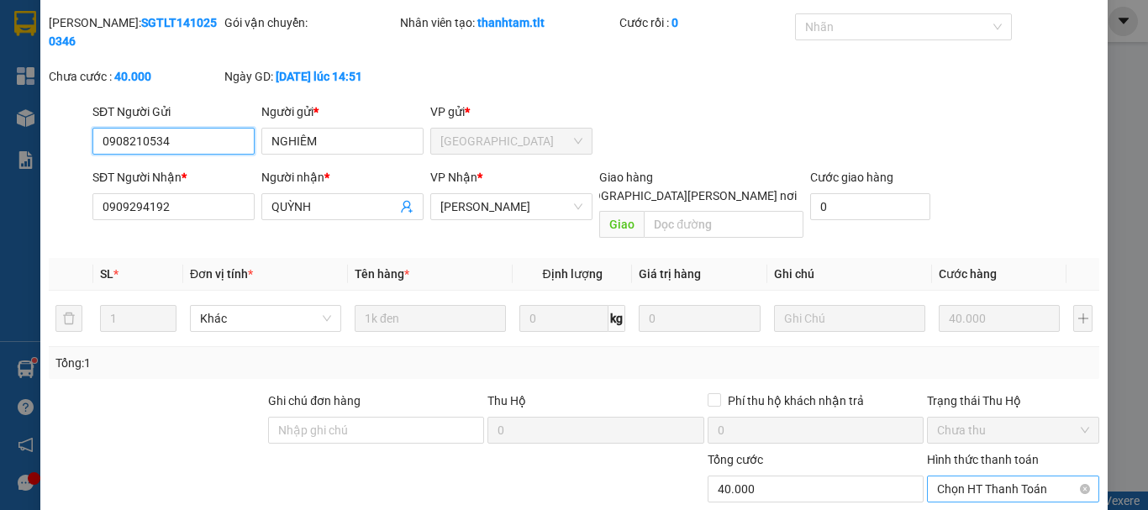
scroll to position [107, 0]
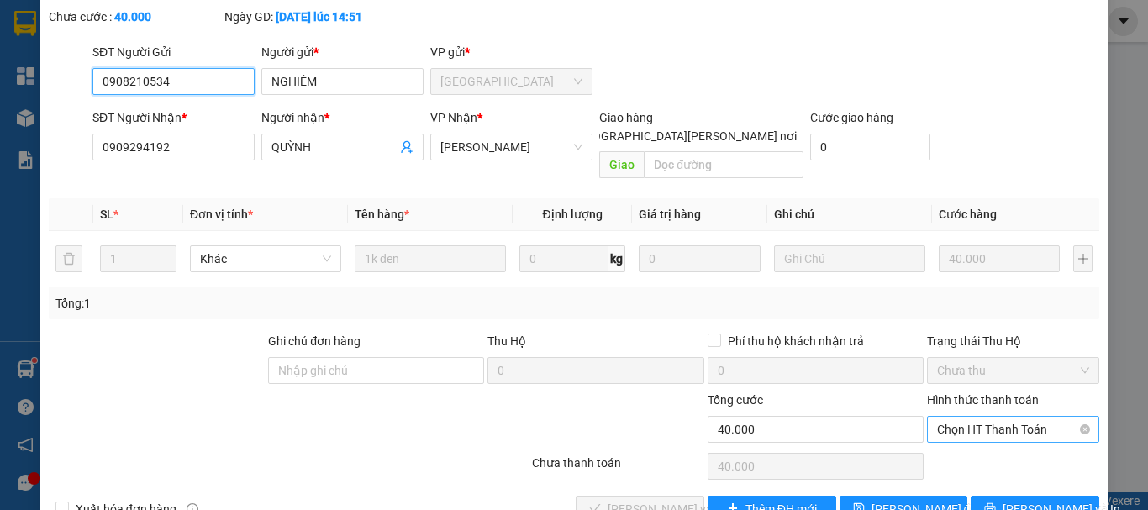
click at [984, 417] on span "Chọn HT Thanh Toán" at bounding box center [1013, 429] width 152 height 25
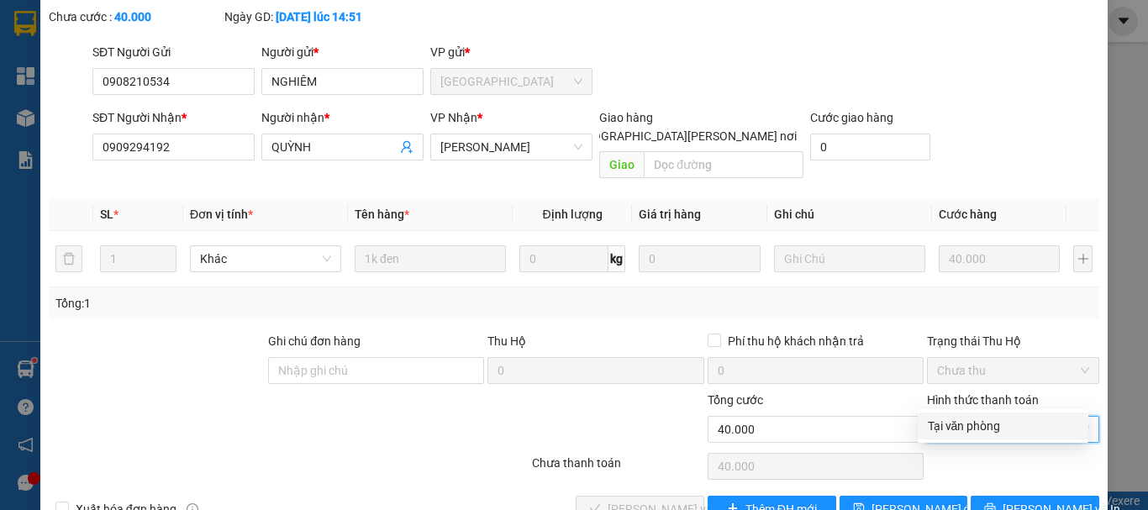
click at [974, 417] on div "Tại văn phòng" at bounding box center [1002, 426] width 150 height 18
type input "0"
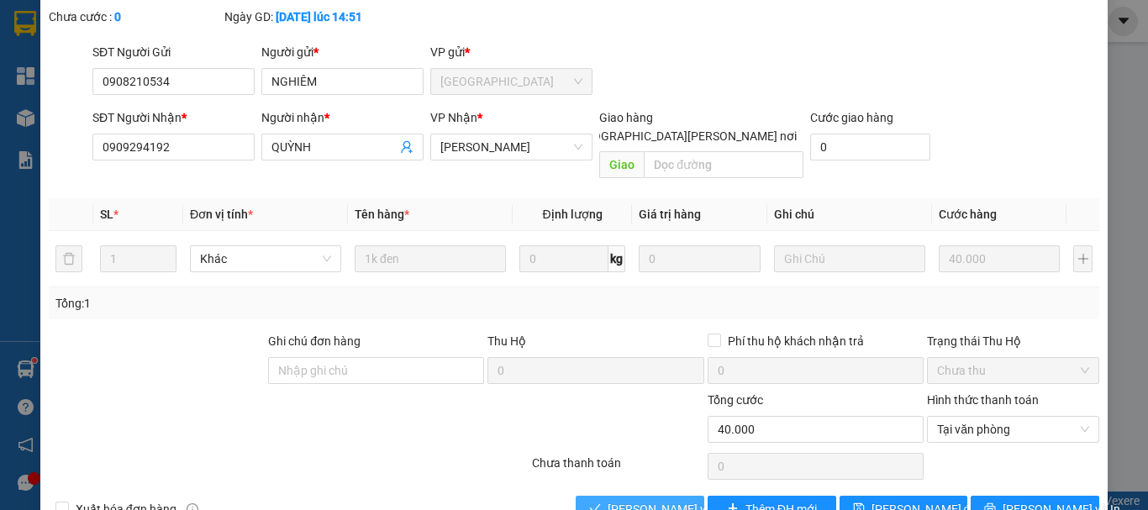
click at [637, 500] on span "[PERSON_NAME] và [PERSON_NAME] hàng" at bounding box center [720, 509] width 227 height 18
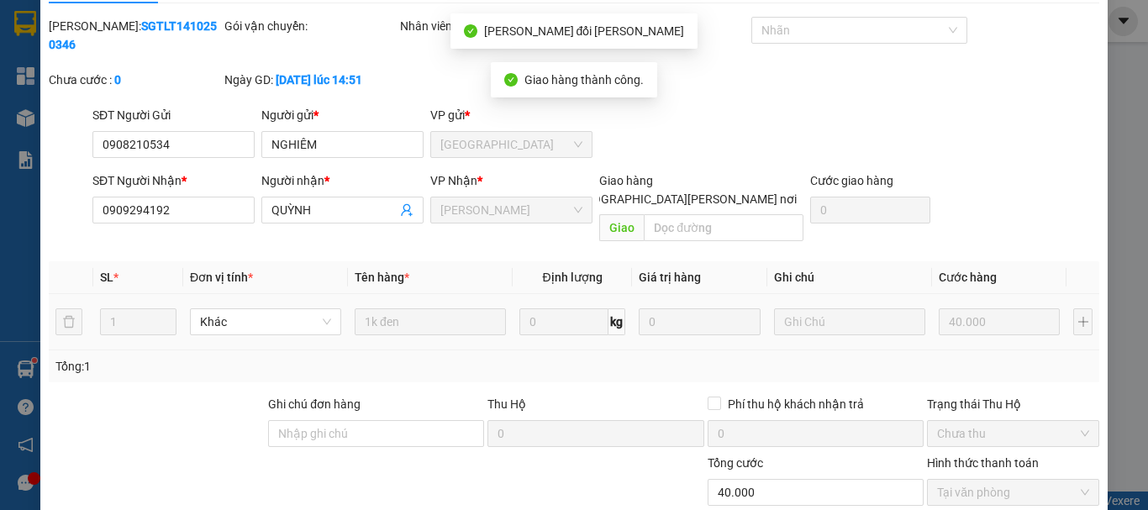
scroll to position [0, 0]
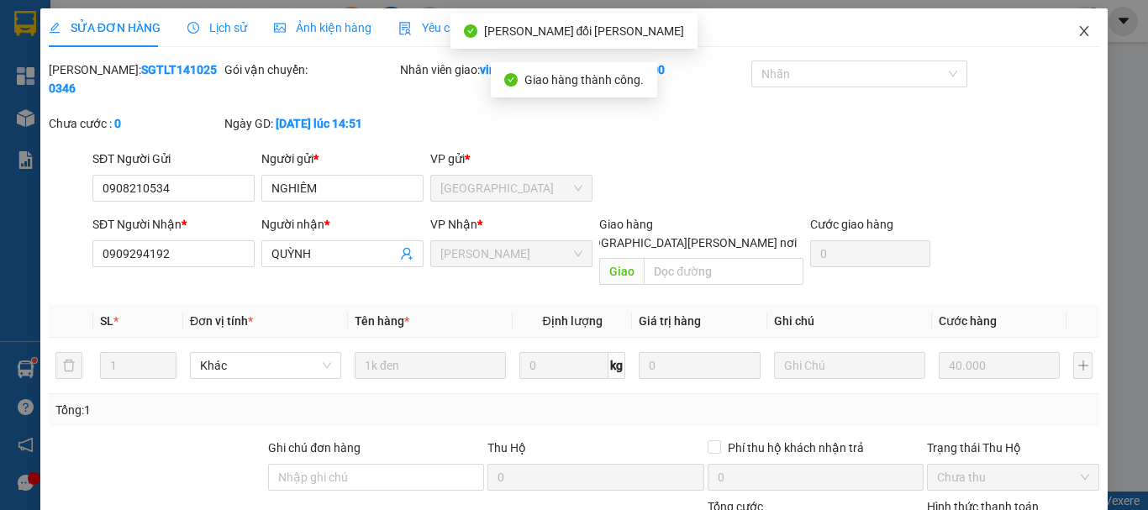
click at [1077, 35] on icon "close" at bounding box center [1083, 30] width 13 height 13
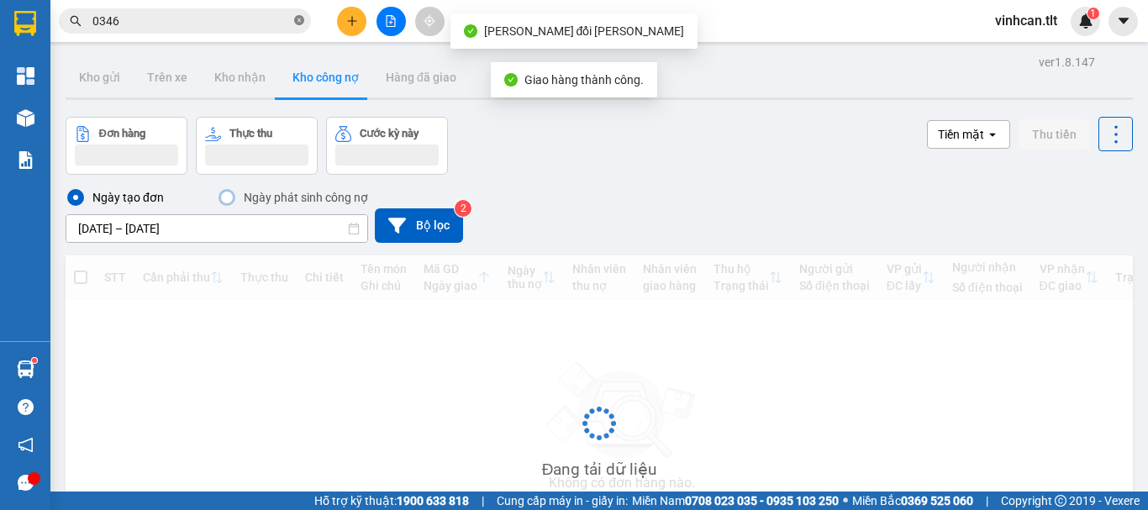
click at [299, 19] on icon "close-circle" at bounding box center [299, 20] width 10 height 10
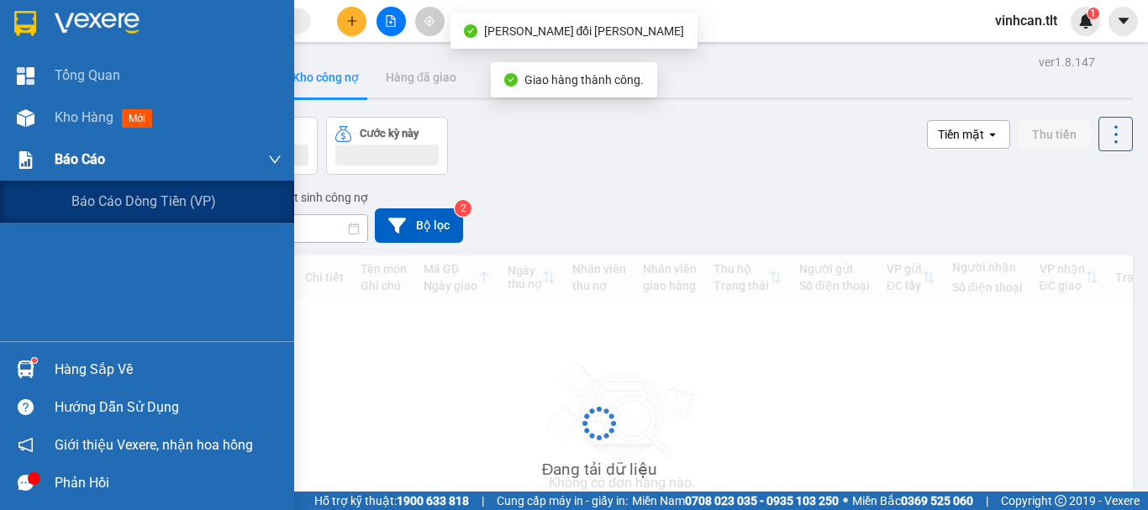
click at [74, 160] on span "Báo cáo" at bounding box center [80, 159] width 50 height 21
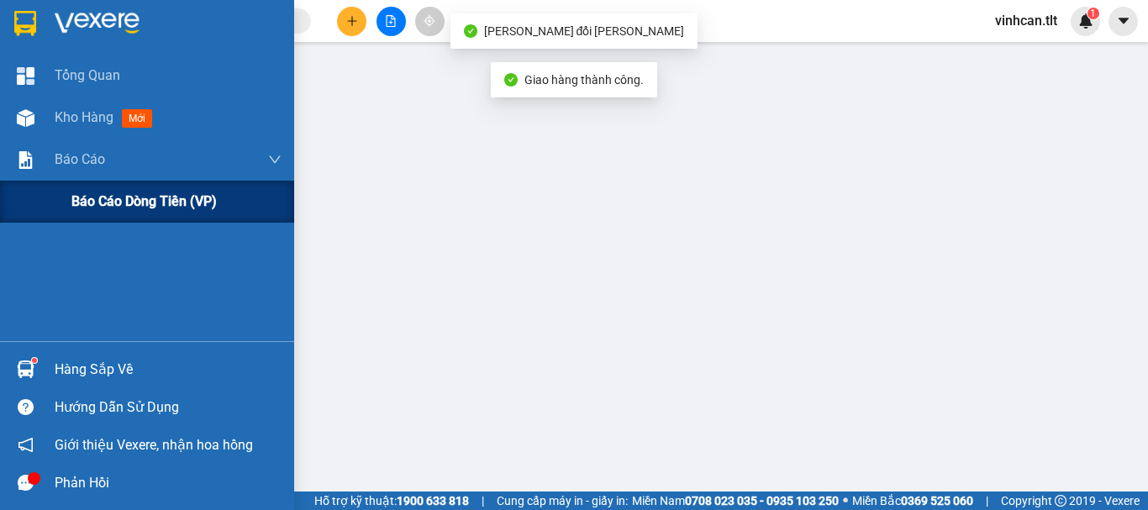
click at [123, 201] on span "Báo cáo dòng tiền (VP)" at bounding box center [143, 201] width 145 height 21
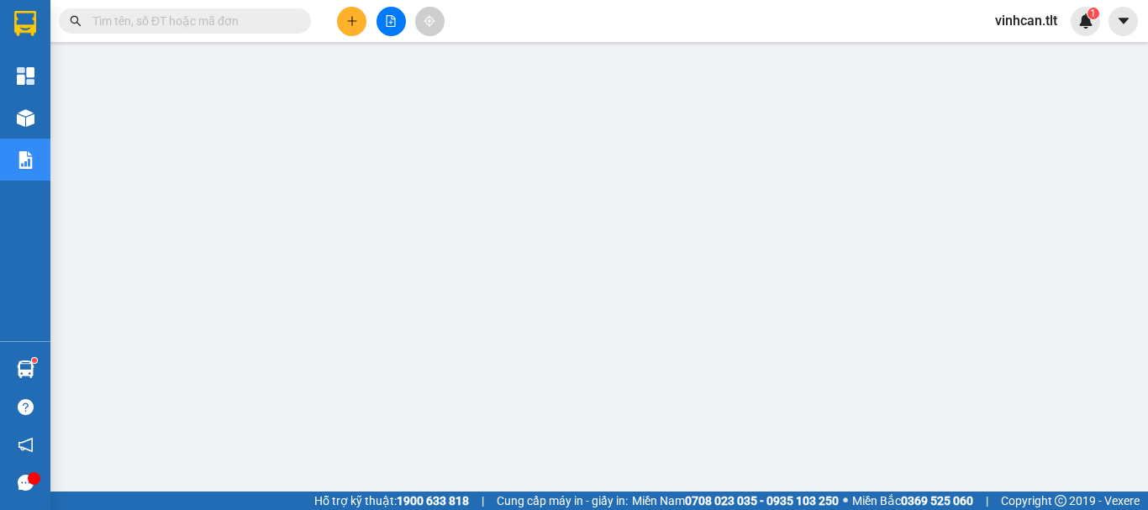
click at [248, 14] on span at bounding box center [185, 20] width 252 height 25
click at [248, 16] on input "text" at bounding box center [191, 21] width 198 height 18
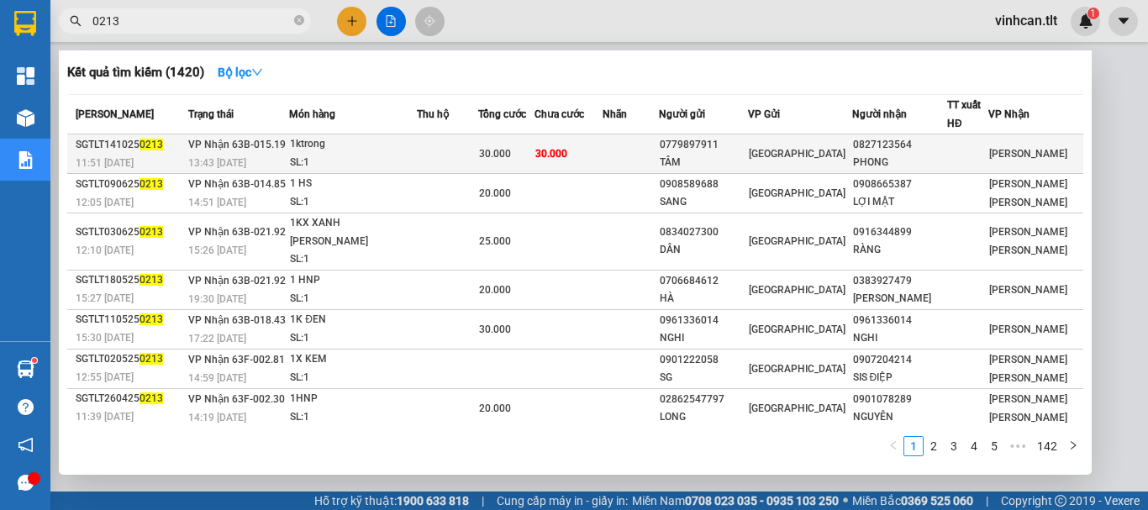
type input "0213"
click at [719, 145] on div "0779897911" at bounding box center [702, 145] width 87 height 18
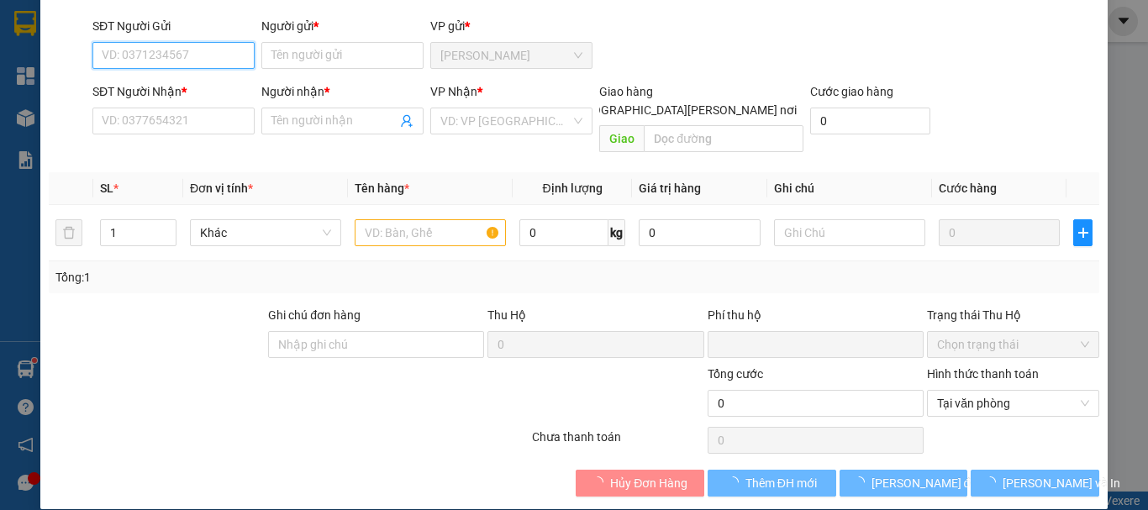
type input "0779897911"
type input "TÂM"
type input "0827123564"
type input "PHONG"
type input "0"
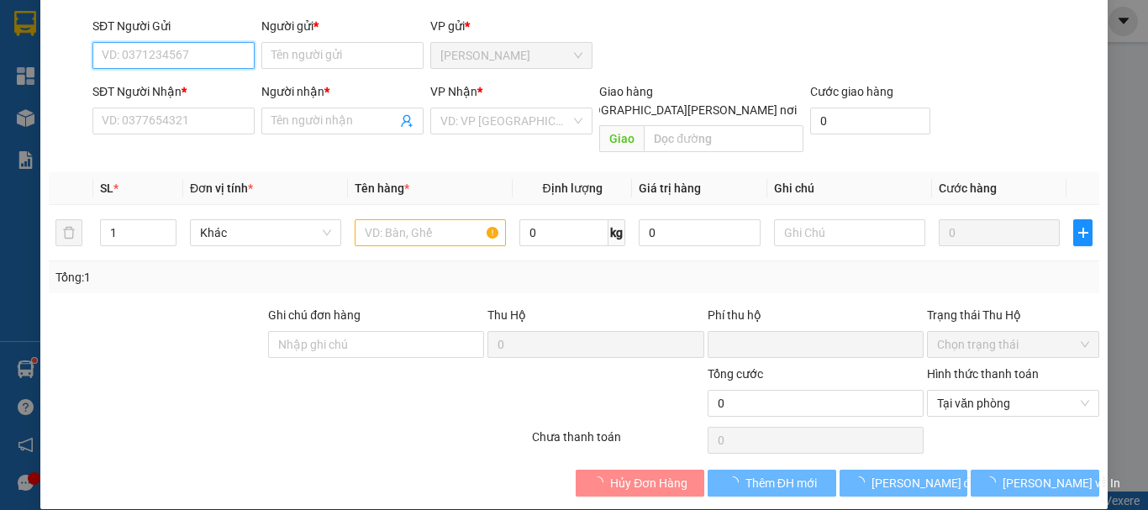
type input "30.000"
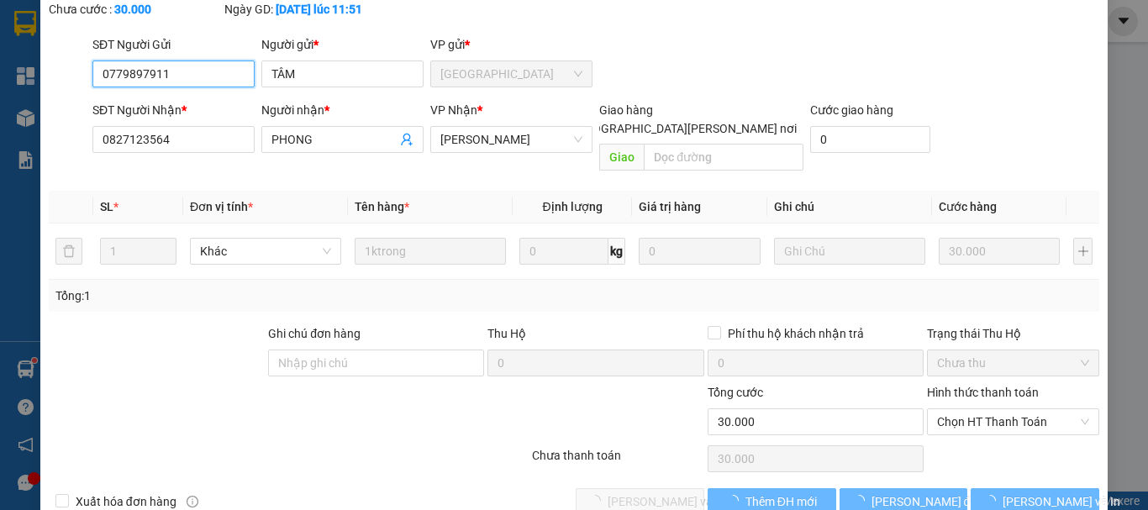
scroll to position [115, 0]
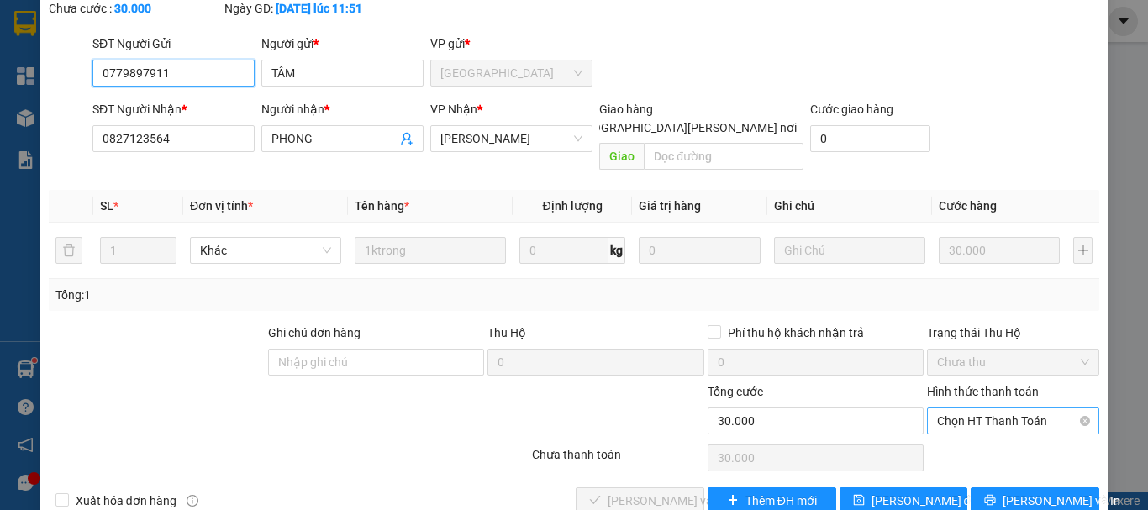
click at [959, 408] on span "Chọn HT Thanh Toán" at bounding box center [1013, 420] width 152 height 25
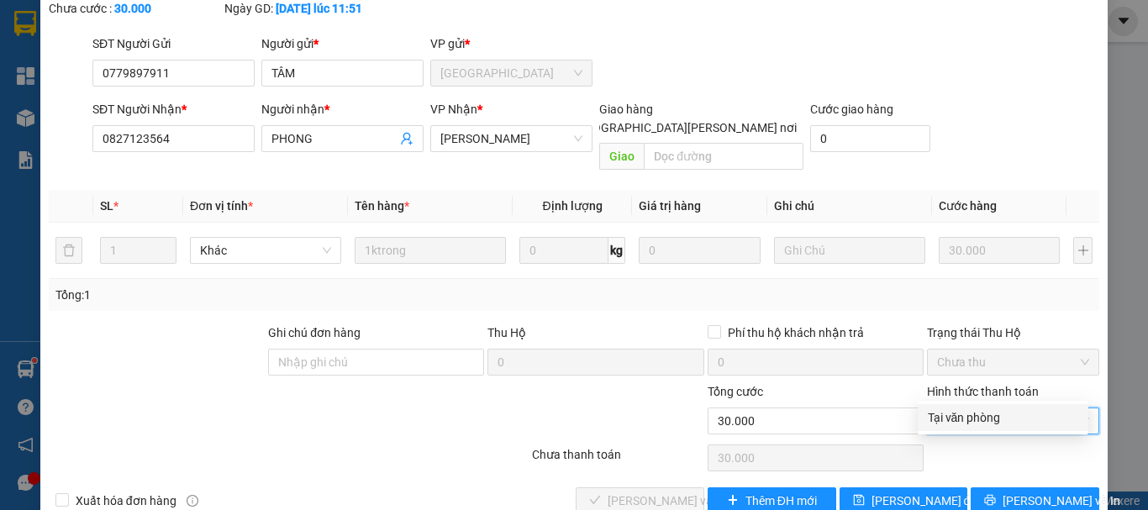
drag, startPoint x: 955, startPoint y: 421, endPoint x: 888, endPoint y: 423, distance: 67.3
click at [954, 421] on div "Tại văn phòng" at bounding box center [1002, 417] width 150 height 18
type input "0"
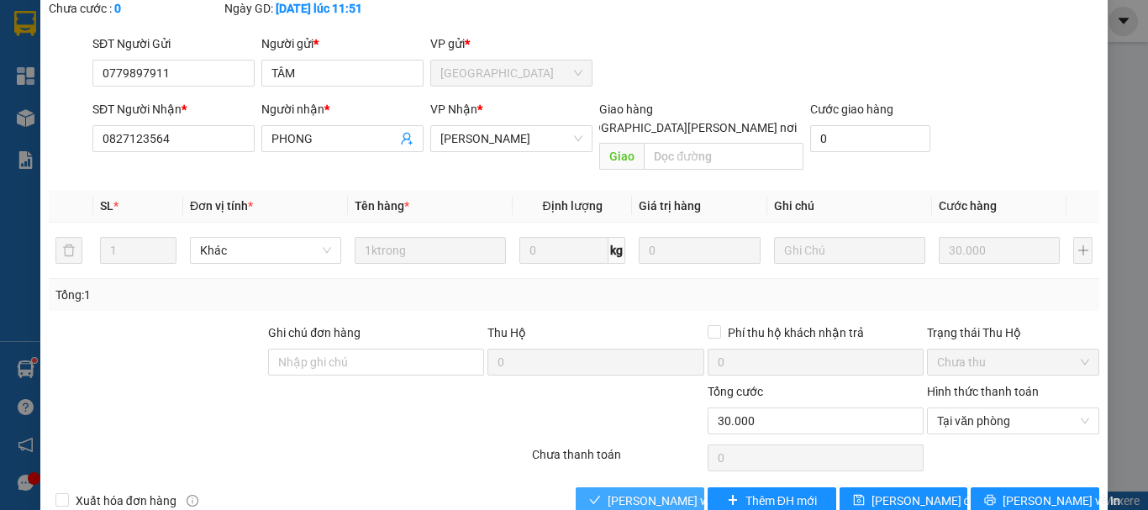
click at [679, 491] on span "[PERSON_NAME] và [PERSON_NAME] hàng" at bounding box center [720, 500] width 227 height 18
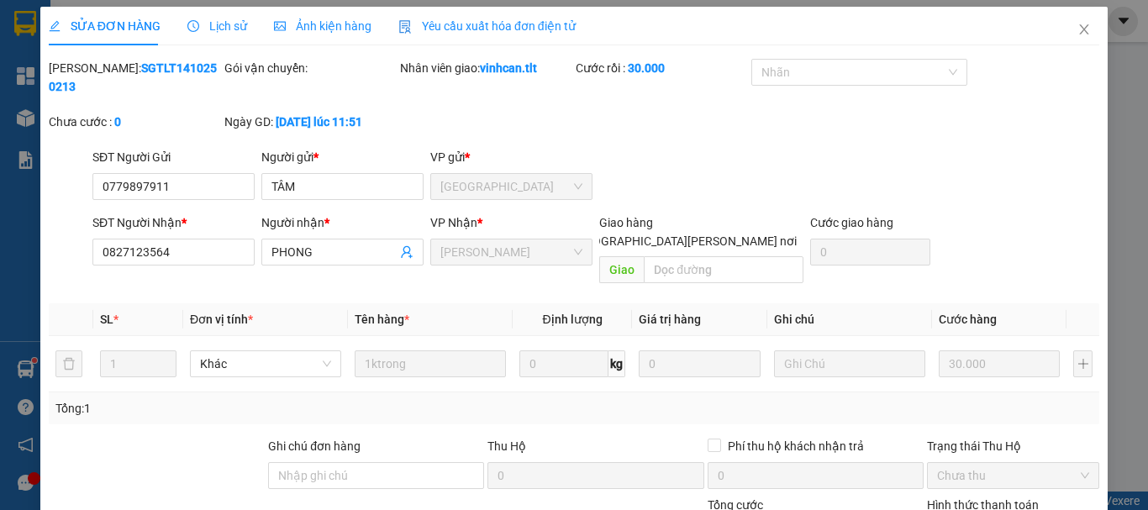
scroll to position [0, 0]
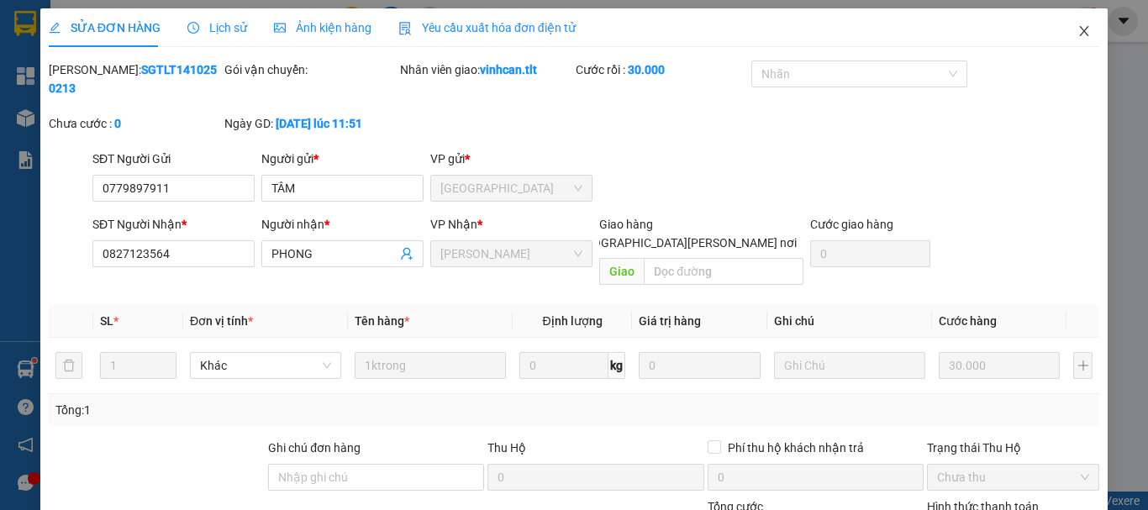
click at [1079, 35] on icon "close" at bounding box center [1083, 31] width 9 height 10
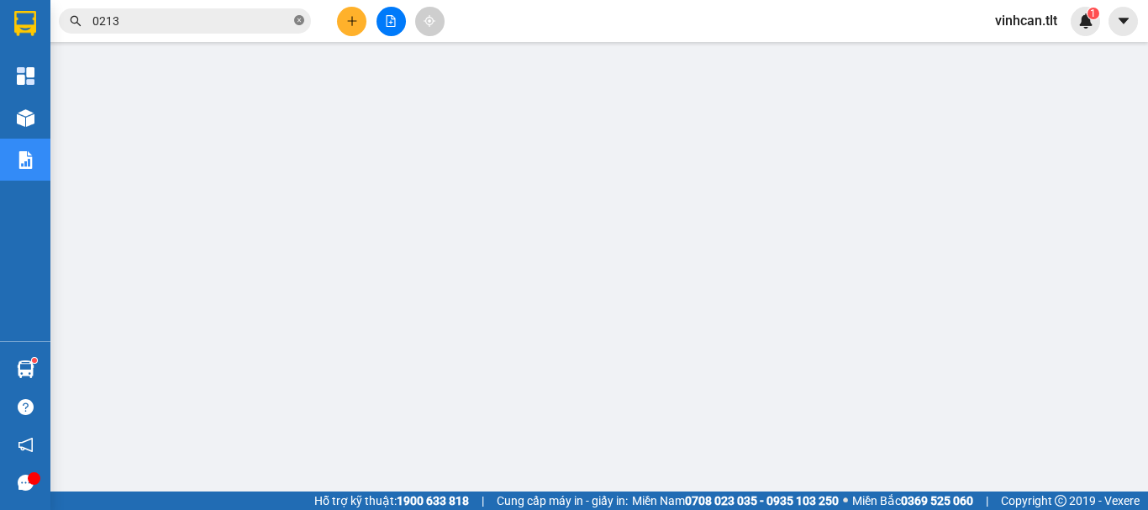
click at [300, 22] on icon "close-circle" at bounding box center [299, 20] width 10 height 10
click at [255, 21] on input "text" at bounding box center [191, 21] width 198 height 18
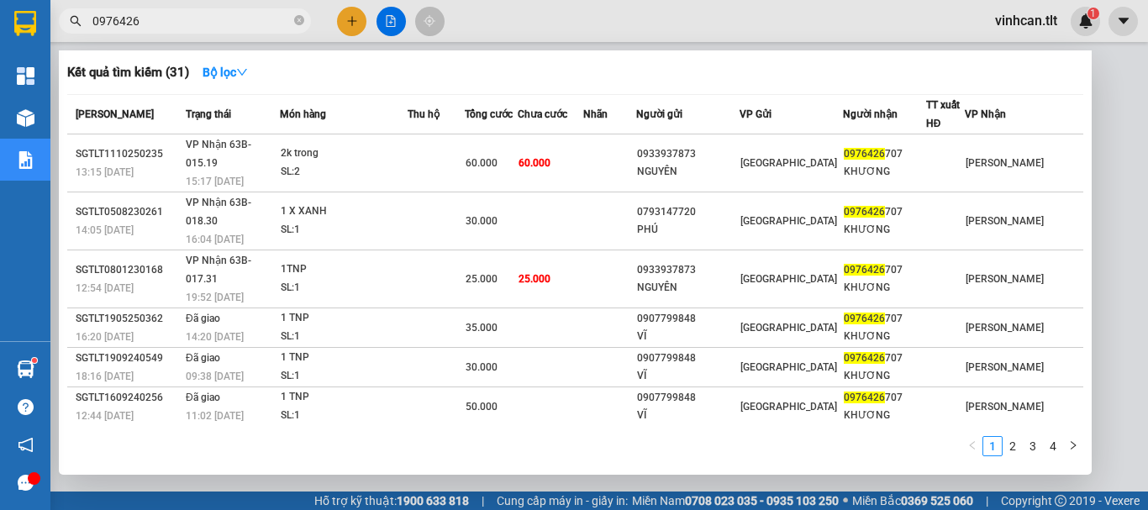
type input "0976426"
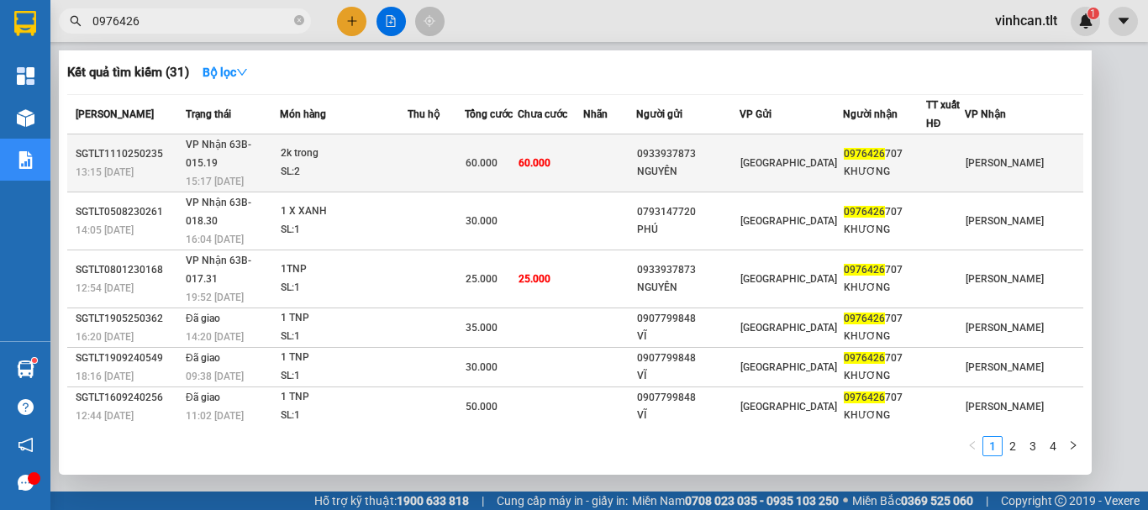
click at [733, 145] on div "0933937873" at bounding box center [688, 154] width 102 height 18
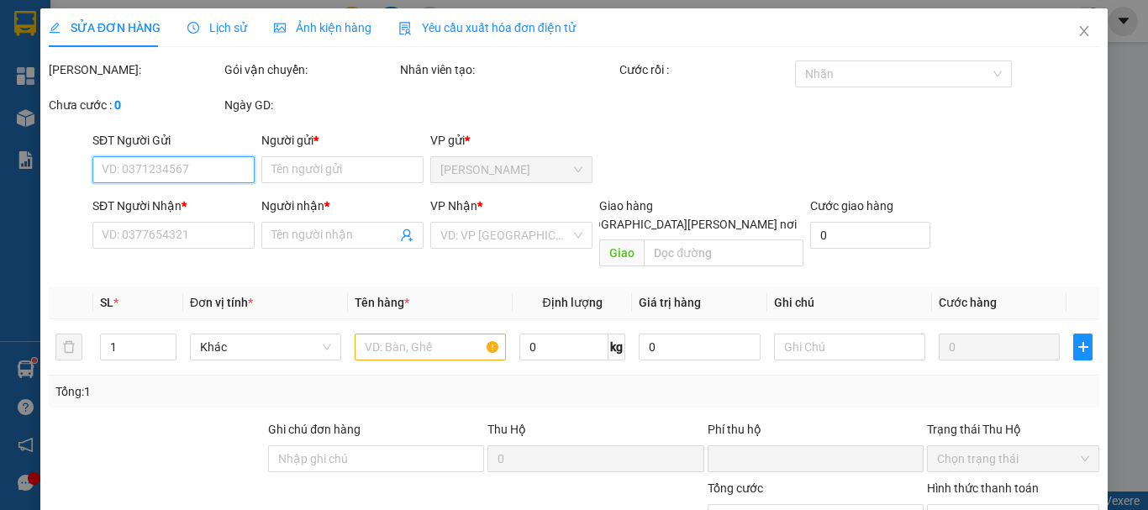
type input "0933937873"
type input "NGUYÊN"
type input "0976426707"
type input "KHƯƠNG"
type input "0"
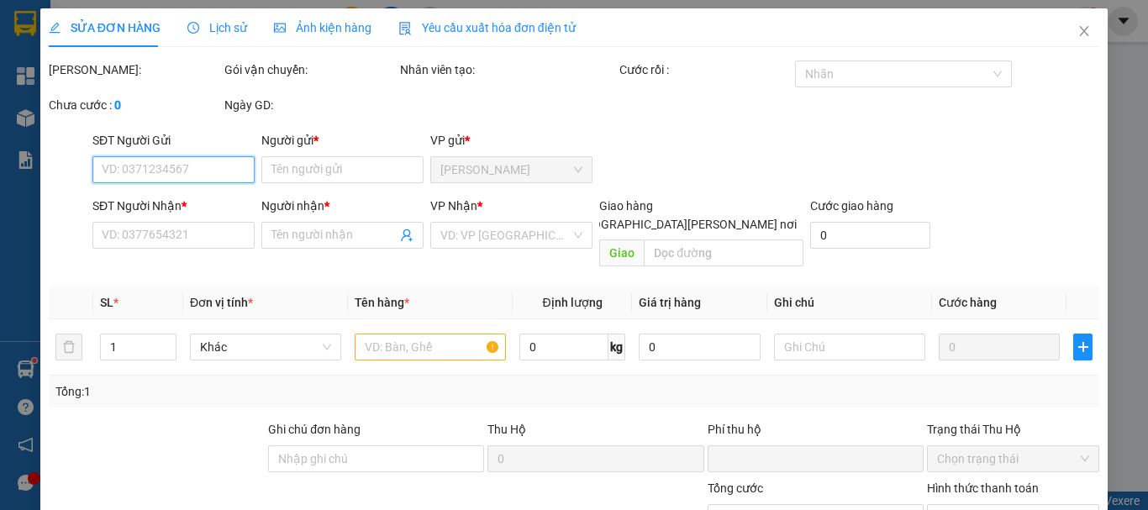
type input "60.000"
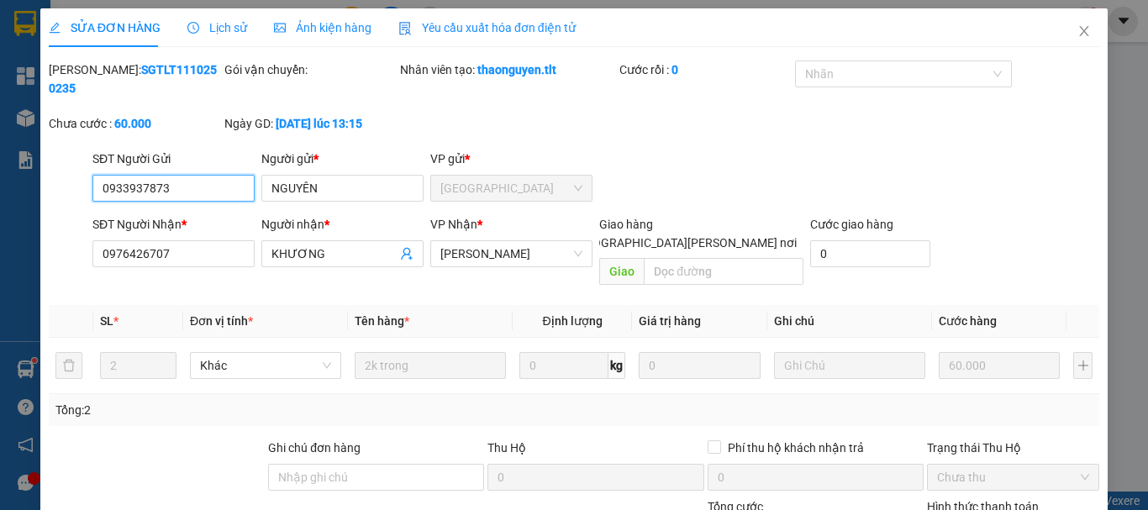
scroll to position [115, 0]
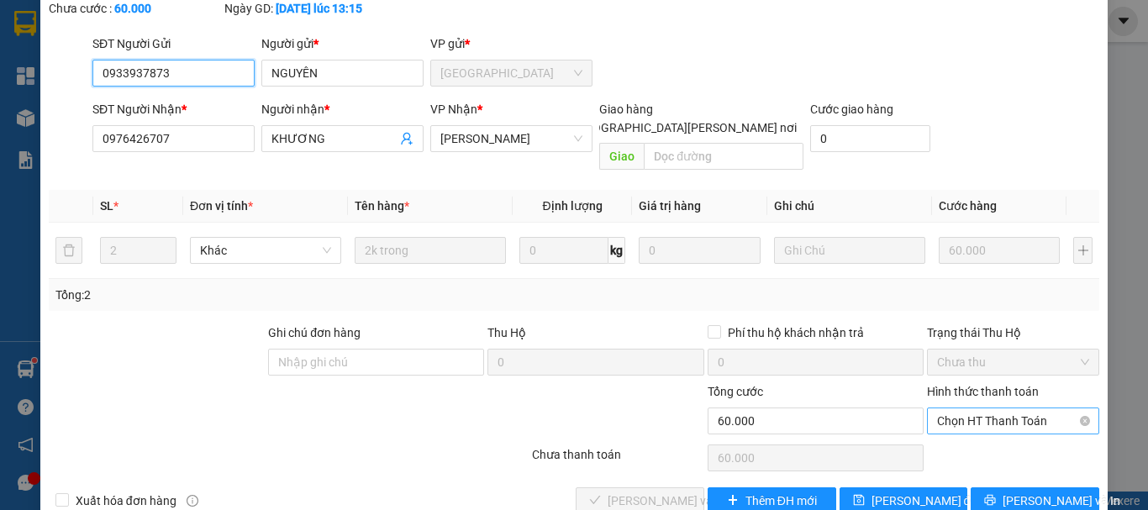
click at [968, 408] on span "Chọn HT Thanh Toán" at bounding box center [1013, 420] width 152 height 25
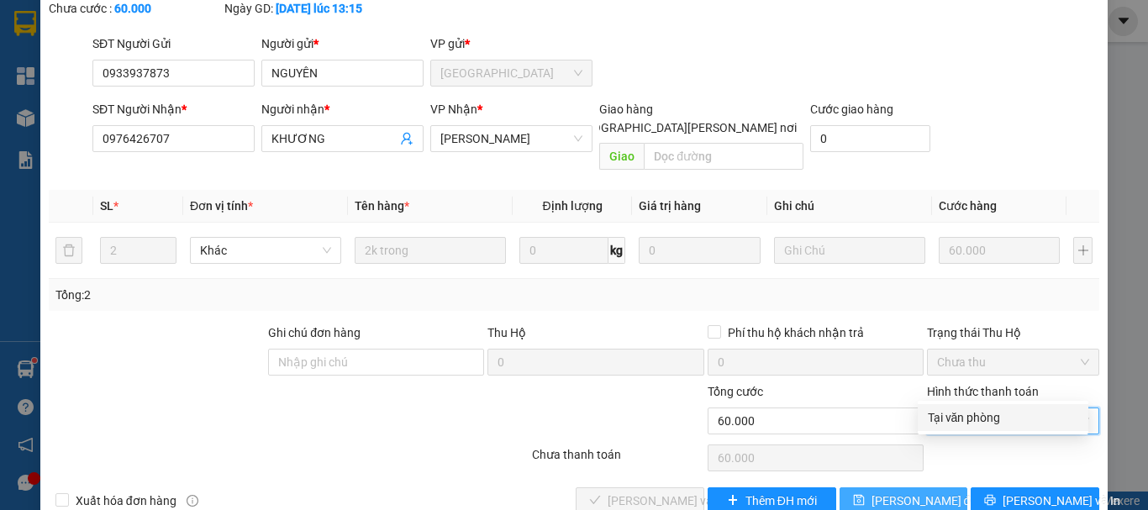
drag, startPoint x: 969, startPoint y: 417, endPoint x: 837, endPoint y: 450, distance: 136.9
click at [967, 419] on div "Tại văn phòng" at bounding box center [1002, 417] width 150 height 18
type input "0"
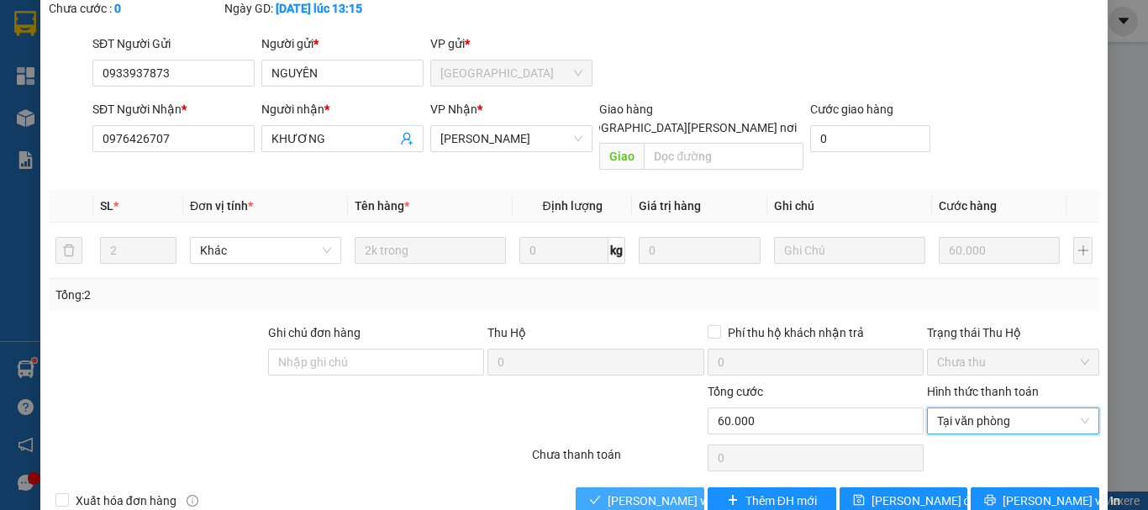
click at [646, 491] on span "[PERSON_NAME] và [PERSON_NAME] hàng" at bounding box center [720, 500] width 227 height 18
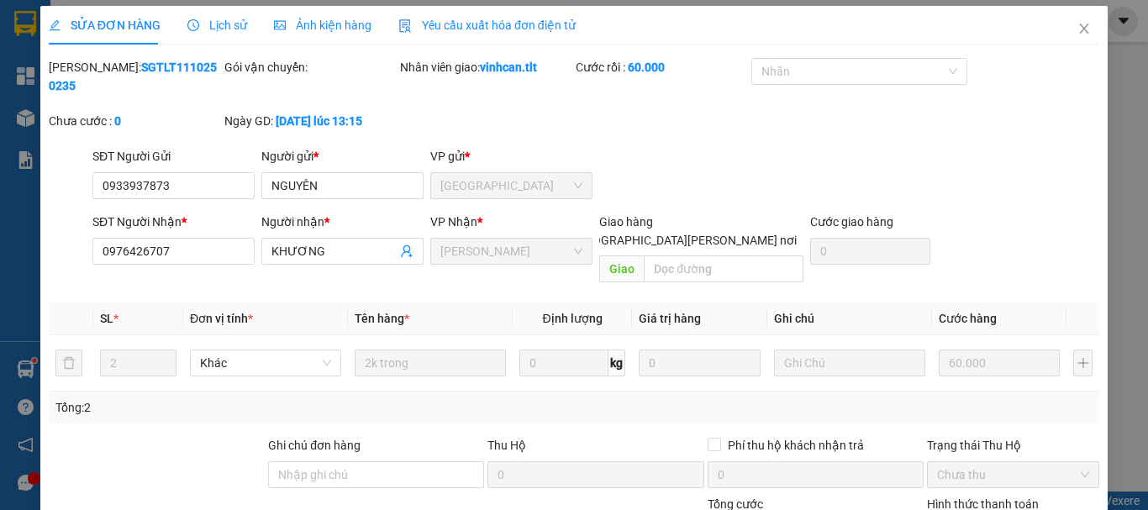
scroll to position [0, 0]
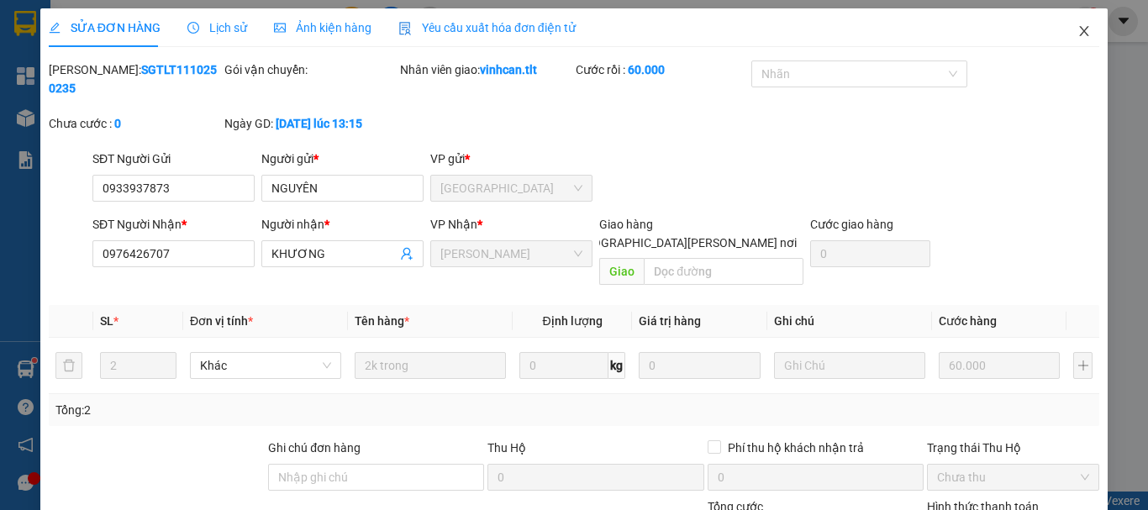
click at [1077, 32] on icon "close" at bounding box center [1083, 30] width 13 height 13
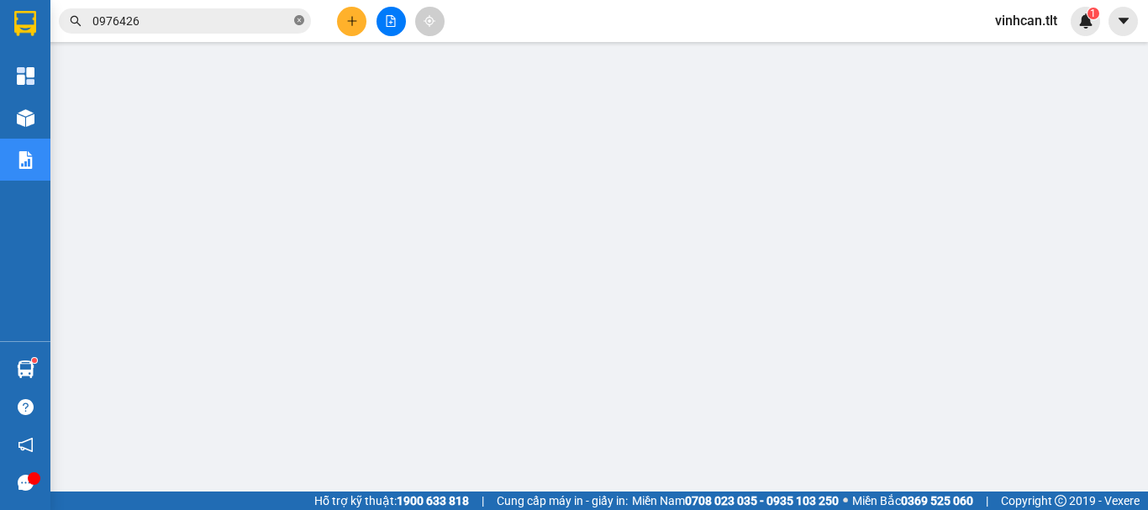
click at [300, 24] on icon "close-circle" at bounding box center [299, 20] width 10 height 10
click at [276, 18] on input "text" at bounding box center [191, 21] width 198 height 18
click at [249, 30] on span at bounding box center [185, 20] width 252 height 25
click at [244, 23] on input "text" at bounding box center [191, 21] width 198 height 18
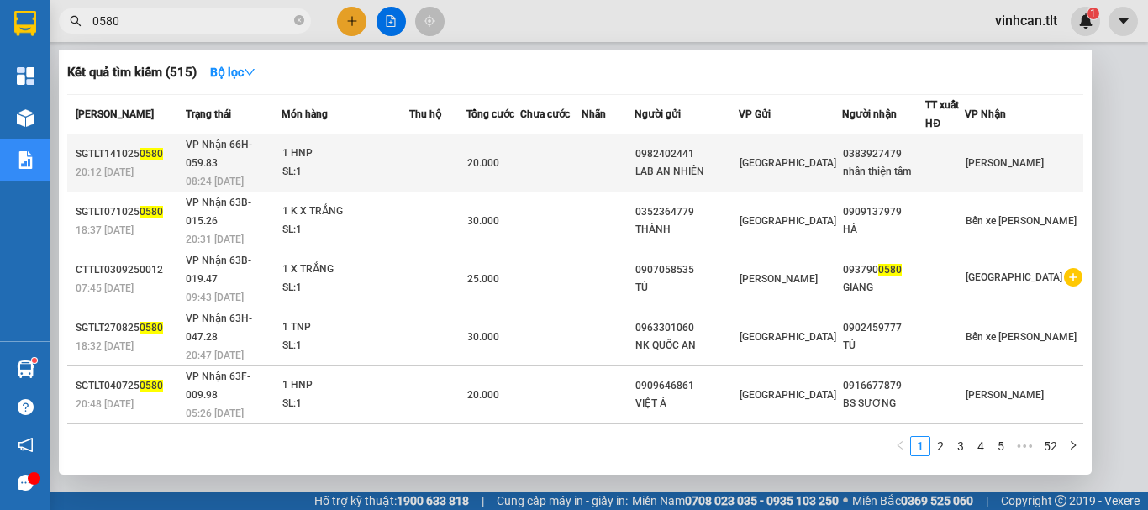
type input "0580"
click at [717, 145] on div "0982402441" at bounding box center [686, 154] width 102 height 18
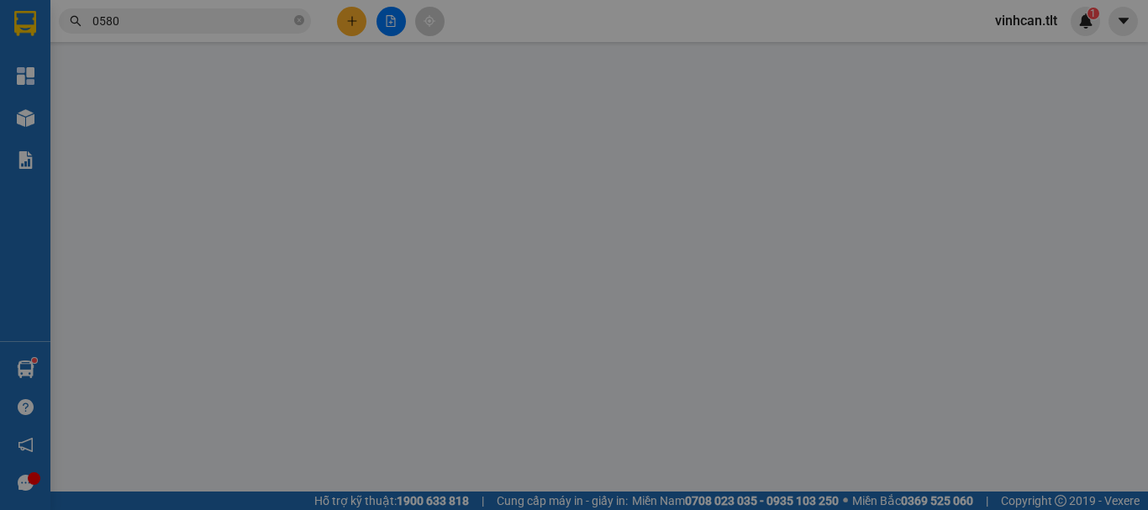
type input "0982402441"
type input "LAB AN NHIÊN"
type input "0383927479"
type input "nhân thiện tâm"
type input "0"
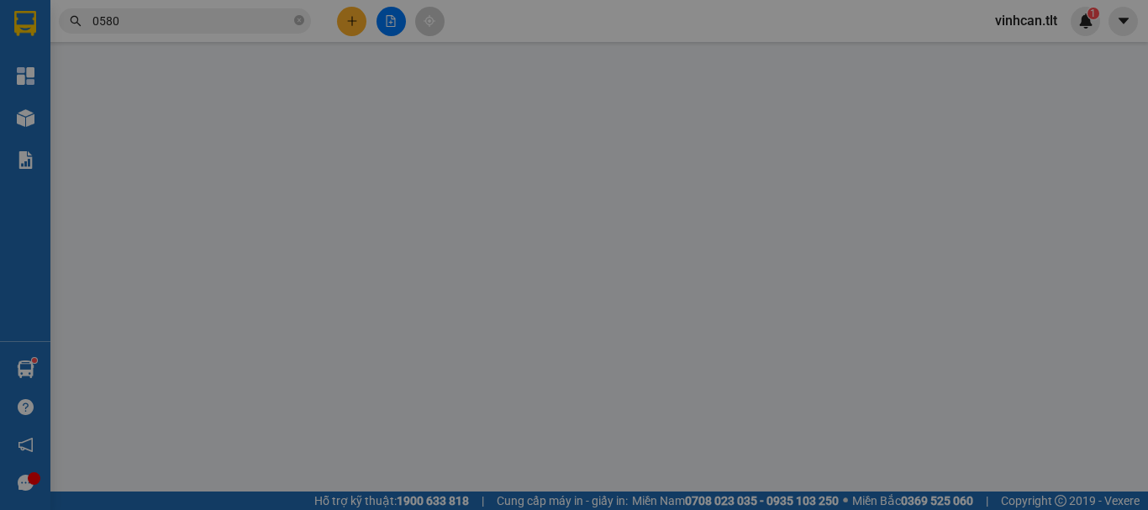
type input "20.000"
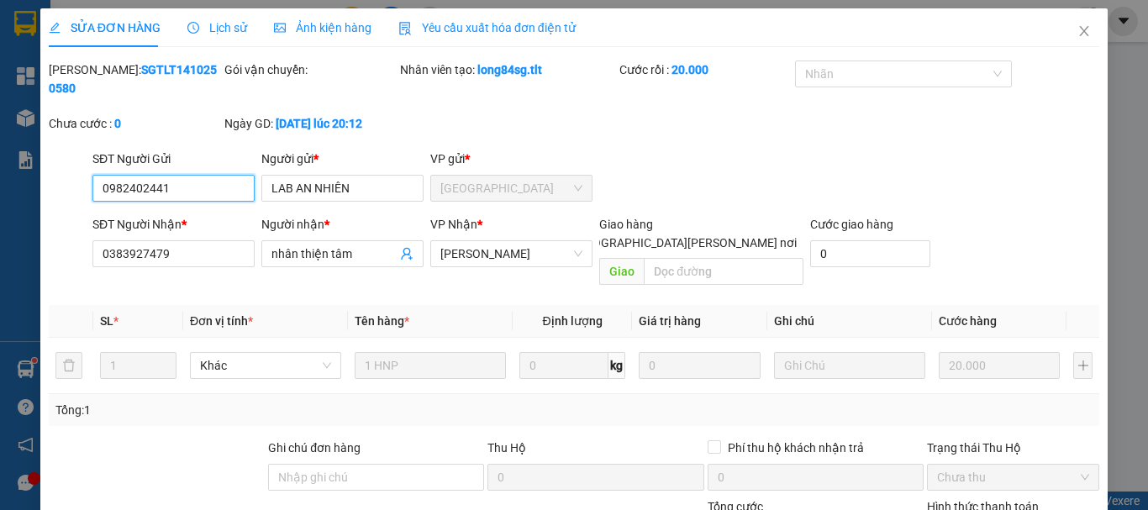
scroll to position [115, 0]
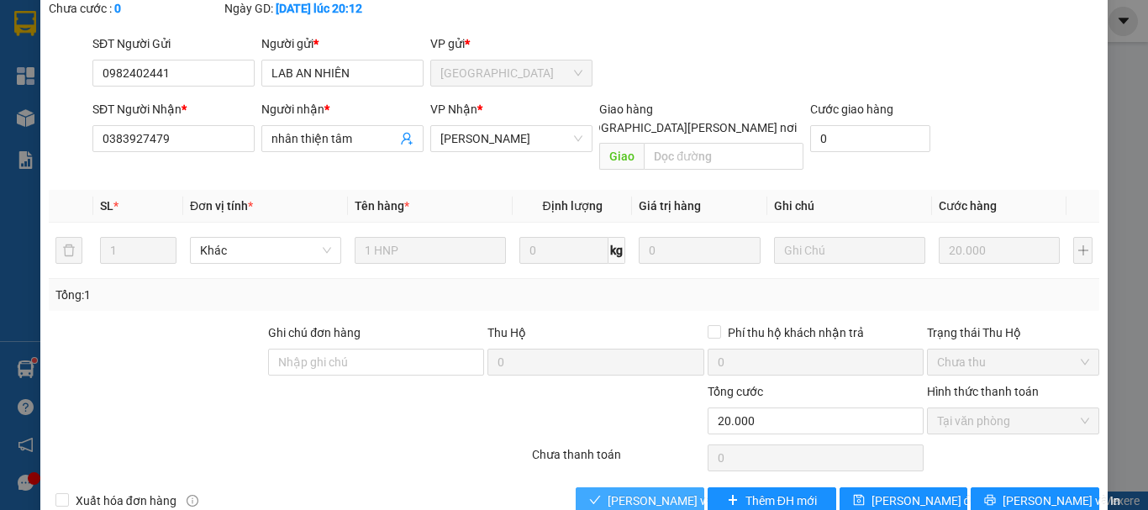
click at [634, 491] on span "[PERSON_NAME] và [PERSON_NAME] hàng" at bounding box center [720, 500] width 227 height 18
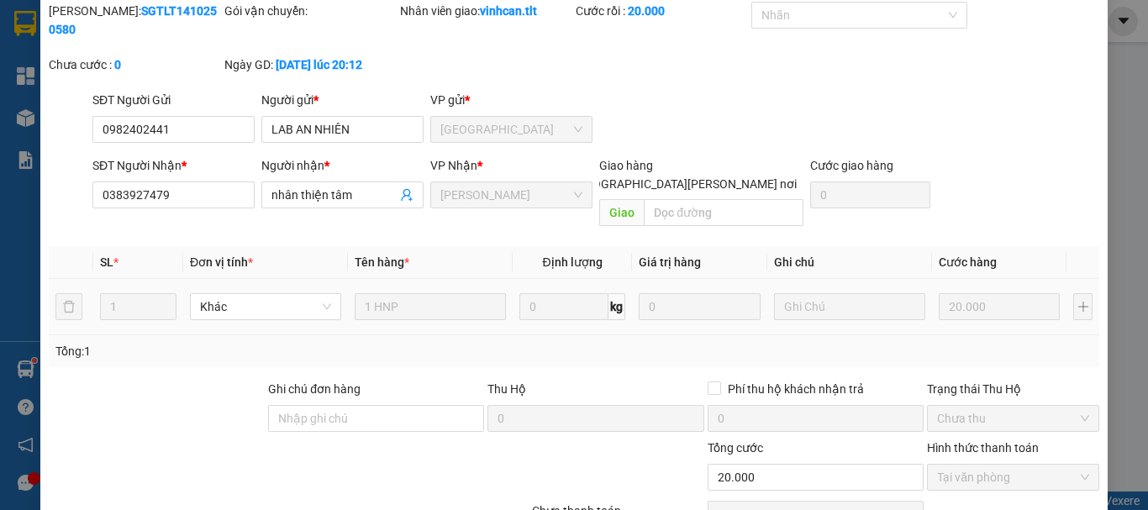
scroll to position [0, 0]
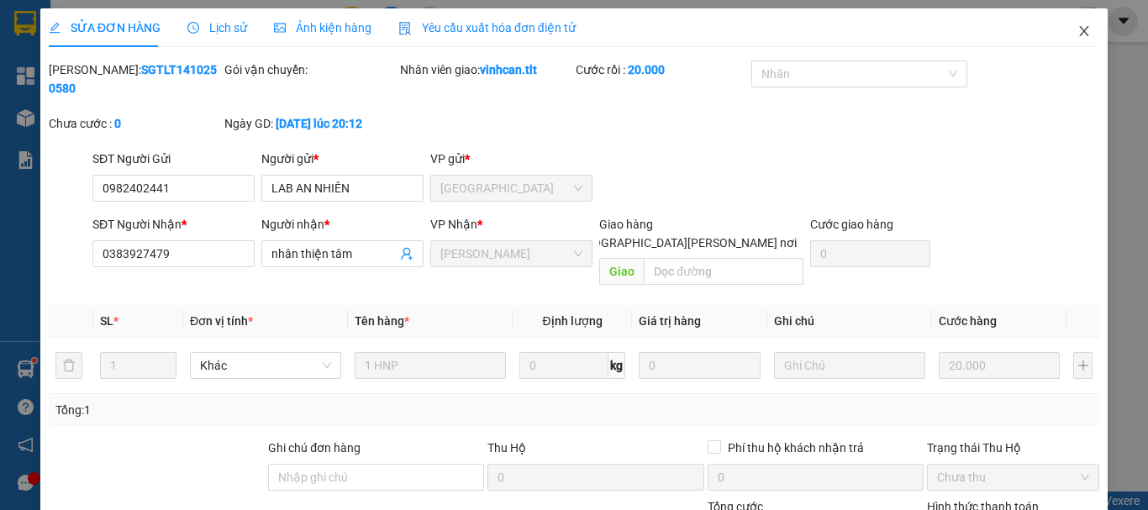
click at [1077, 30] on icon "close" at bounding box center [1083, 30] width 13 height 13
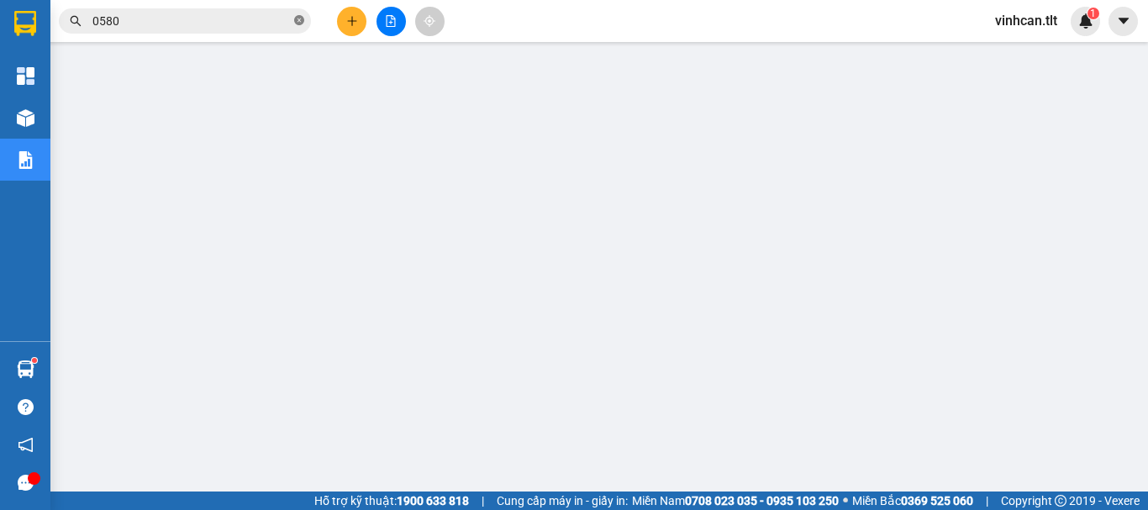
click at [299, 25] on icon "close-circle" at bounding box center [299, 20] width 10 height 10
click at [239, 17] on input "text" at bounding box center [191, 21] width 198 height 18
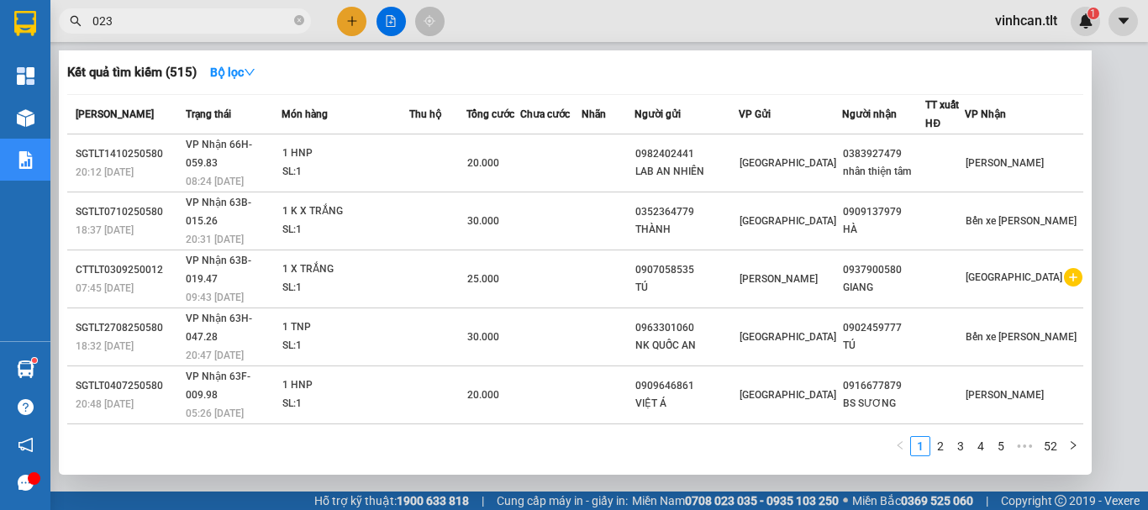
type input "0235"
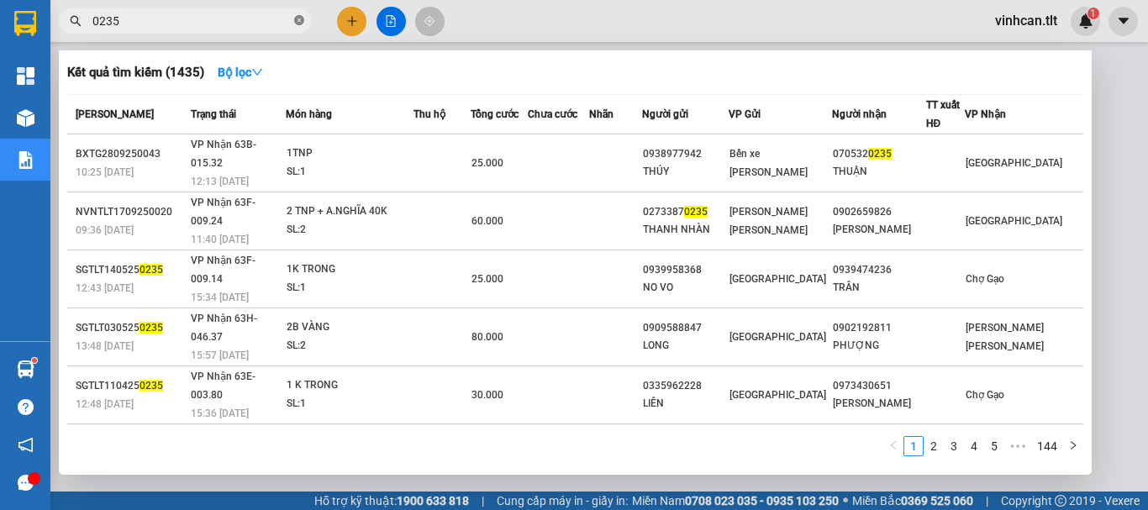
click at [300, 19] on icon "close-circle" at bounding box center [299, 20] width 10 height 10
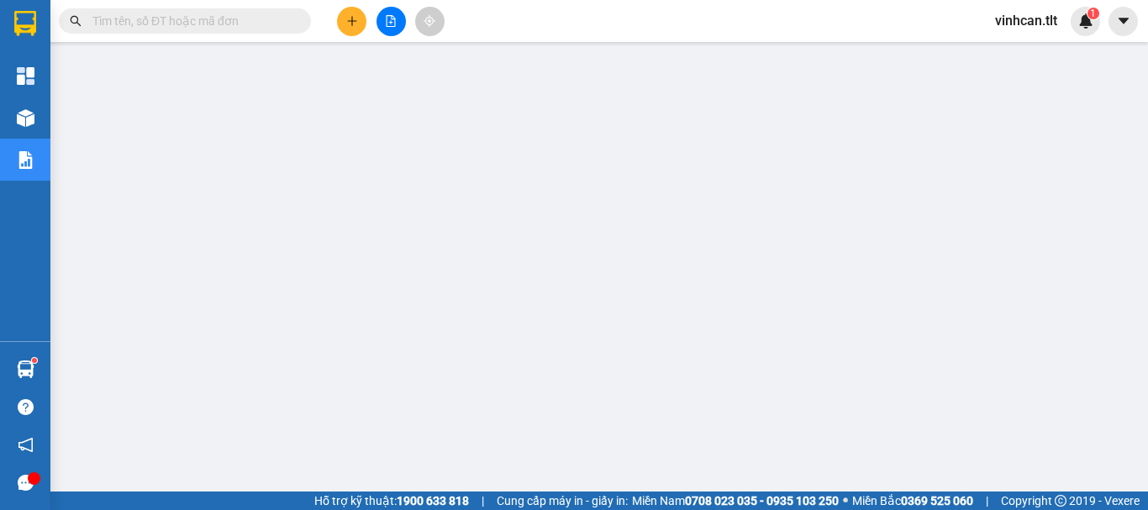
click at [253, 18] on input "text" at bounding box center [191, 21] width 198 height 18
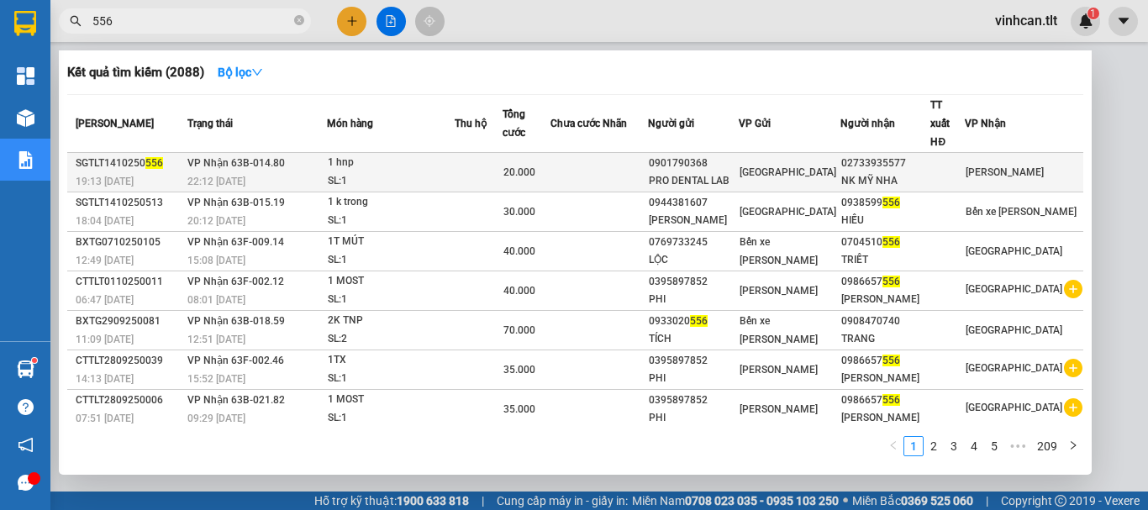
type input "556"
click at [737, 155] on div "0901790368" at bounding box center [693, 164] width 88 height 18
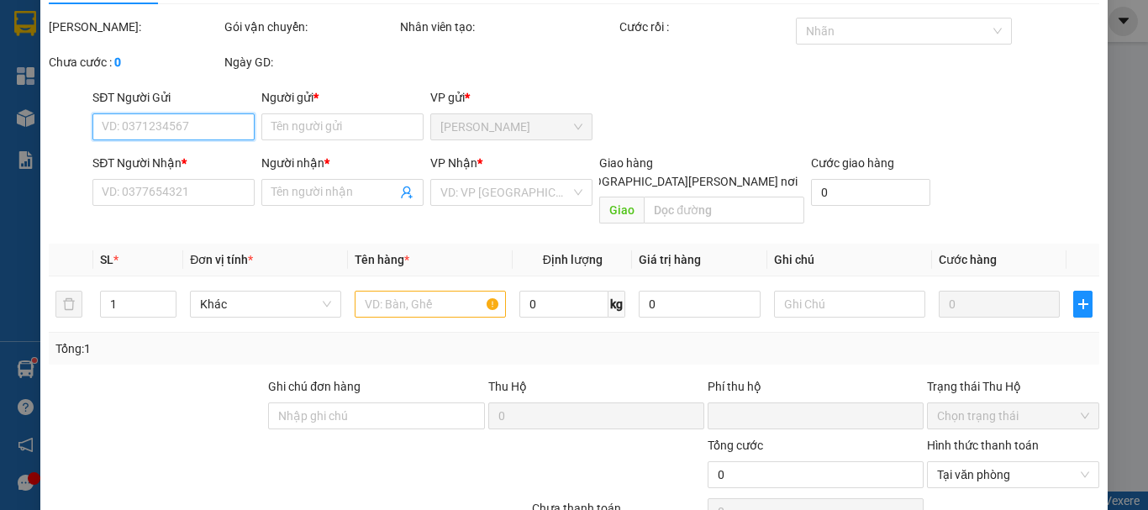
type input "0901790368"
type input "PRO DENTAL LAB"
type input "02733935577"
type input "NK MỸ NHA"
type input "0"
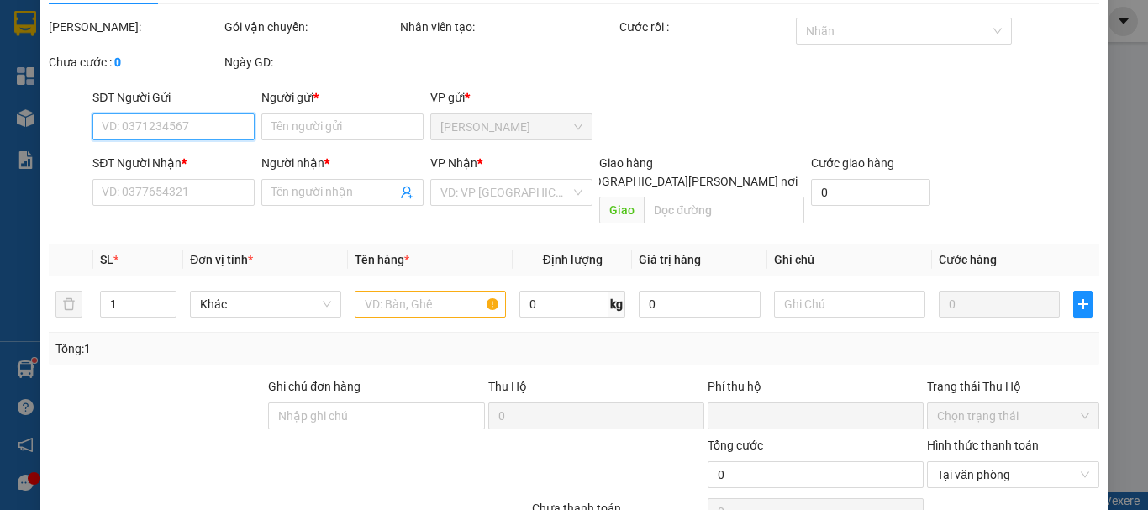
type input "20.000"
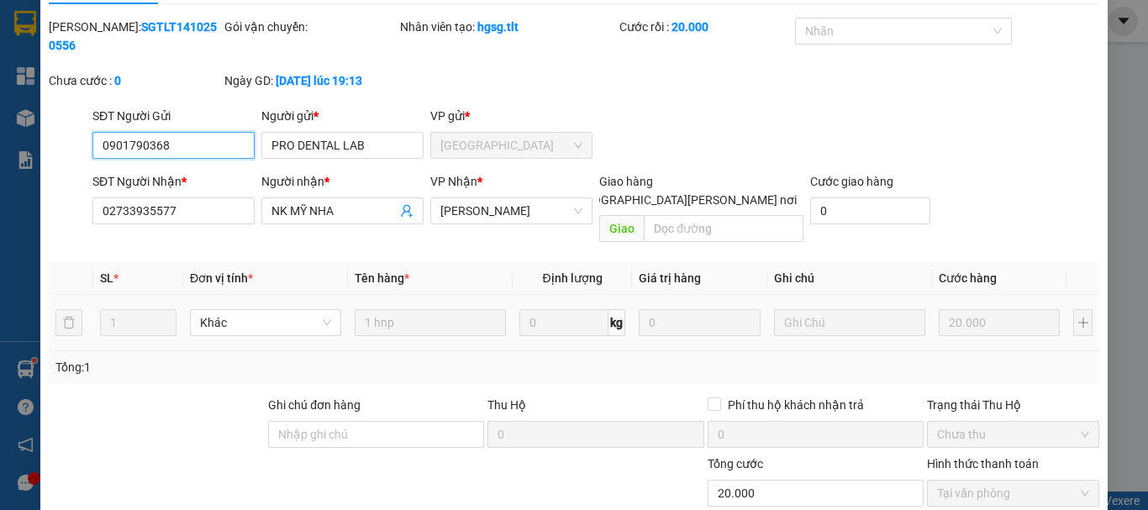
scroll to position [115, 0]
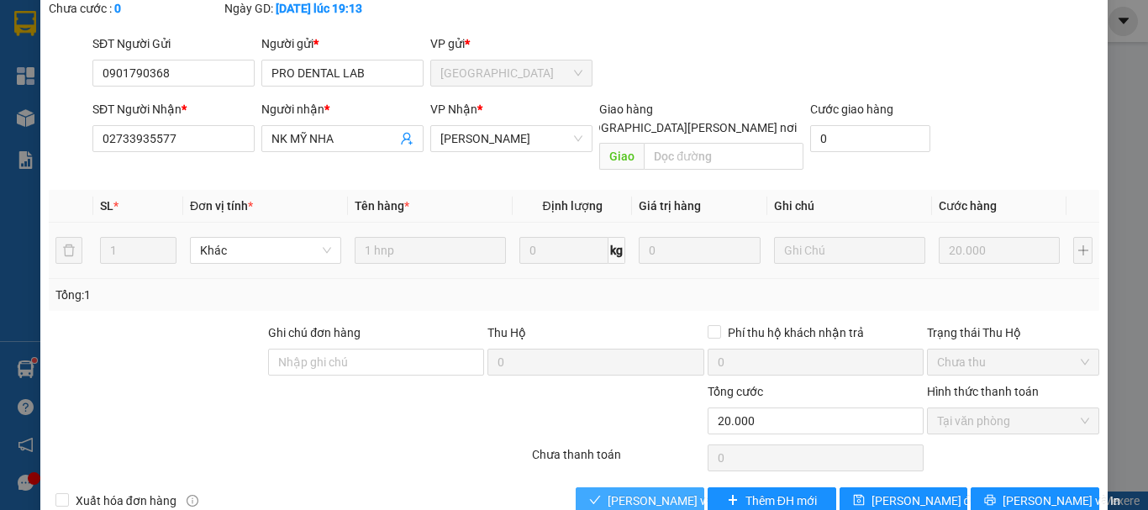
click at [664, 491] on span "[PERSON_NAME] và [PERSON_NAME] hàng" at bounding box center [720, 500] width 227 height 18
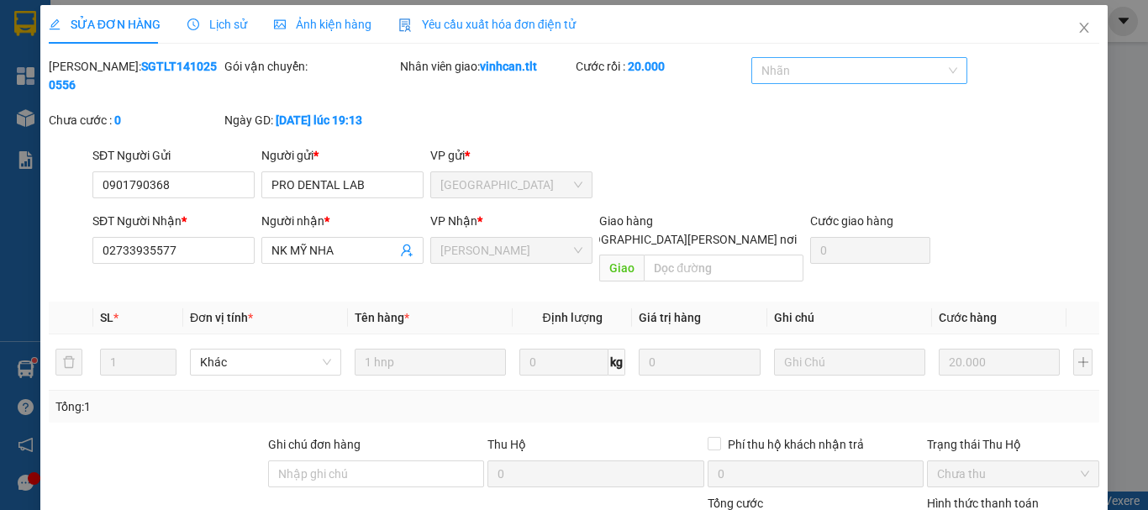
scroll to position [0, 0]
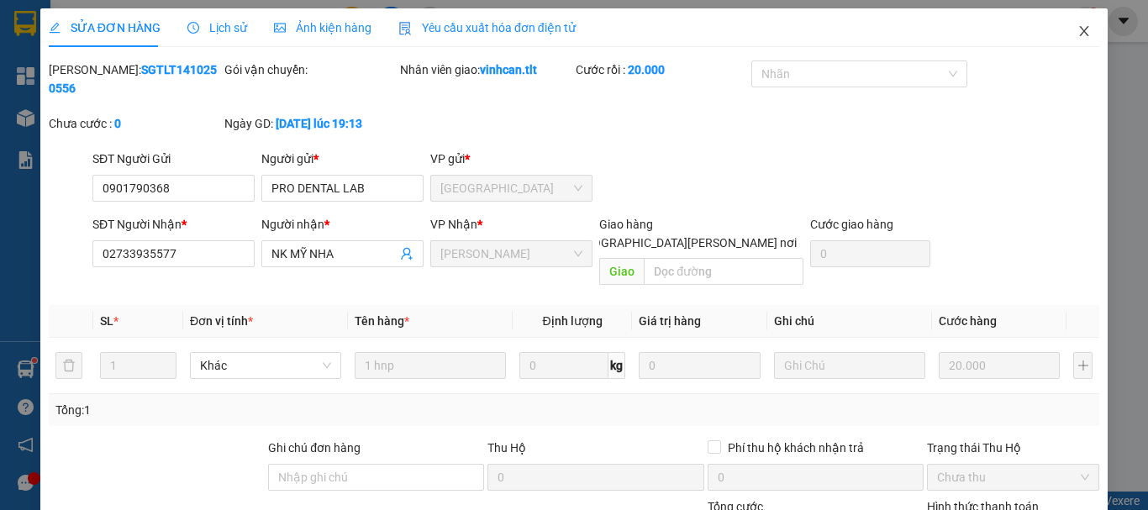
click at [1079, 33] on icon "close" at bounding box center [1083, 31] width 9 height 10
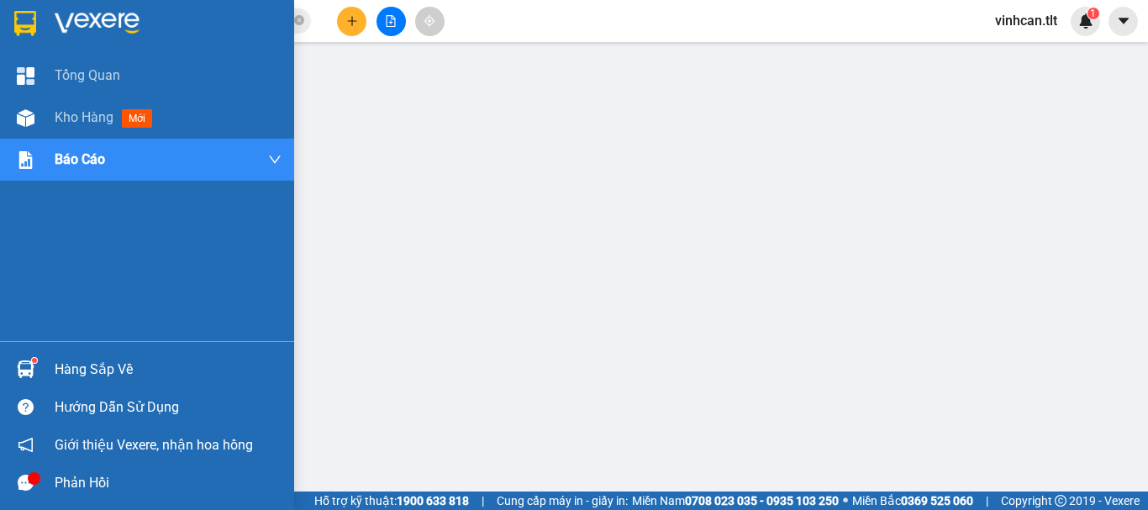
click at [122, 368] on div "Hàng sắp về" at bounding box center [168, 369] width 227 height 25
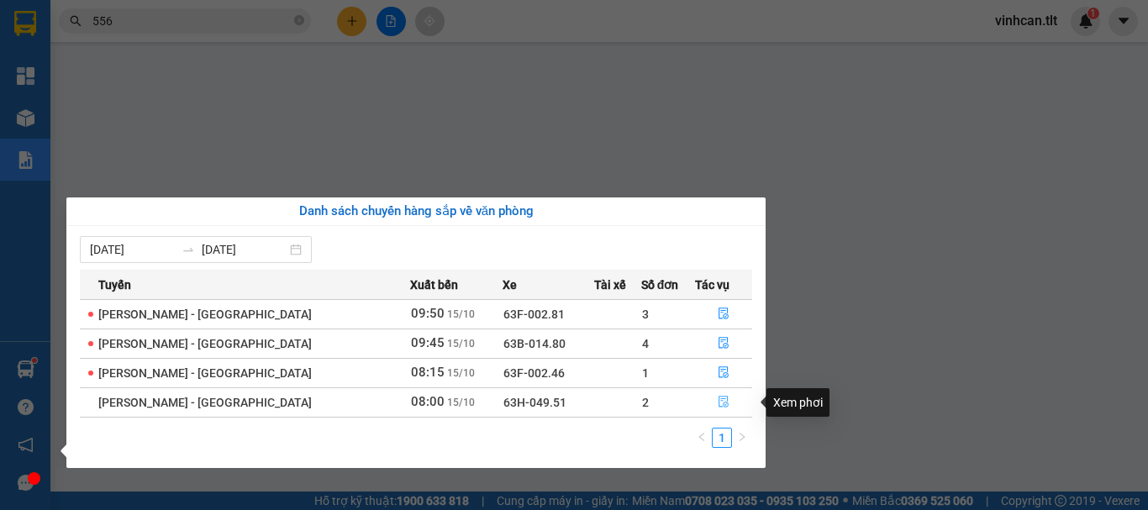
click at [717, 400] on icon "file-done" at bounding box center [723, 402] width 12 height 12
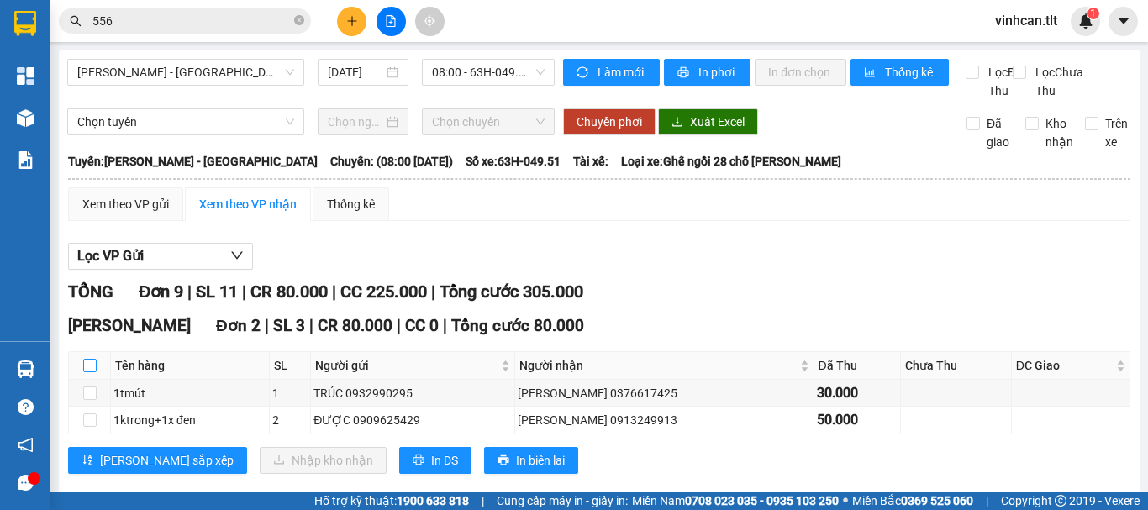
click at [91, 372] on input "checkbox" at bounding box center [89, 365] width 13 height 13
checkbox input "true"
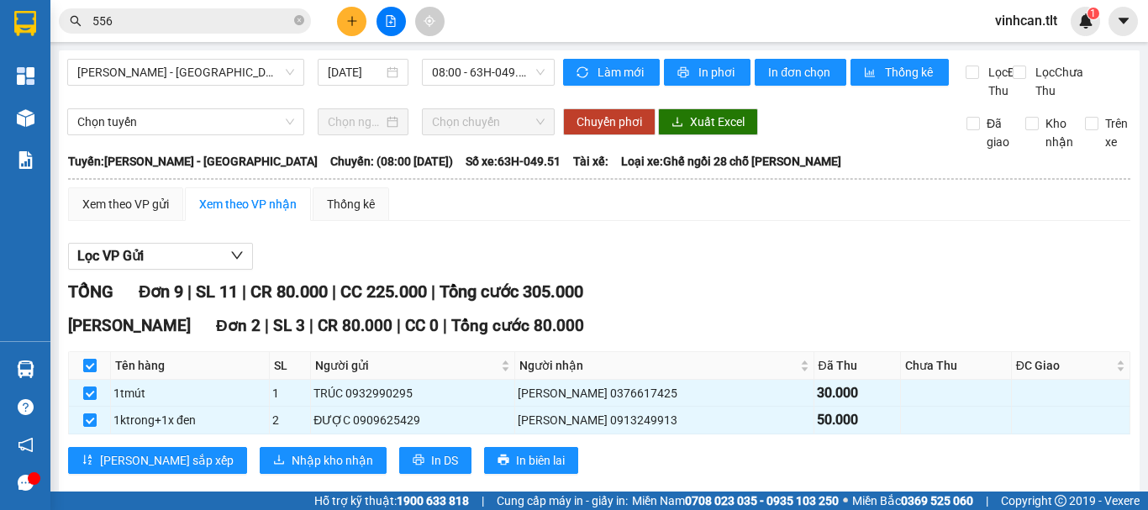
checkbox input "true"
click at [292, 470] on span "Nhập kho nhận" at bounding box center [332, 460] width 81 height 18
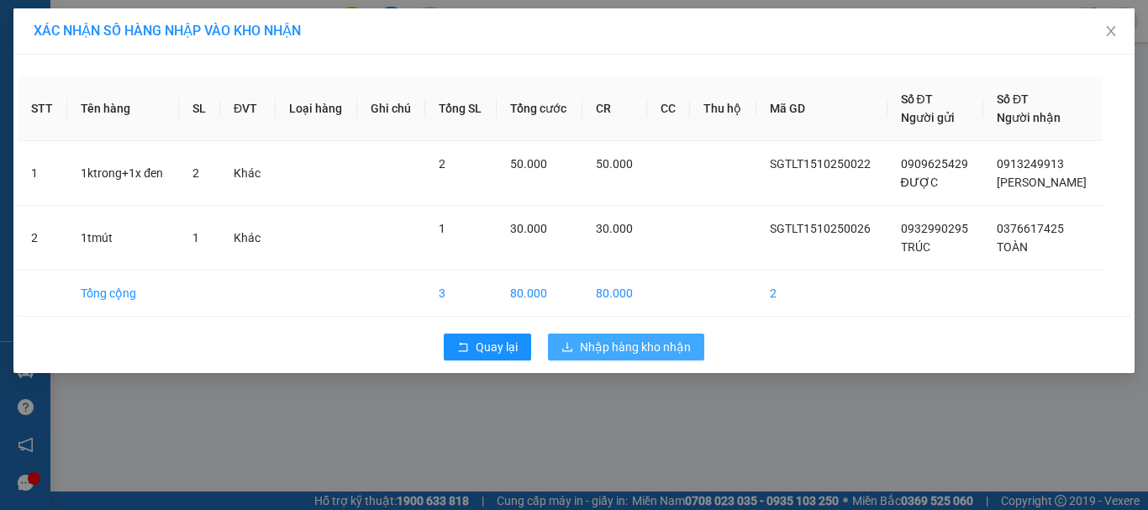
click at [614, 345] on span "Nhập hàng kho nhận" at bounding box center [635, 347] width 111 height 18
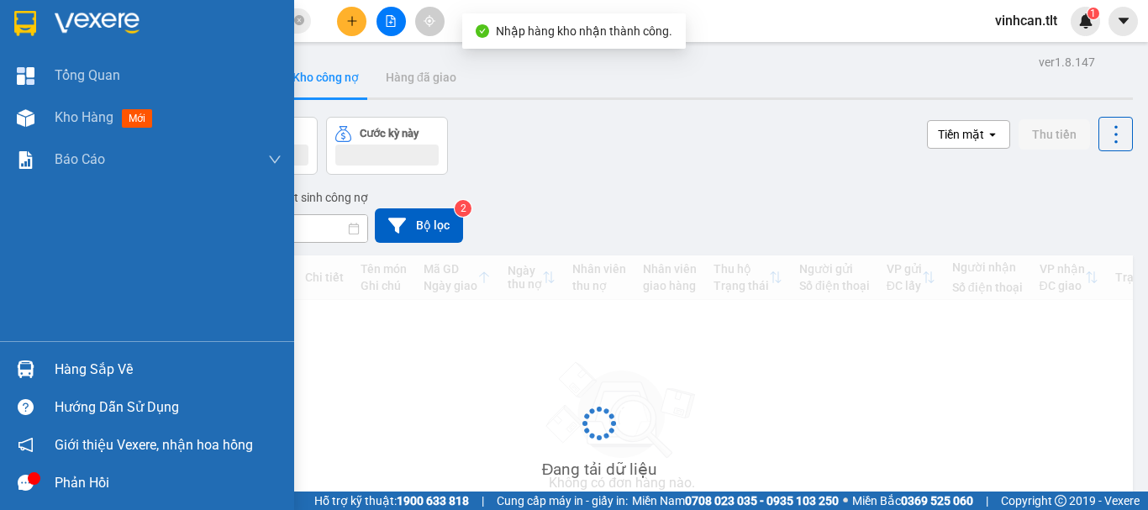
click at [75, 364] on div "Hàng sắp về" at bounding box center [168, 369] width 227 height 25
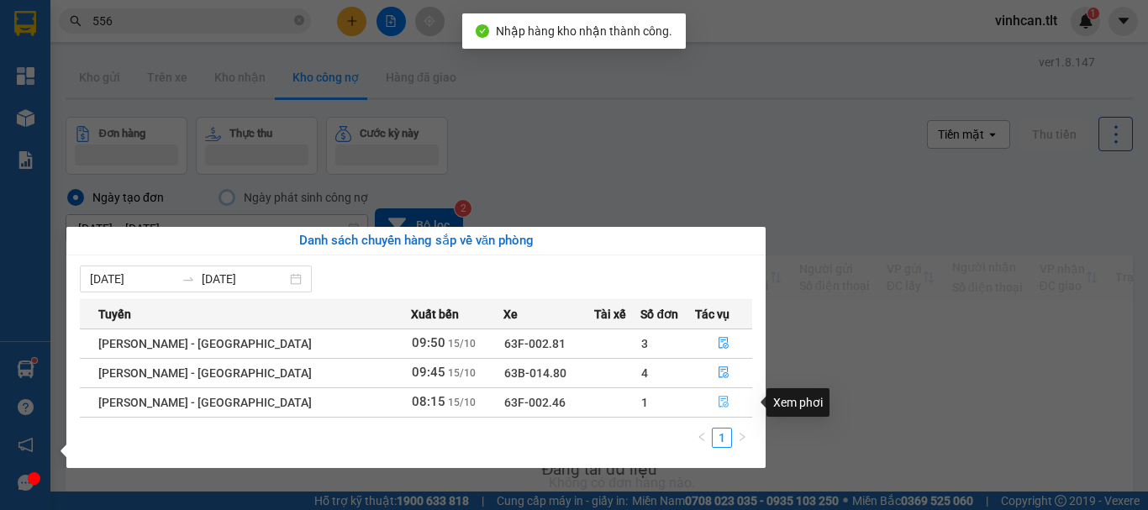
click at [718, 399] on icon "file-done" at bounding box center [723, 403] width 10 height 12
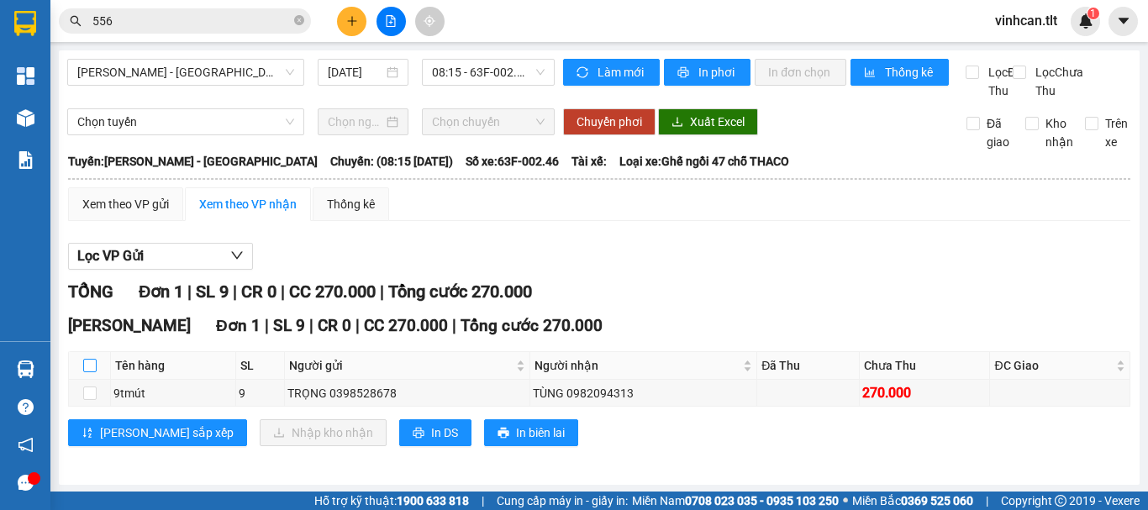
click at [84, 372] on input "checkbox" at bounding box center [89, 365] width 13 height 13
checkbox input "true"
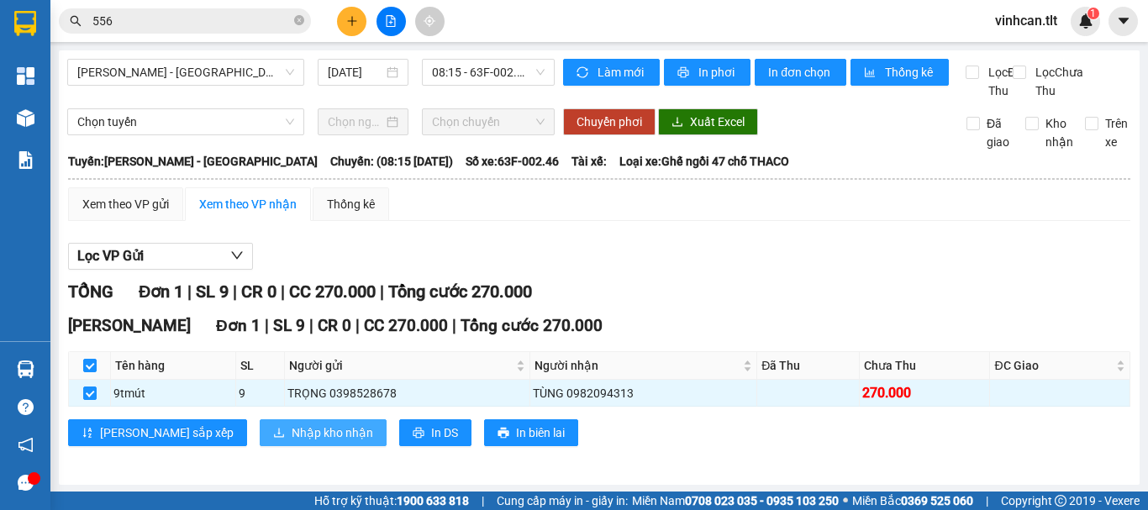
click at [292, 442] on span "Nhập kho nhận" at bounding box center [332, 432] width 81 height 18
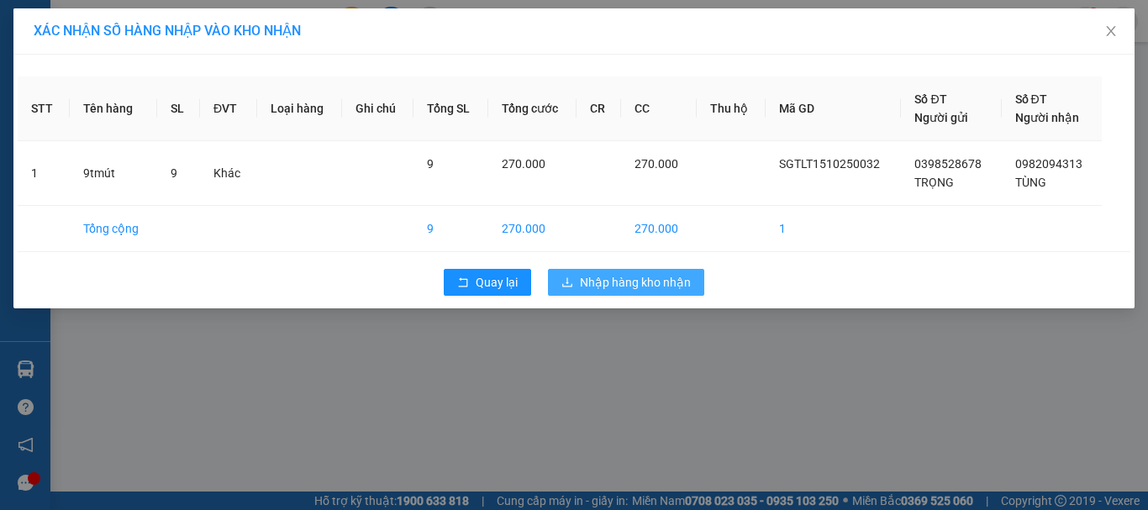
click at [581, 276] on span "Nhập hàng kho nhận" at bounding box center [635, 282] width 111 height 18
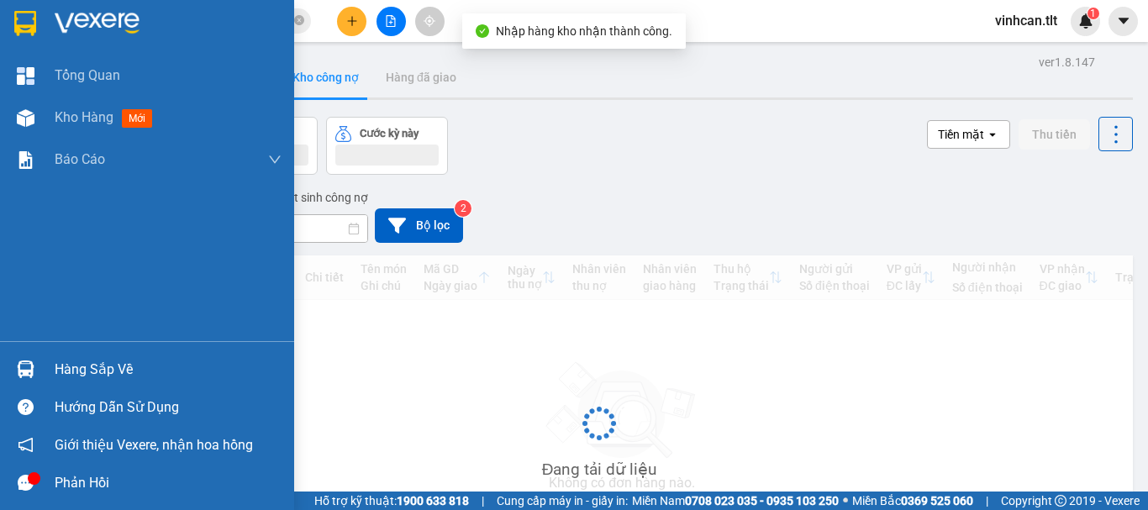
click at [91, 370] on div "Hàng sắp về" at bounding box center [168, 369] width 227 height 25
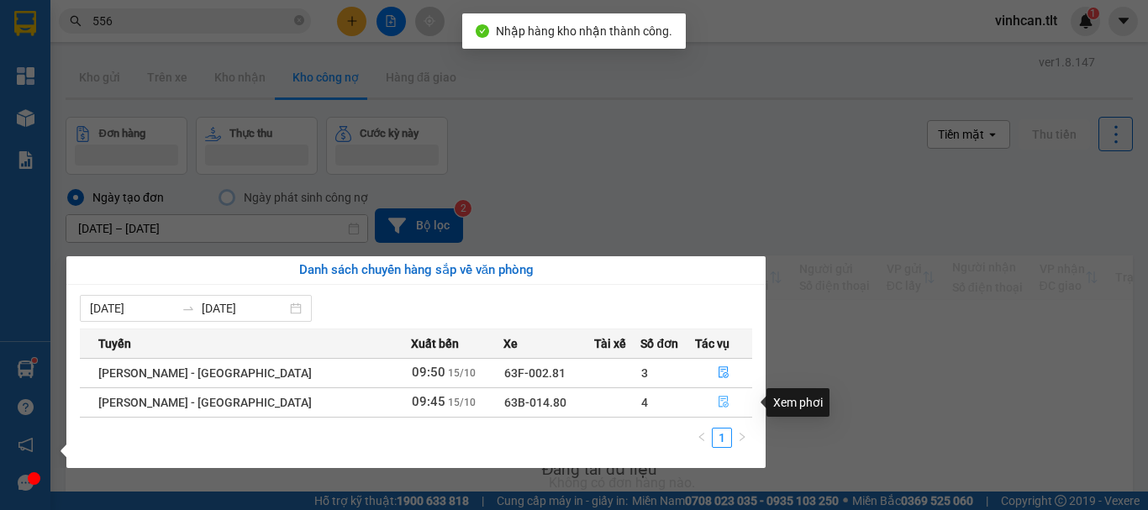
click at [722, 399] on icon "file-done" at bounding box center [723, 402] width 12 height 12
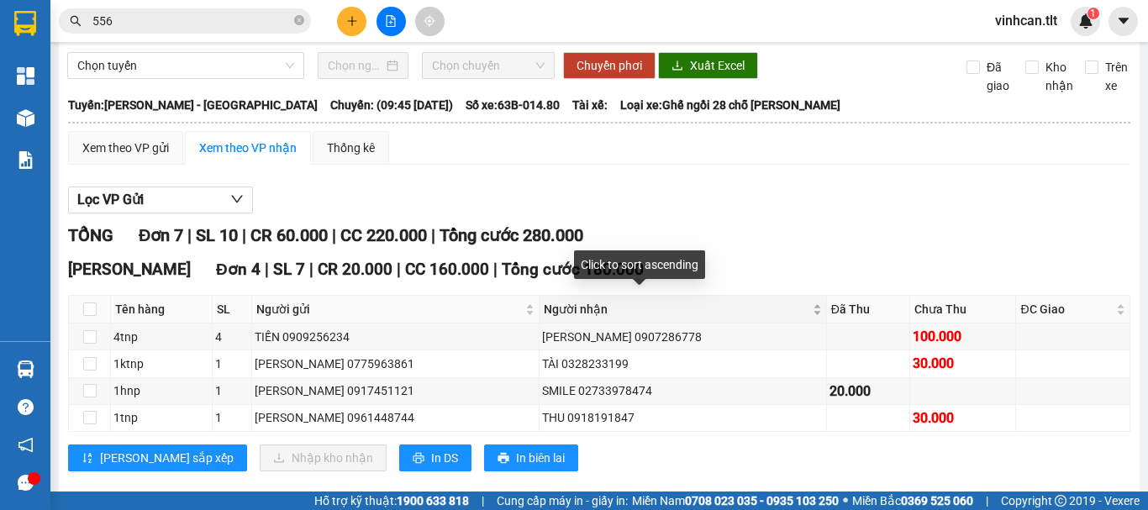
scroll to position [84, 0]
